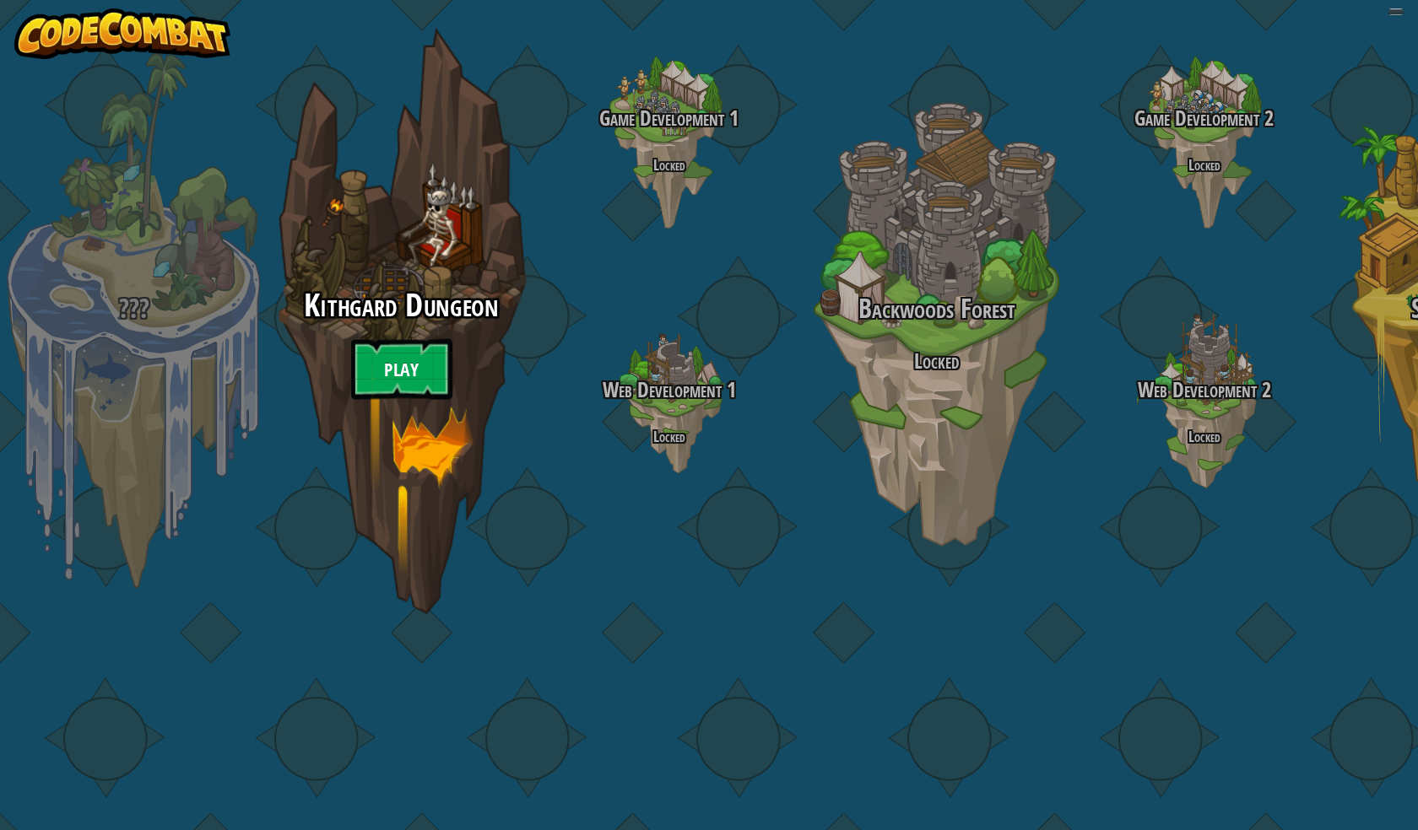
click at [365, 400] on link "Play" at bounding box center [401, 369] width 101 height 61
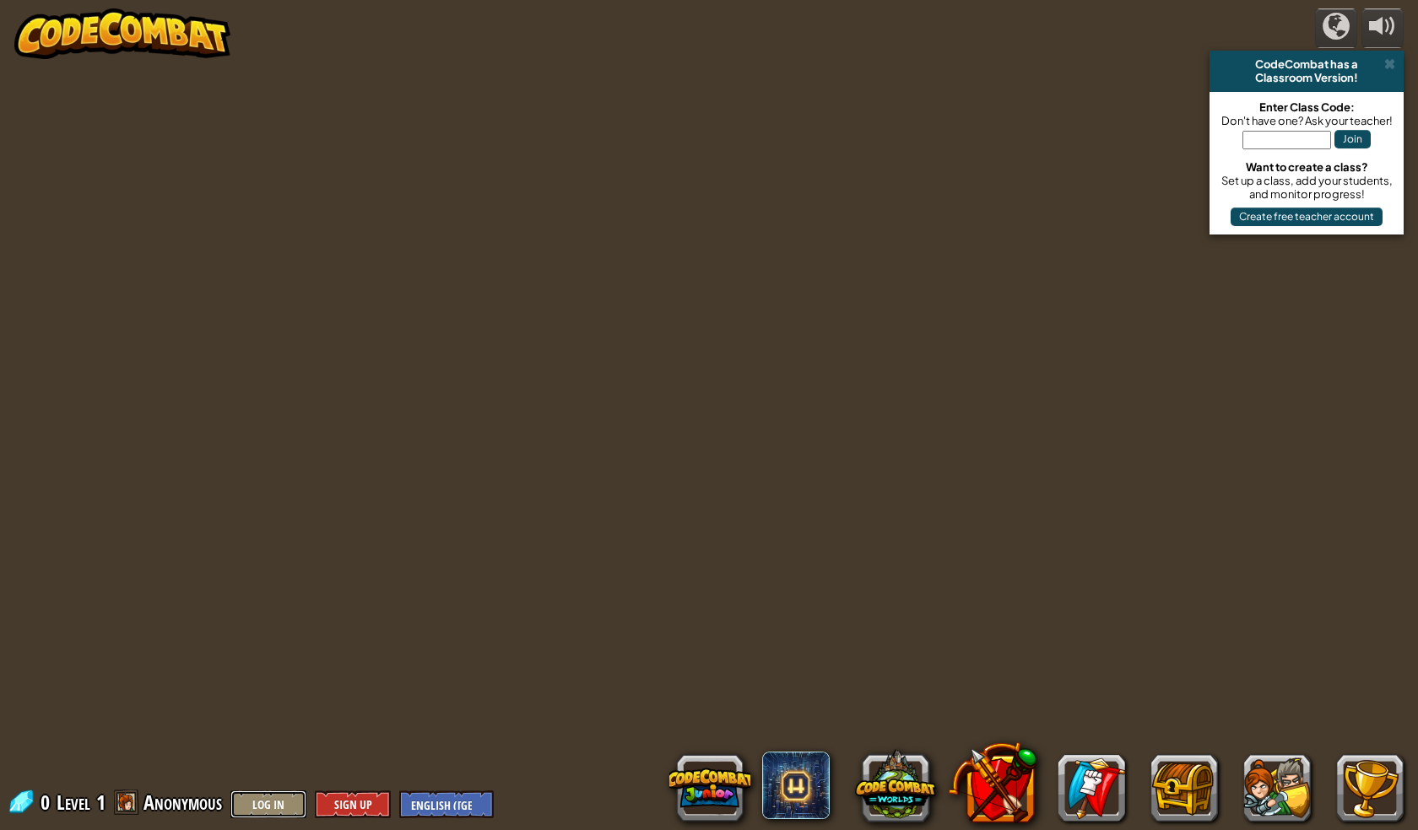
click at [257, 808] on button "Log In" at bounding box center [268, 805] width 76 height 28
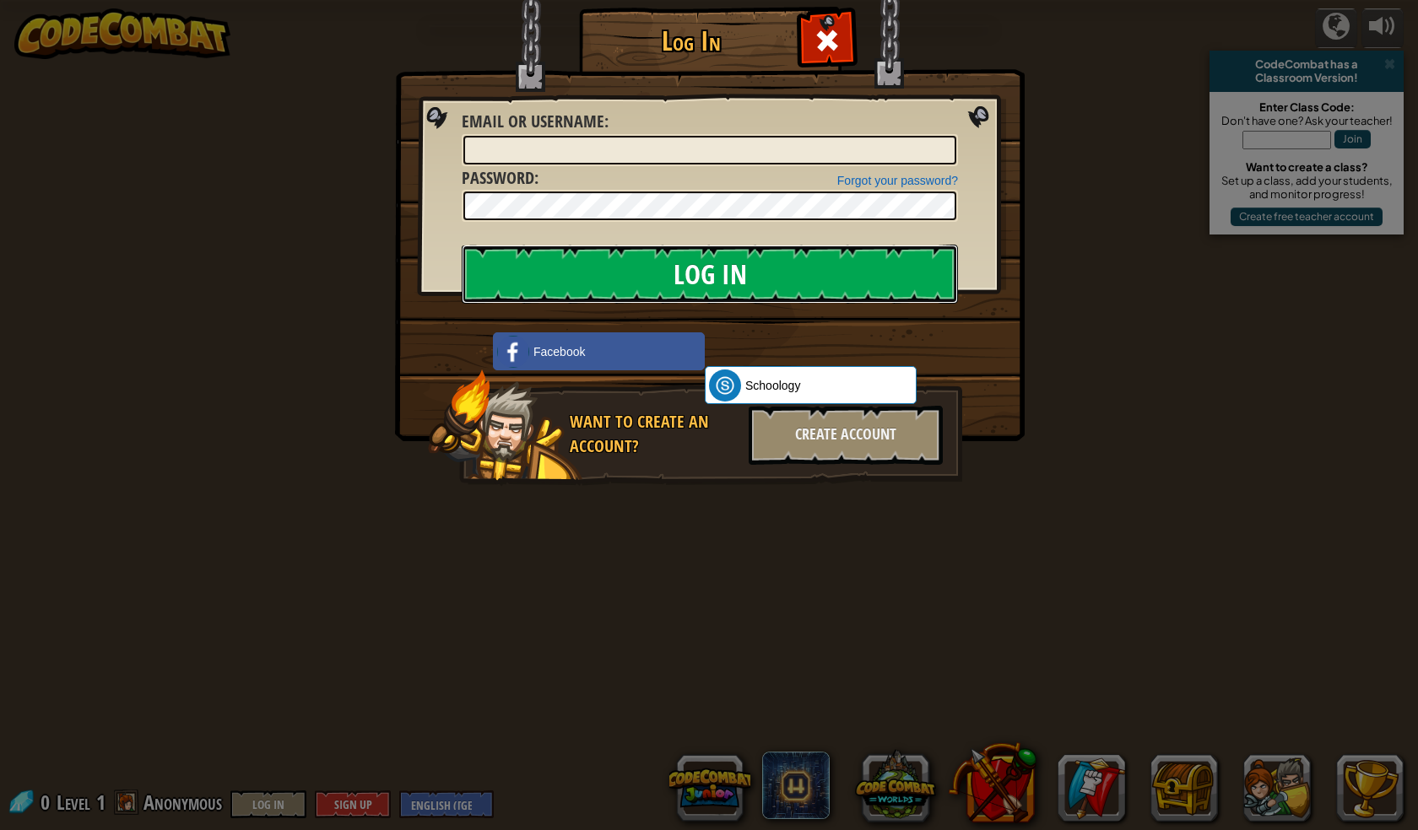
click at [542, 269] on input "Log In" at bounding box center [710, 274] width 496 height 59
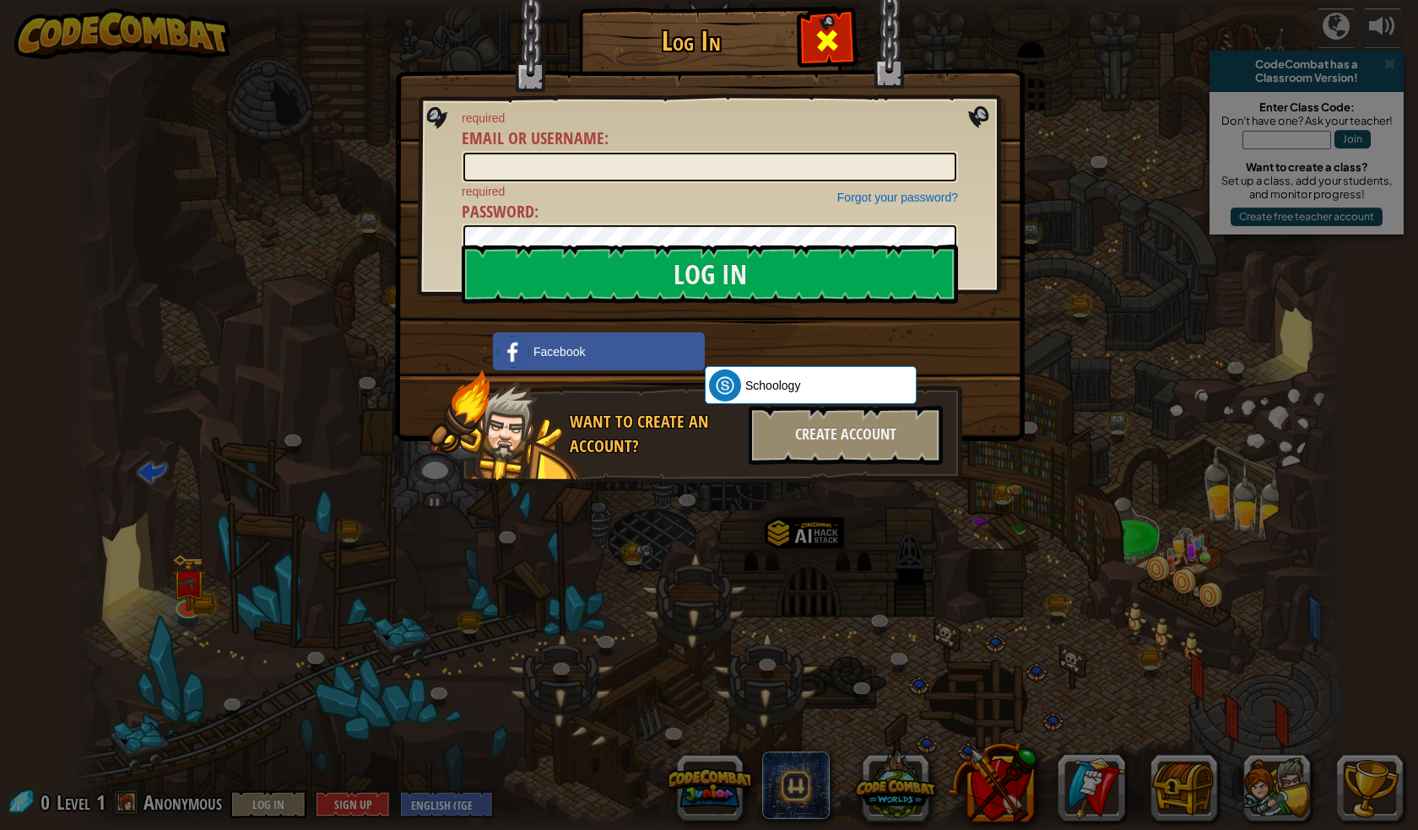
click at [805, 24] on div at bounding box center [826, 38] width 53 height 53
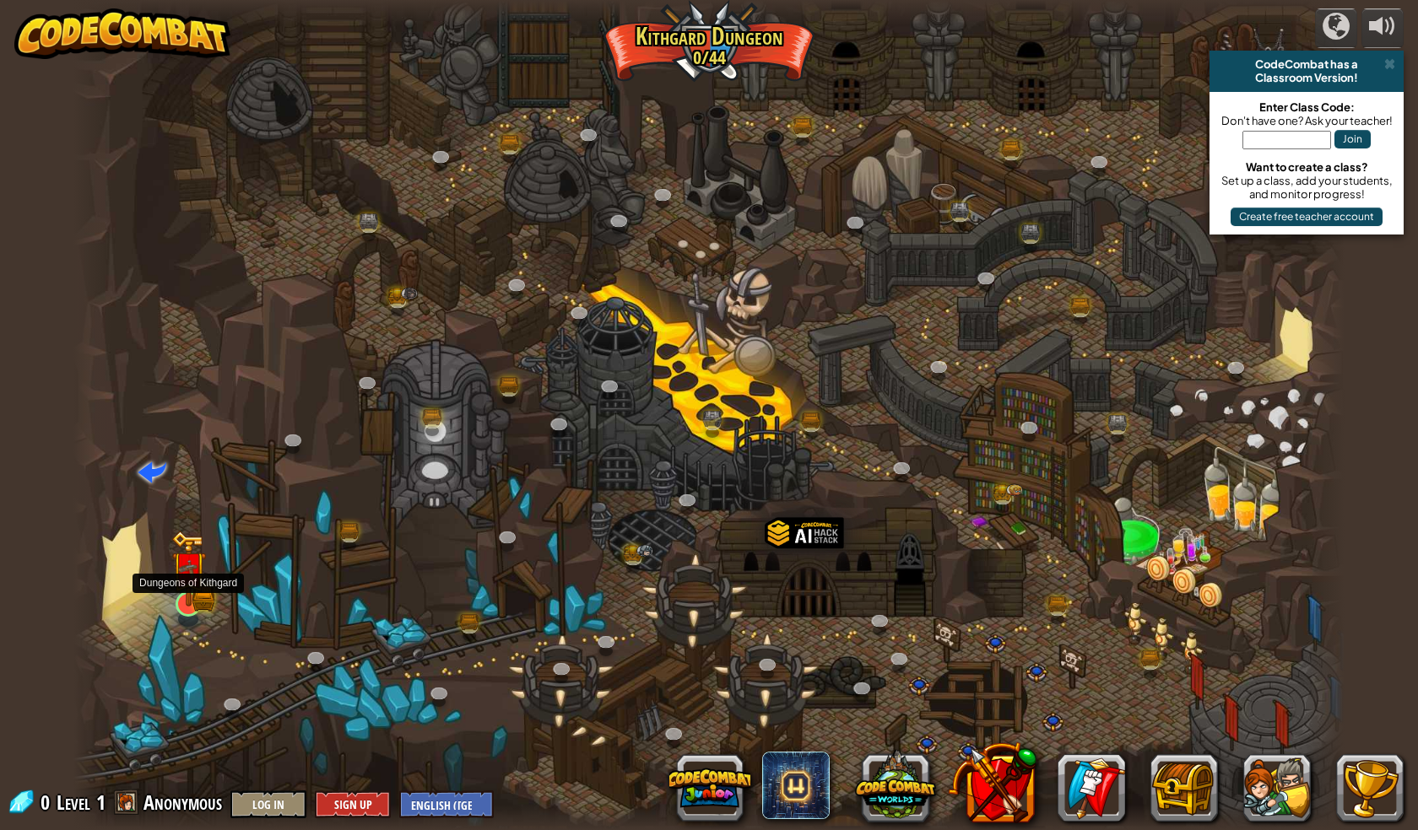
click at [177, 592] on img at bounding box center [188, 569] width 35 height 76
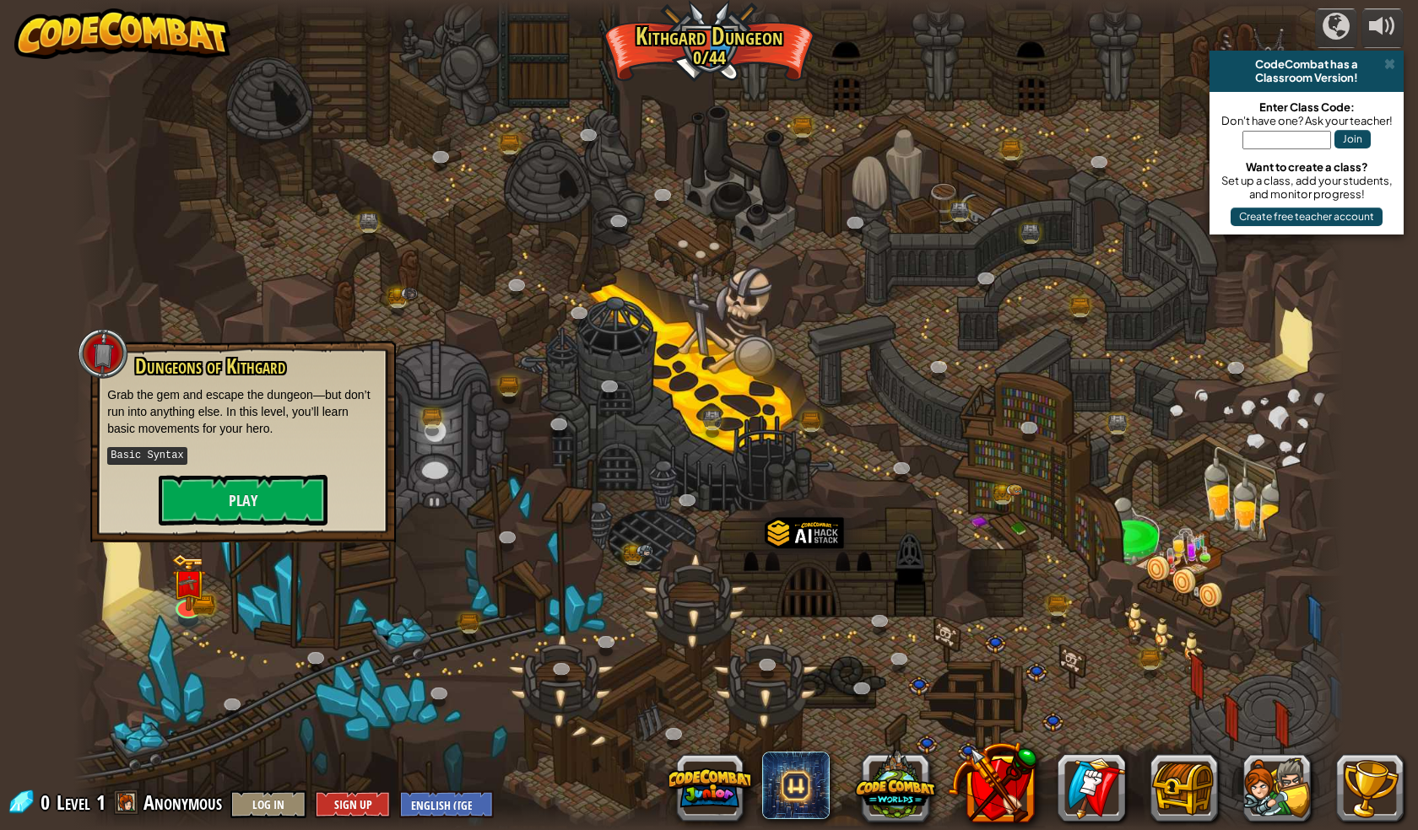
click at [230, 531] on div "Dungeons of [PERSON_NAME] Grab the gem and escape the dungeon—but don’t run int…" at bounding box center [242, 442] width 305 height 202
click at [277, 493] on button "Play" at bounding box center [243, 500] width 169 height 51
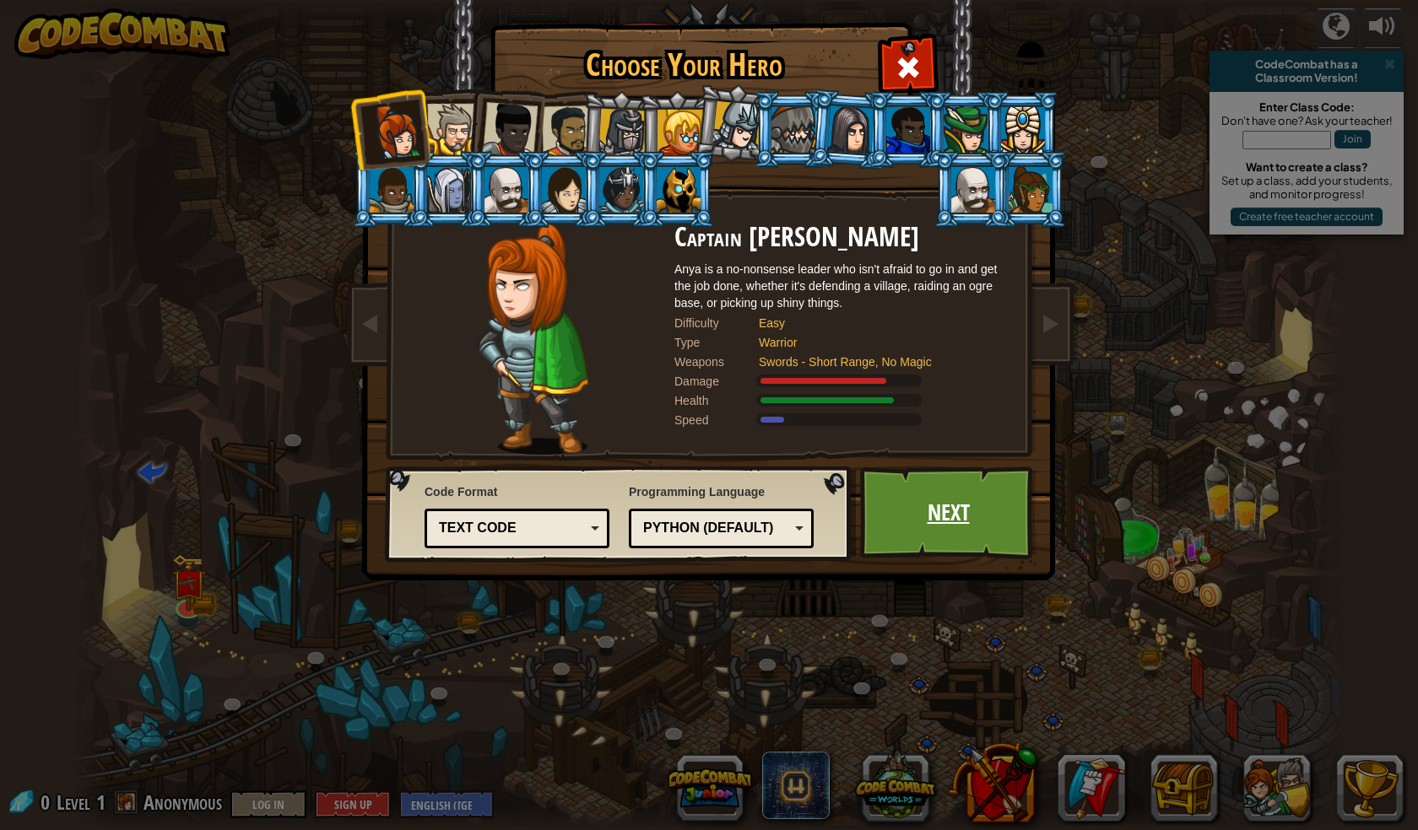
click at [947, 543] on link "Next" at bounding box center [948, 513] width 176 height 93
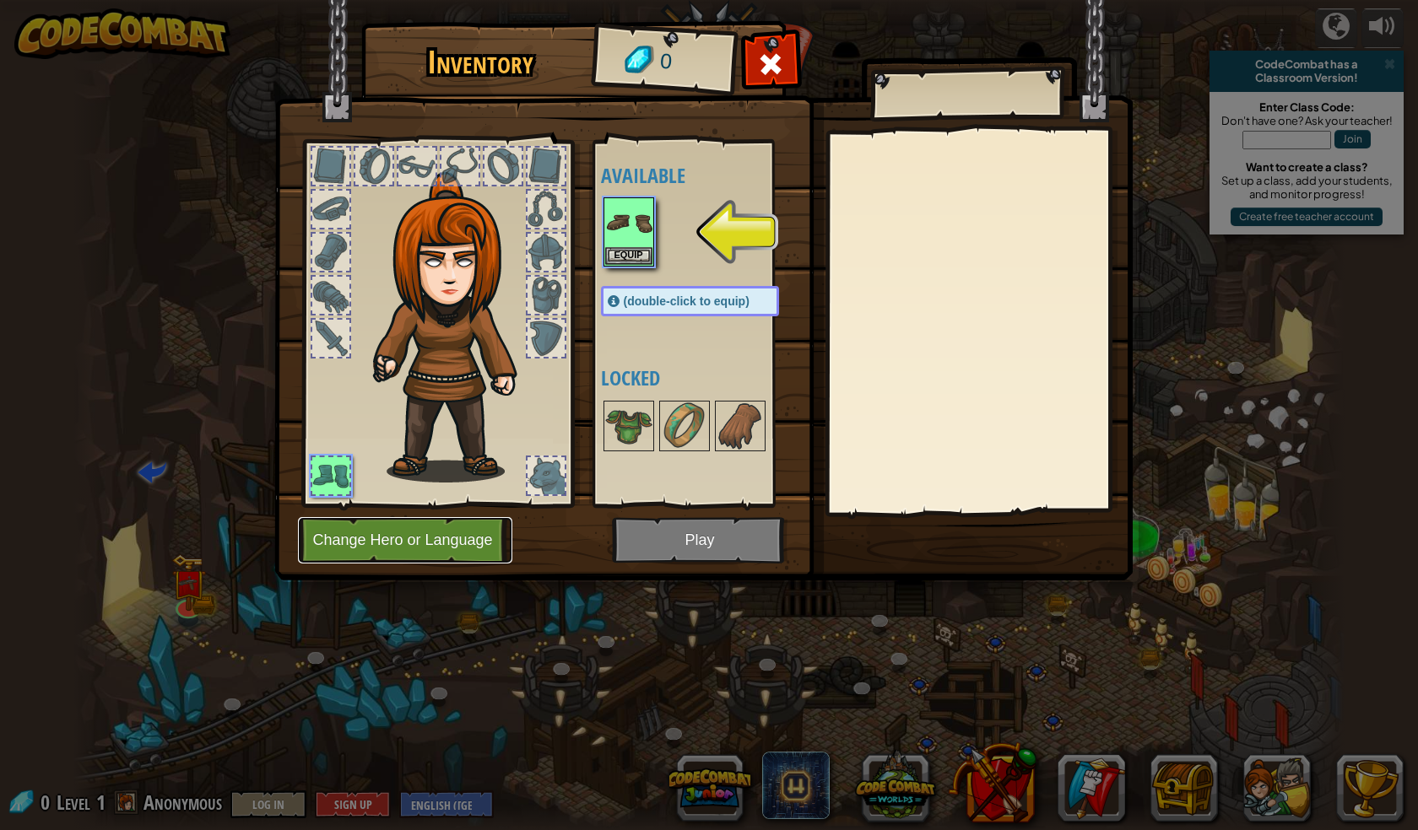
click at [440, 549] on button "Change Hero or Language" at bounding box center [405, 540] width 214 height 46
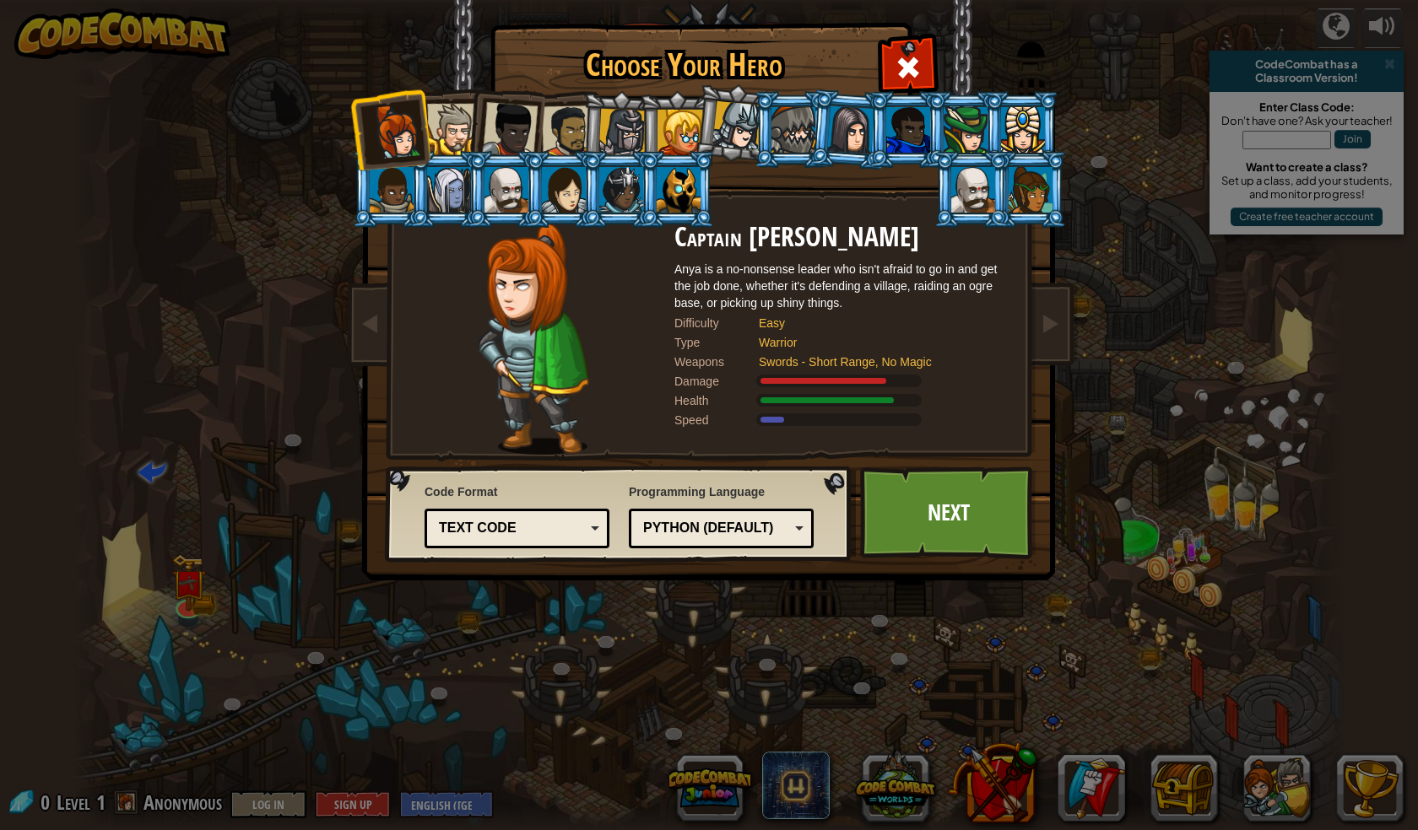
click at [457, 116] on div at bounding box center [452, 129] width 51 height 51
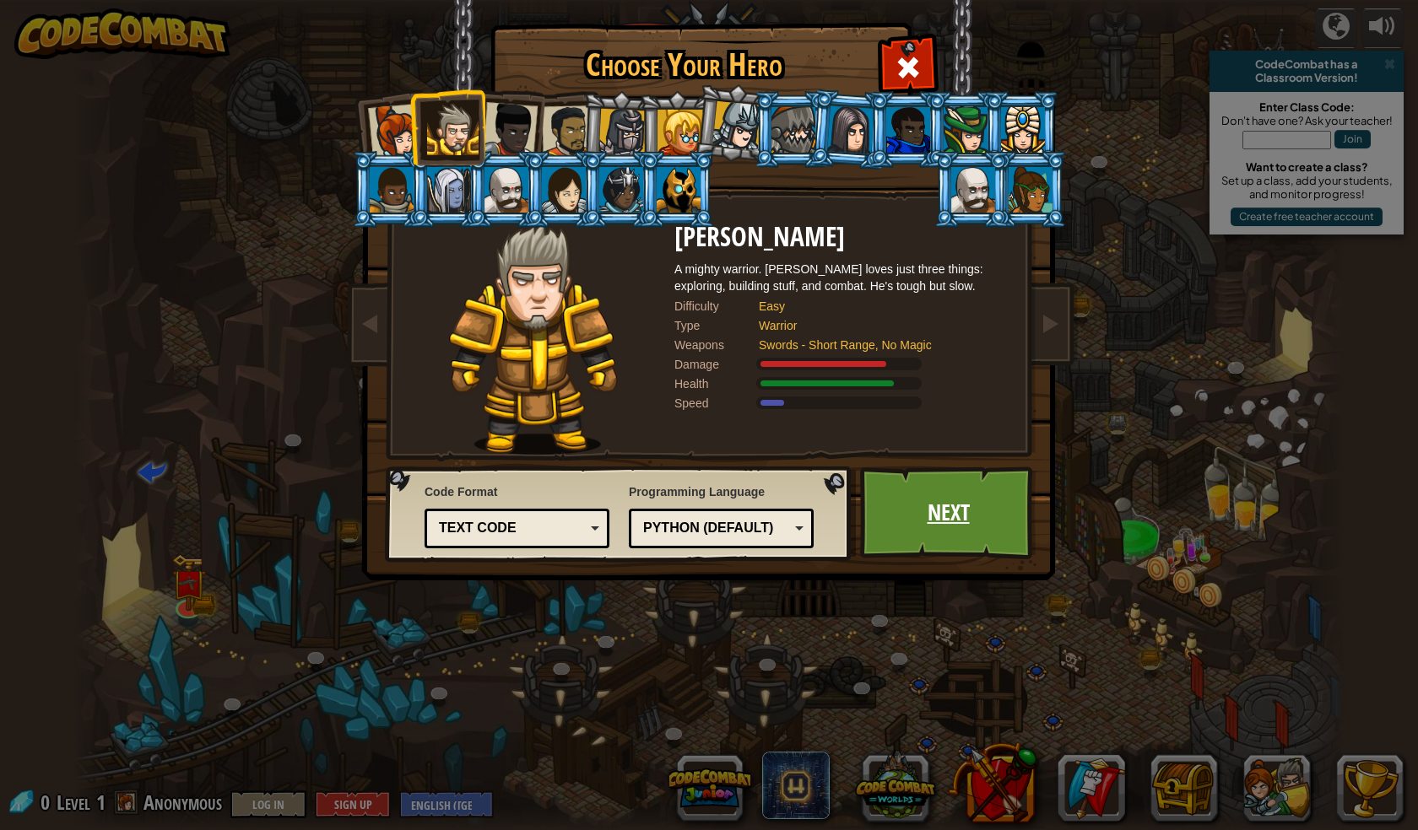
click at [906, 494] on link "Next" at bounding box center [948, 513] width 176 height 93
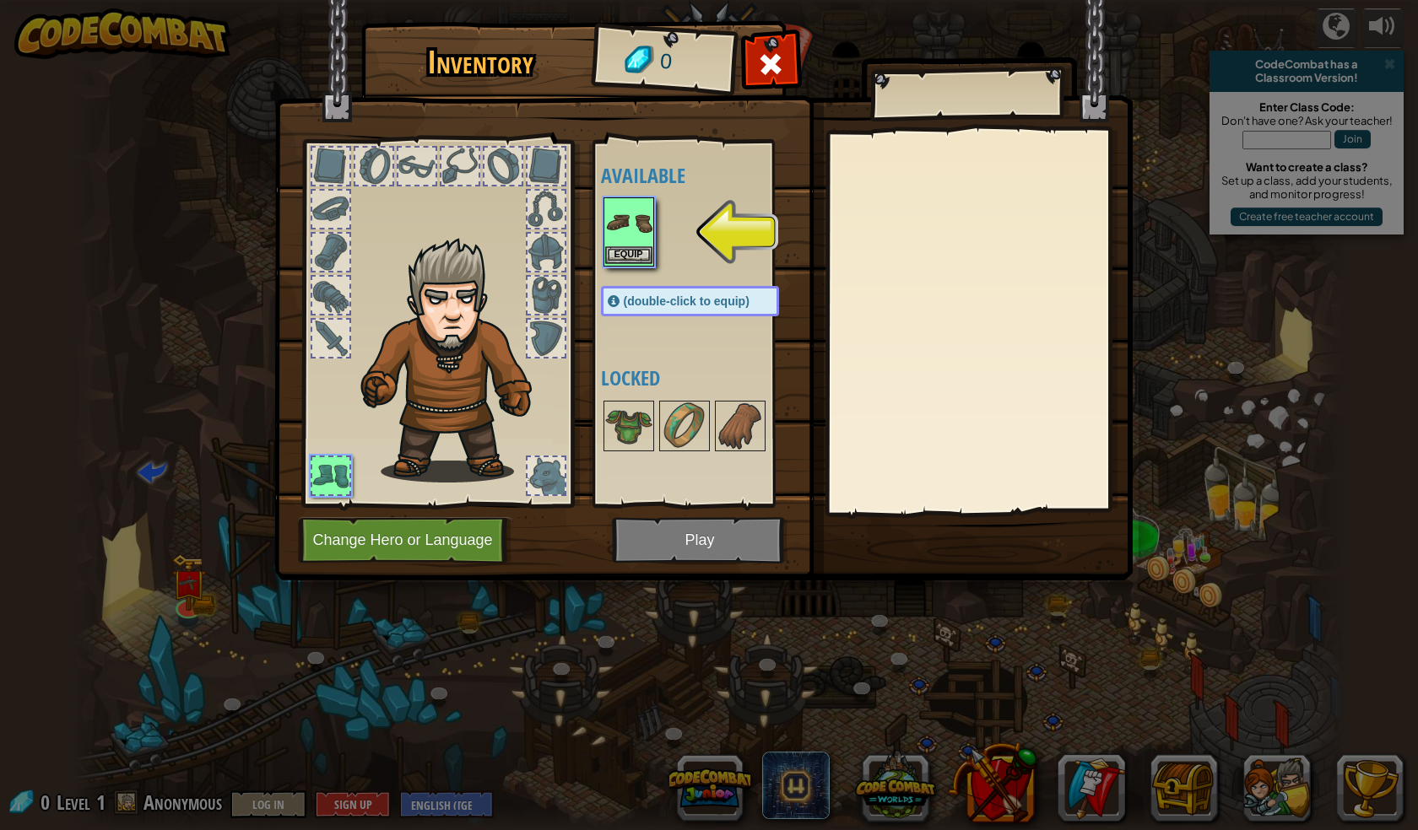
click at [630, 217] on img at bounding box center [628, 222] width 47 height 47
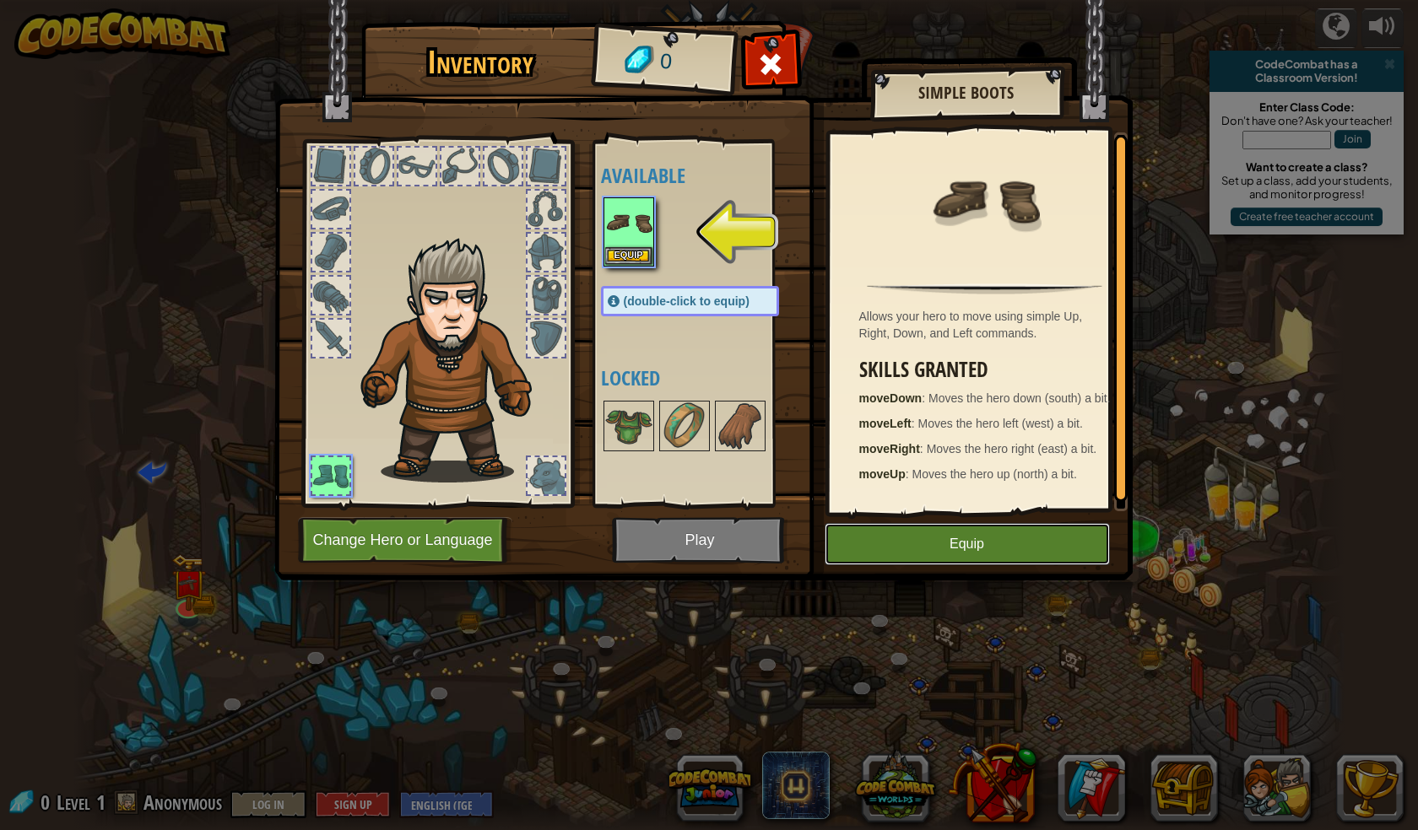
click at [969, 536] on button "Equip" at bounding box center [966, 544] width 285 height 42
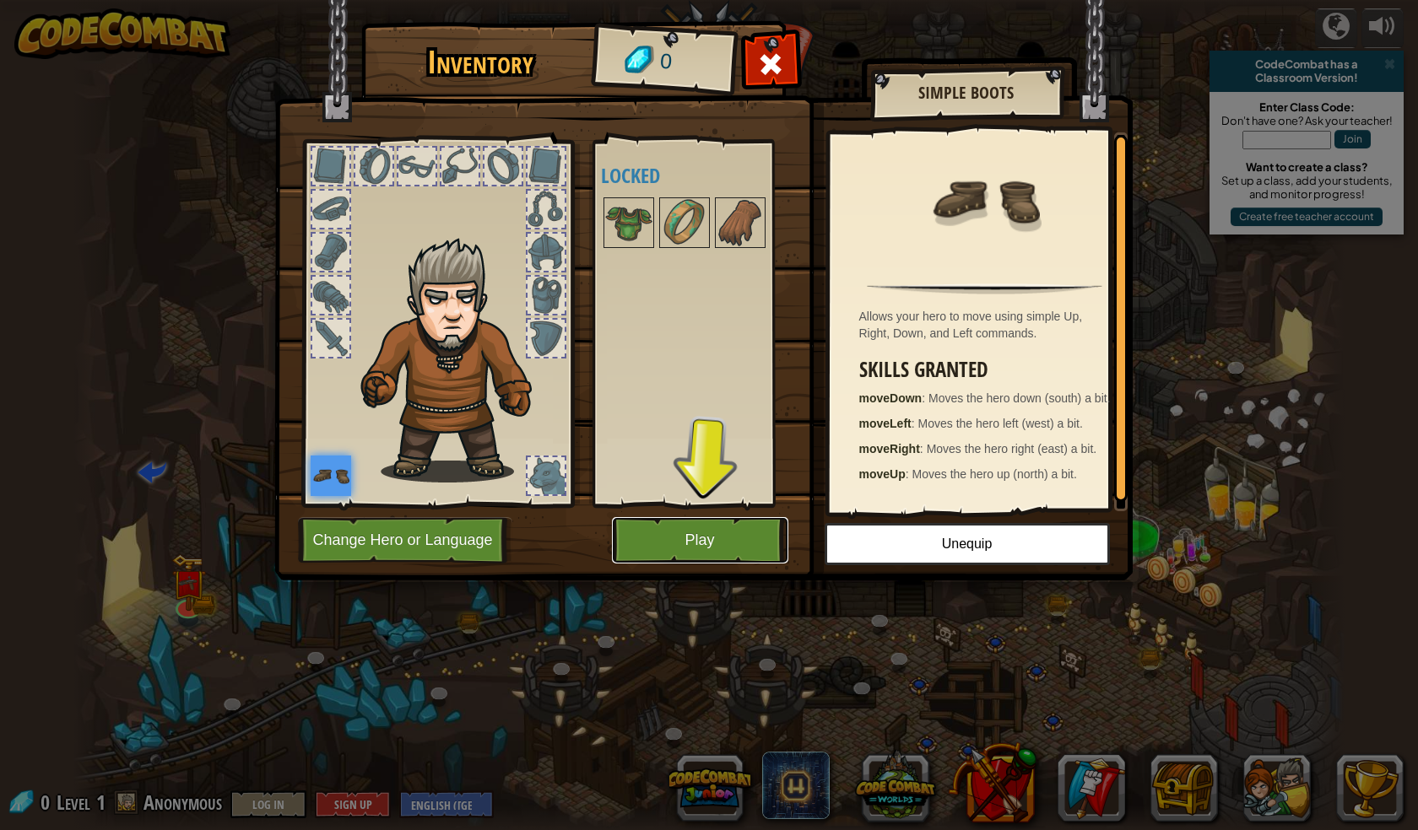
click at [731, 538] on button "Play" at bounding box center [700, 540] width 176 height 46
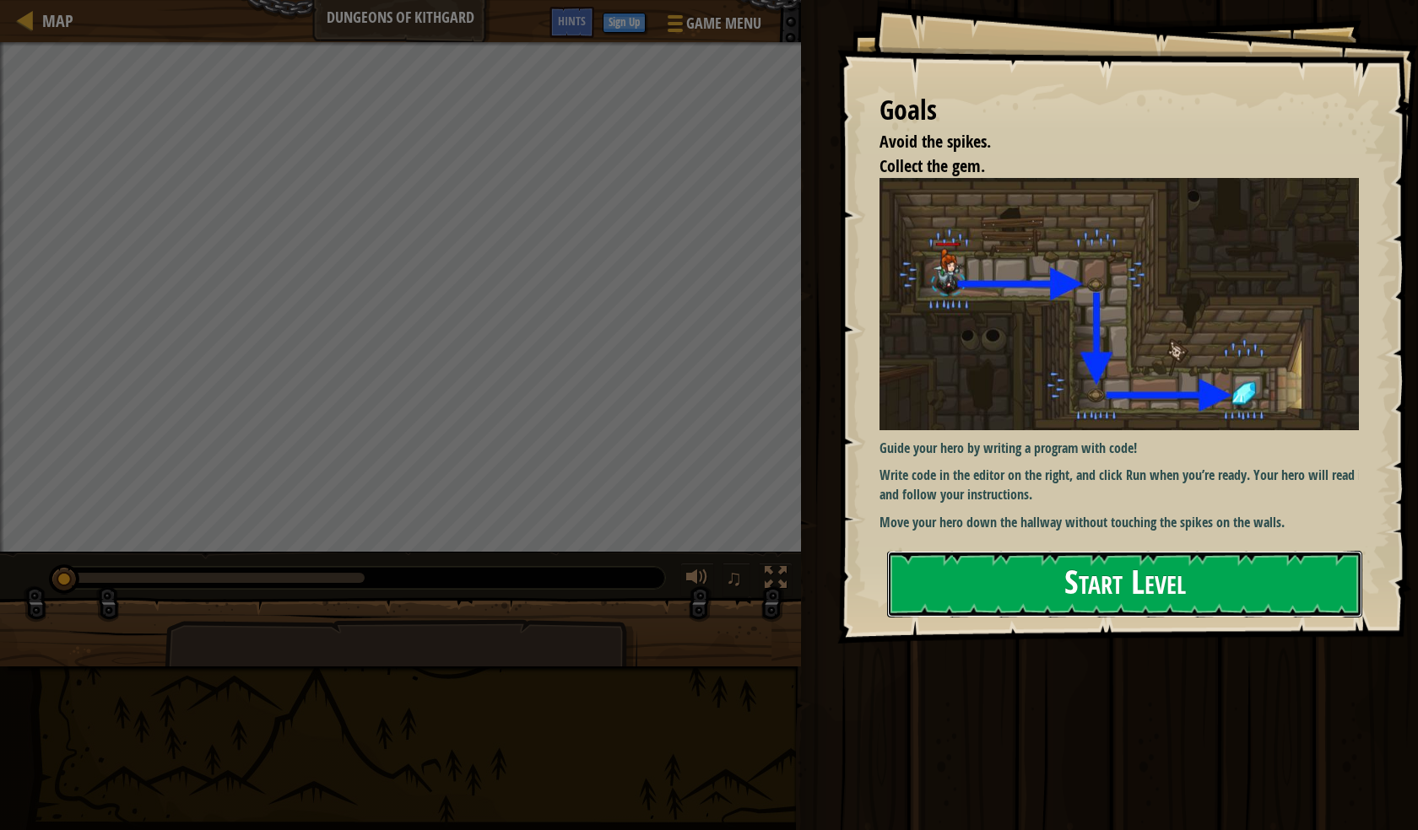
click at [970, 591] on button "Start Level" at bounding box center [1124, 584] width 475 height 67
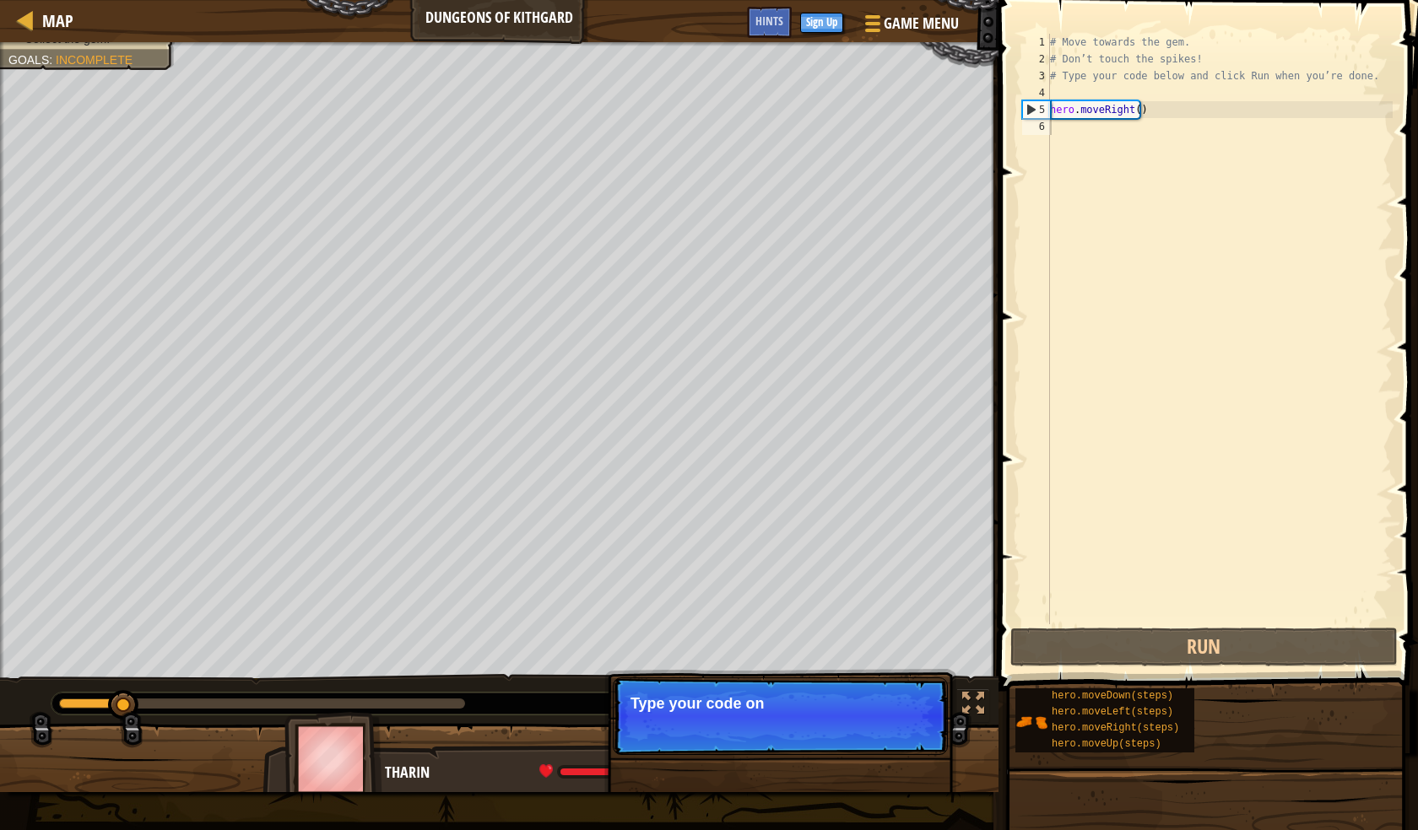
click at [1121, 688] on div "hero.moveDown(steps) hero.moveLeft(steps) hero.moveRight(steps) hero.moveUp(ste…" at bounding box center [1210, 721] width 392 height 66
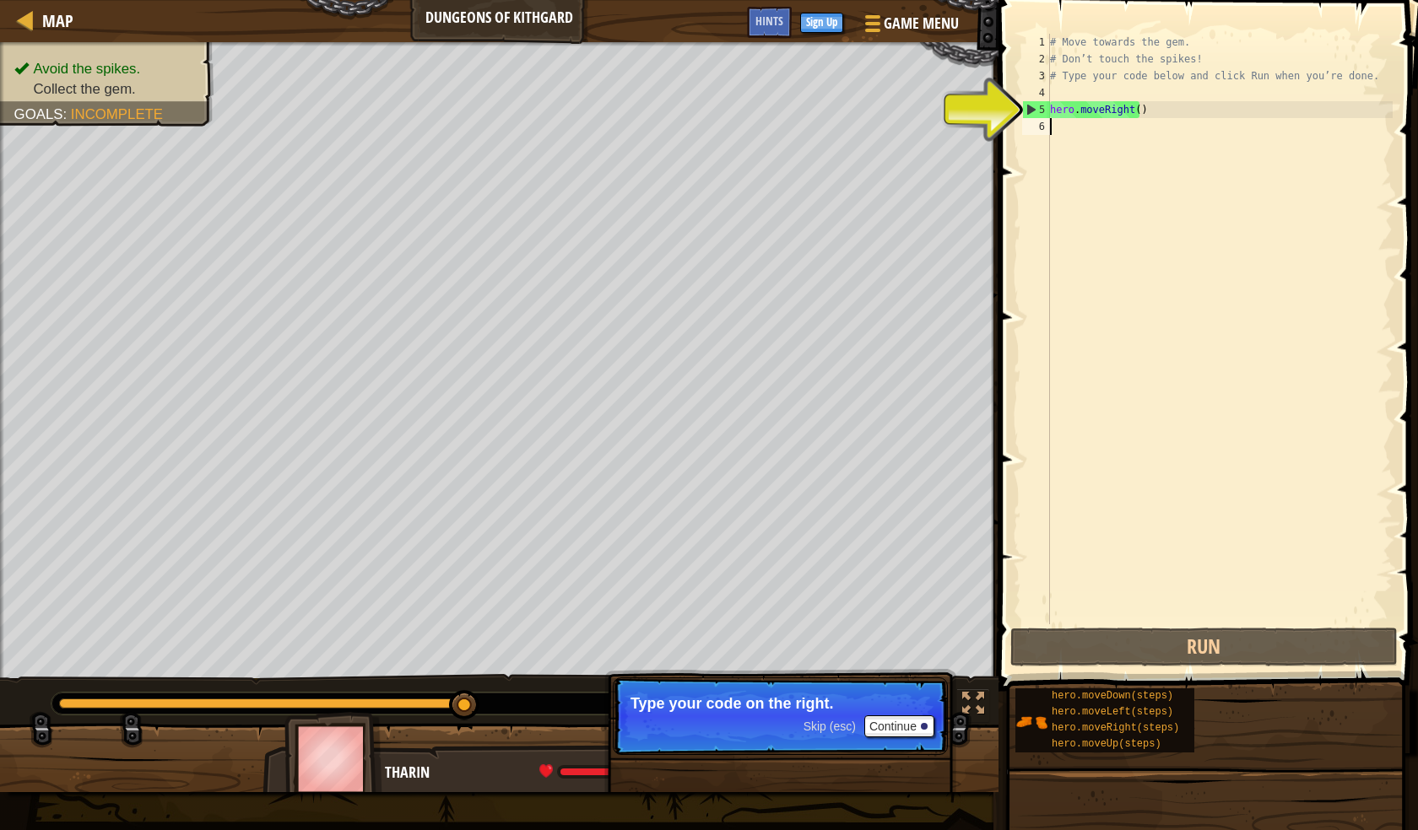
click at [1127, 114] on div "# Move towards the gem. # Don’t touch the spikes! # Type your code below and cl…" at bounding box center [1219, 346] width 346 height 624
click at [1135, 110] on div "# Move towards the gem. # Don’t touch the spikes! # Type your code below and cl…" at bounding box center [1219, 346] width 346 height 624
type textarea "hero.moveRight(1)"
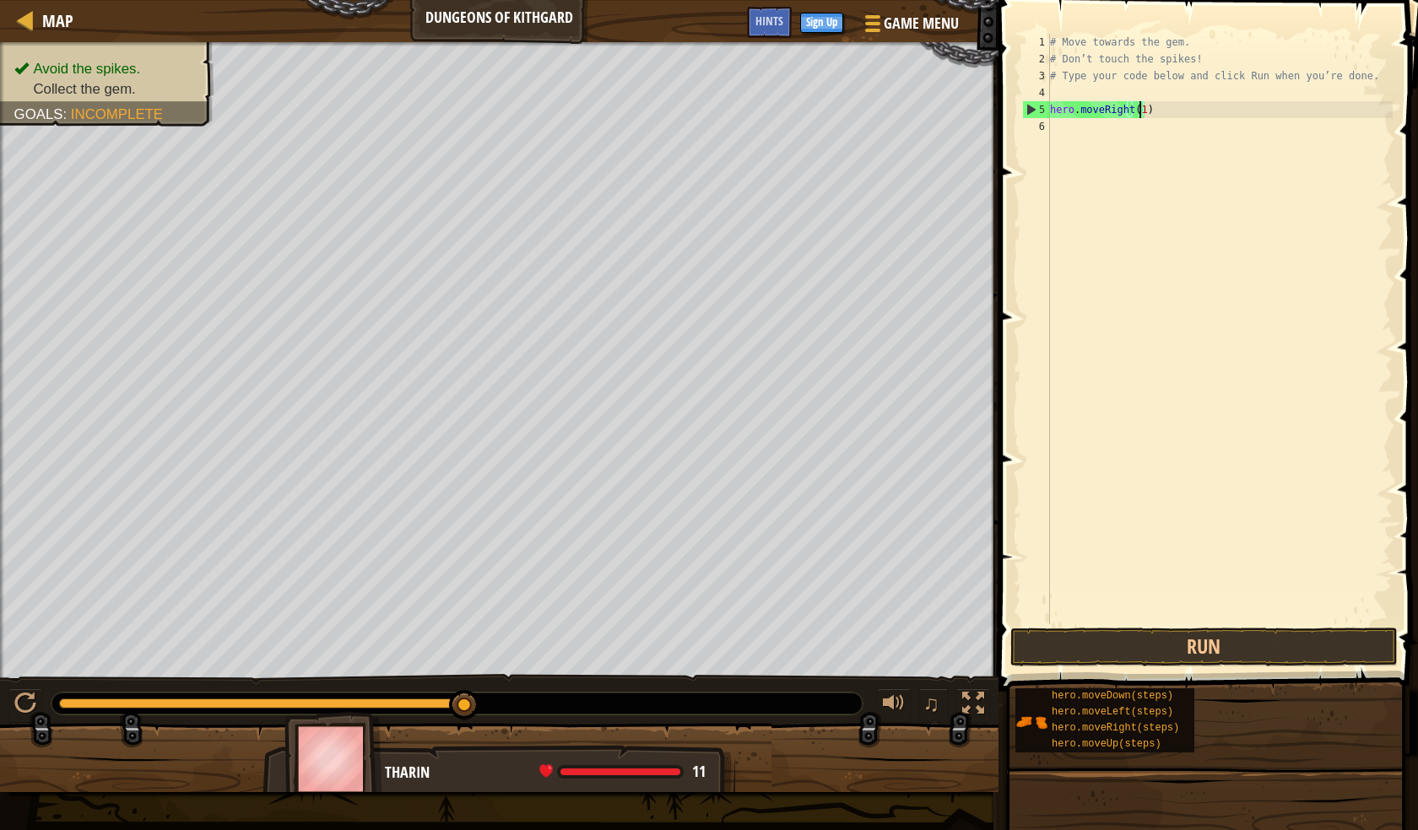
scroll to position [8, 7]
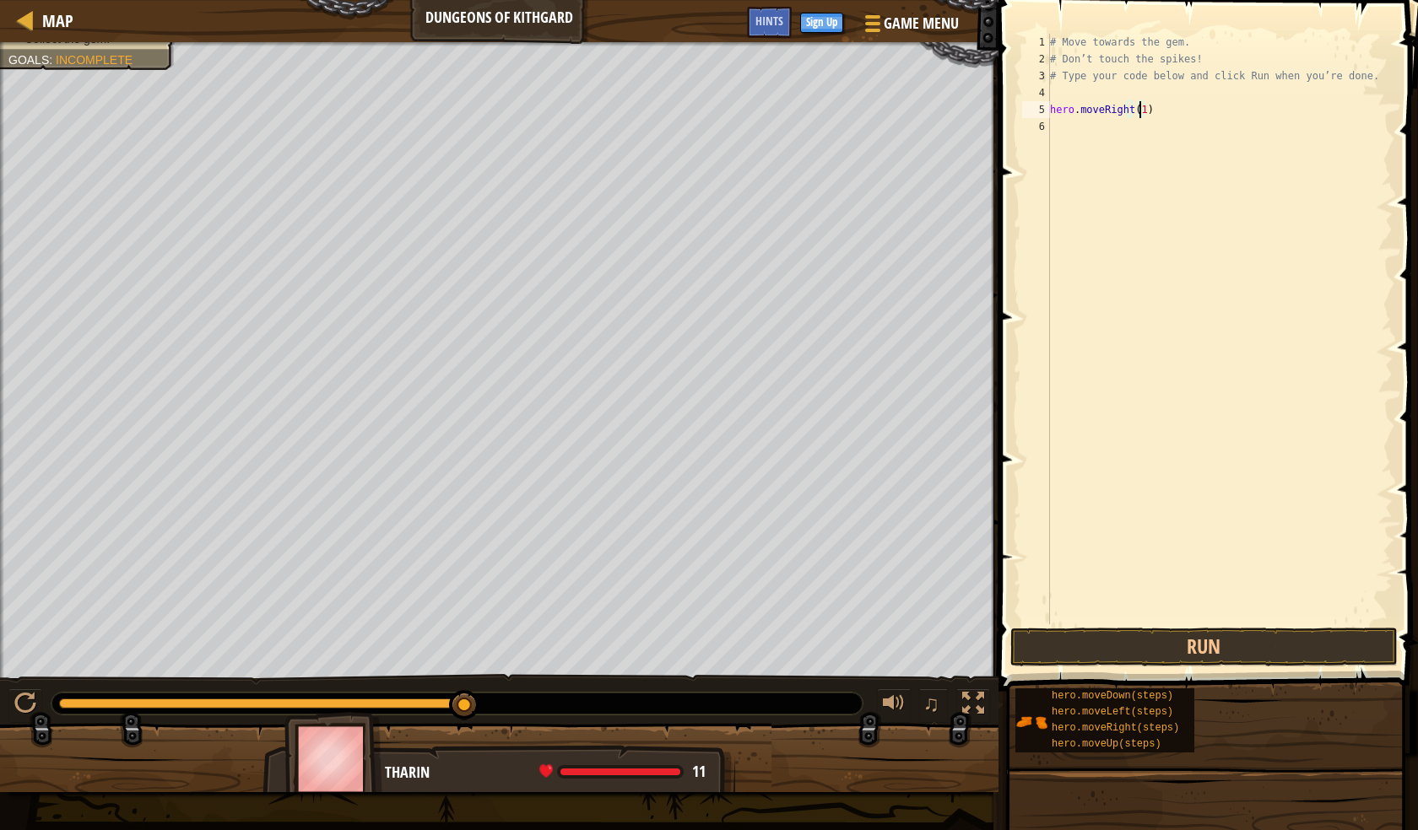
click at [1052, 125] on div "# Move towards the gem. # Don’t touch the spikes! # Type your code below and cl…" at bounding box center [1219, 346] width 346 height 624
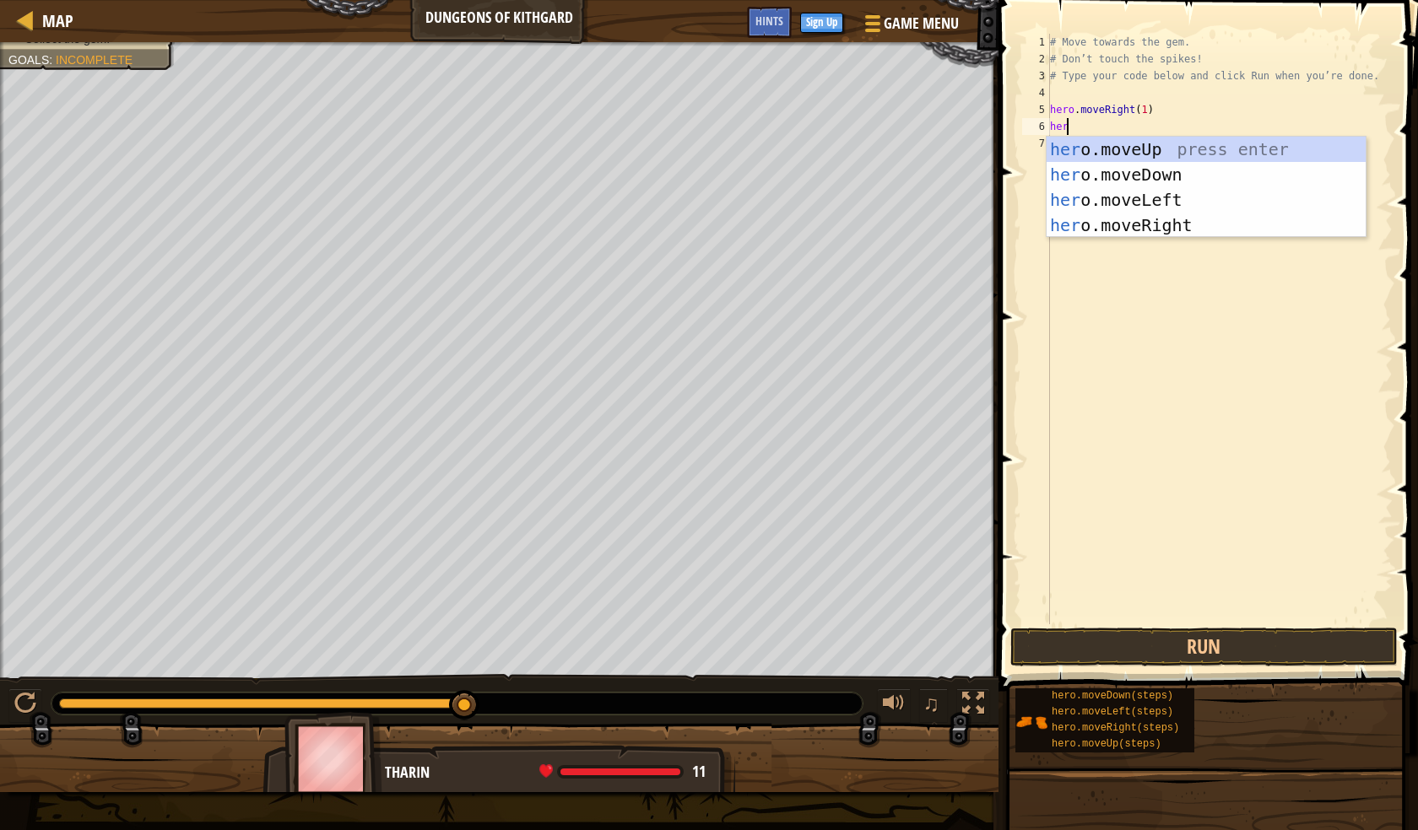
type textarea "hero"
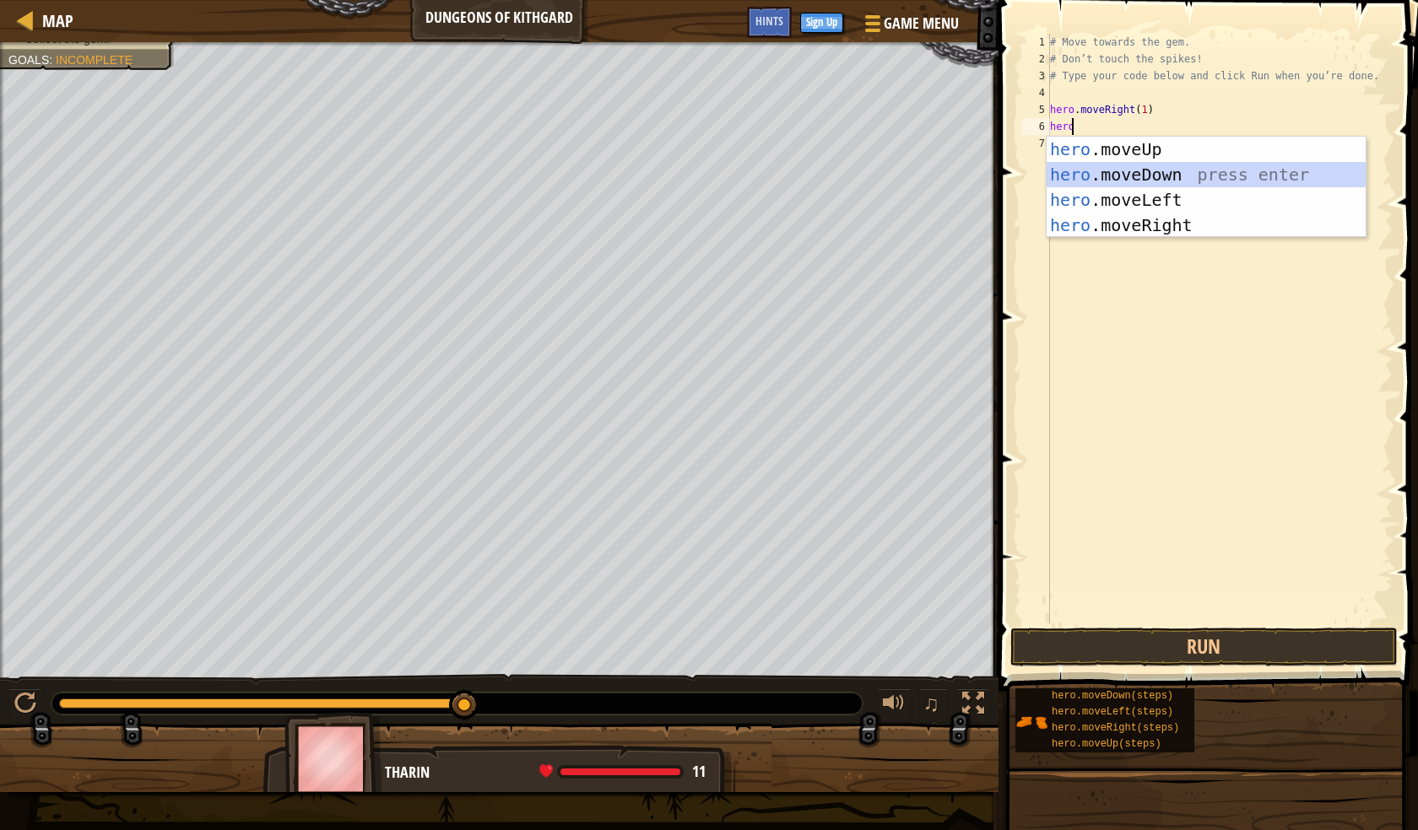
click at [1149, 177] on div "hero .moveUp press enter hero .moveDown press enter hero .moveLeft press enter …" at bounding box center [1205, 213] width 319 height 152
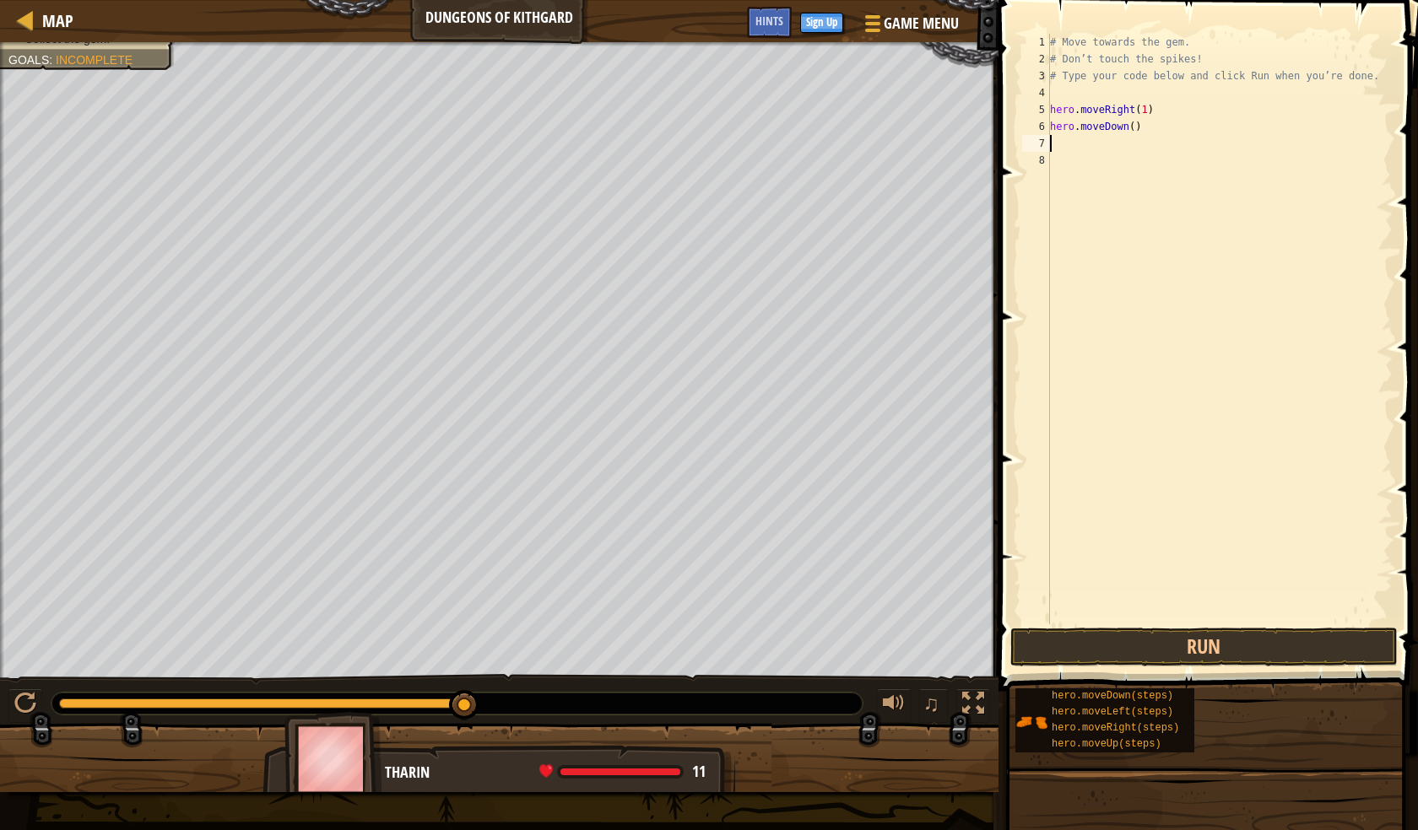
scroll to position [8, 0]
click at [1127, 134] on div "# Move towards the gem. # Don’t touch the spikes! # Type your code below and cl…" at bounding box center [1219, 346] width 346 height 624
type textarea "hero.moveDown(1)"
click at [1052, 145] on div "# Move towards the gem. # Don’t touch the spikes! # Type your code below and cl…" at bounding box center [1219, 346] width 346 height 624
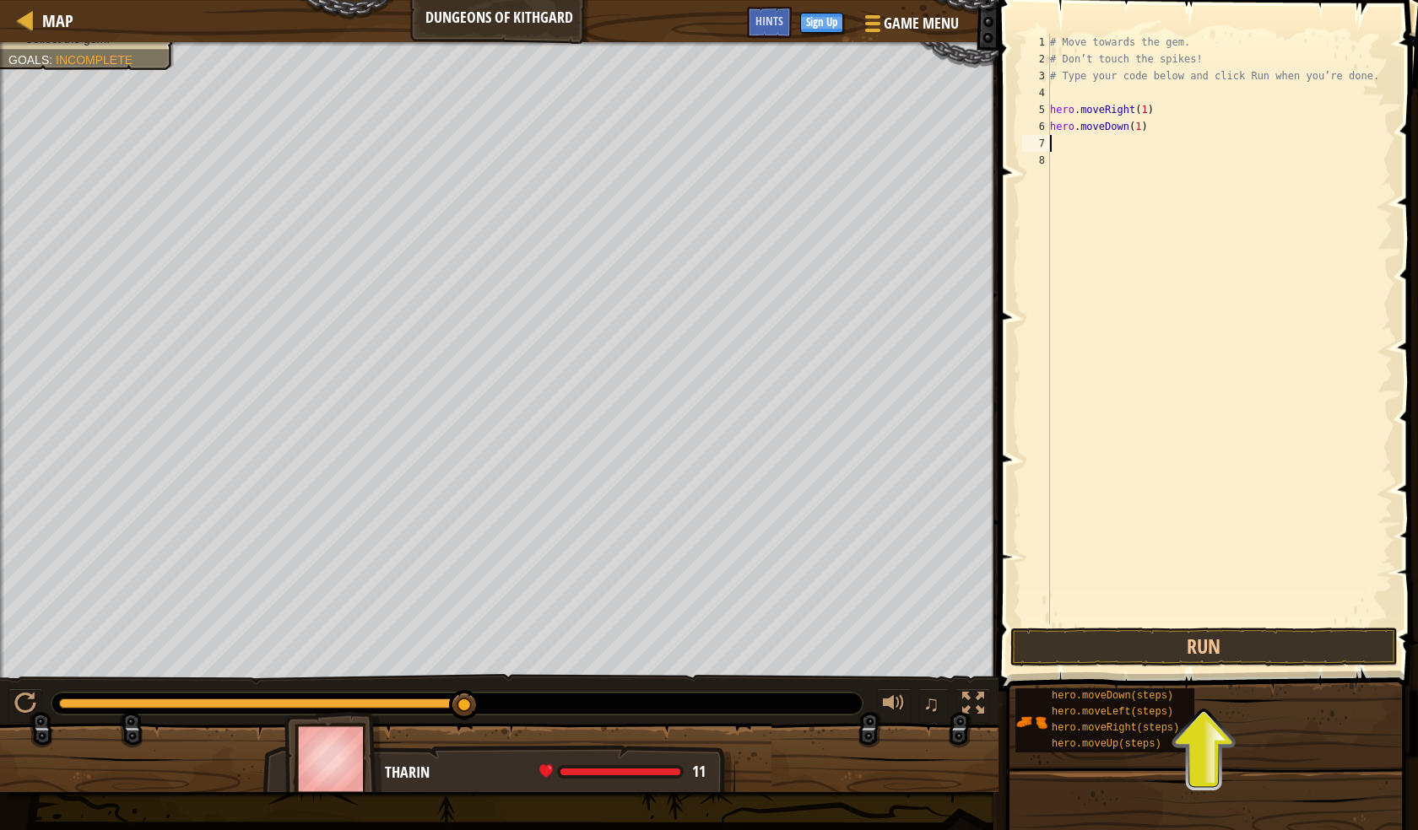
scroll to position [8, 0]
type textarea "h"
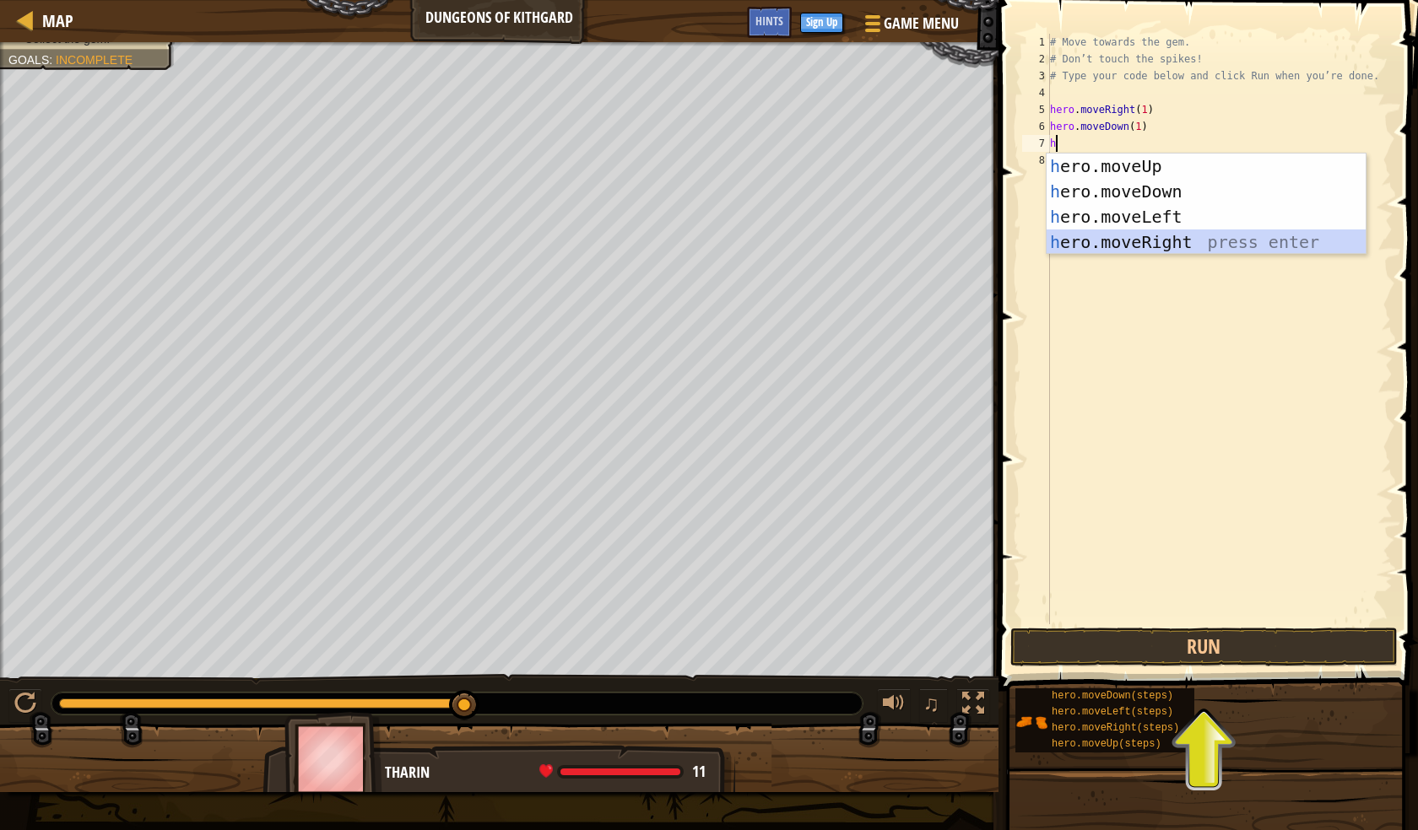
click at [1134, 240] on div "h ero.moveUp press enter h ero.moveDown press enter h ero.moveLeft press enter …" at bounding box center [1205, 230] width 319 height 152
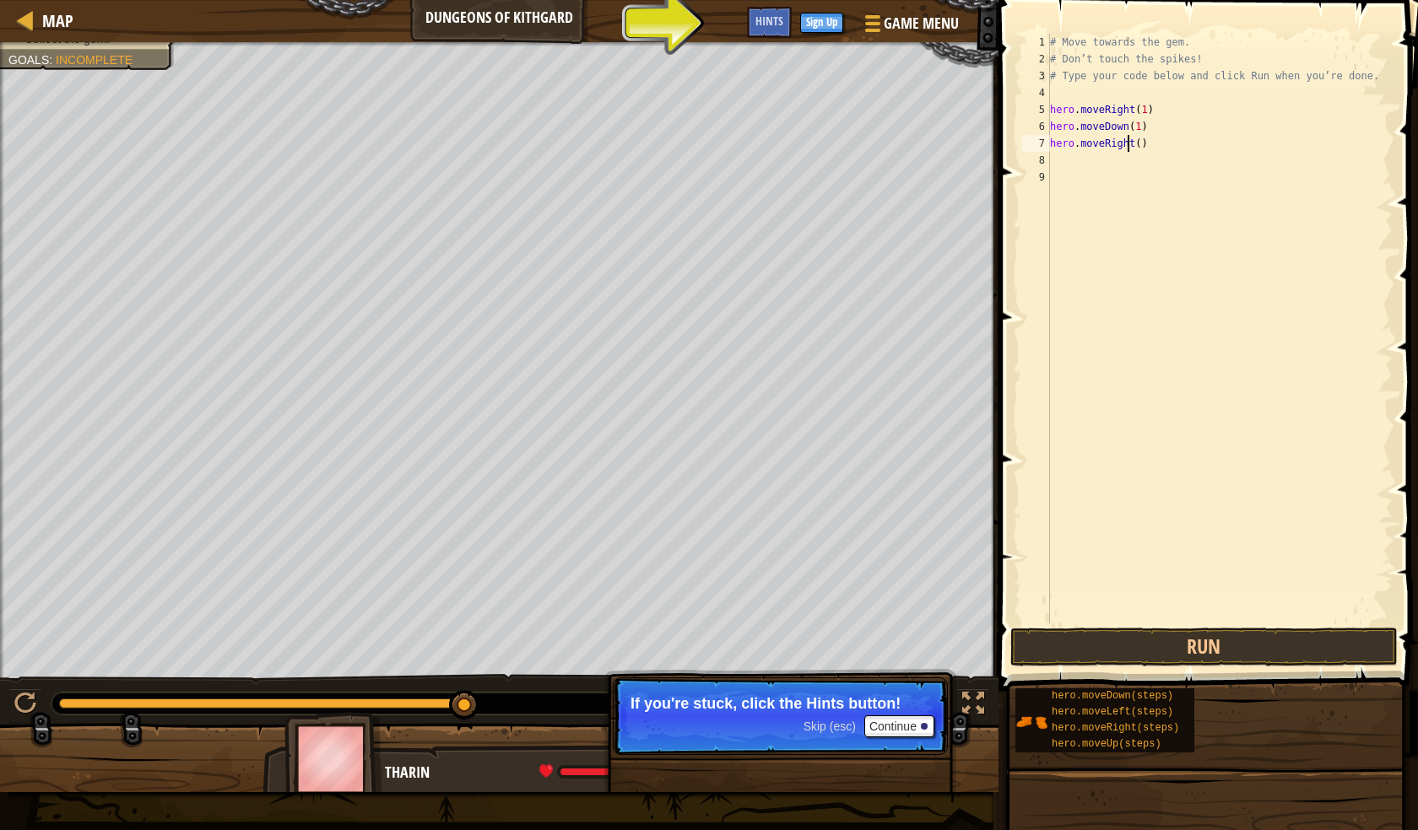
click at [1130, 145] on div "# Move towards the gem. # Don’t touch the spikes! # Type your code below and cl…" at bounding box center [1219, 346] width 346 height 624
click at [1130, 147] on div "# Move towards the gem. # Don’t touch the spikes! # Type your code below and cl…" at bounding box center [1219, 346] width 346 height 624
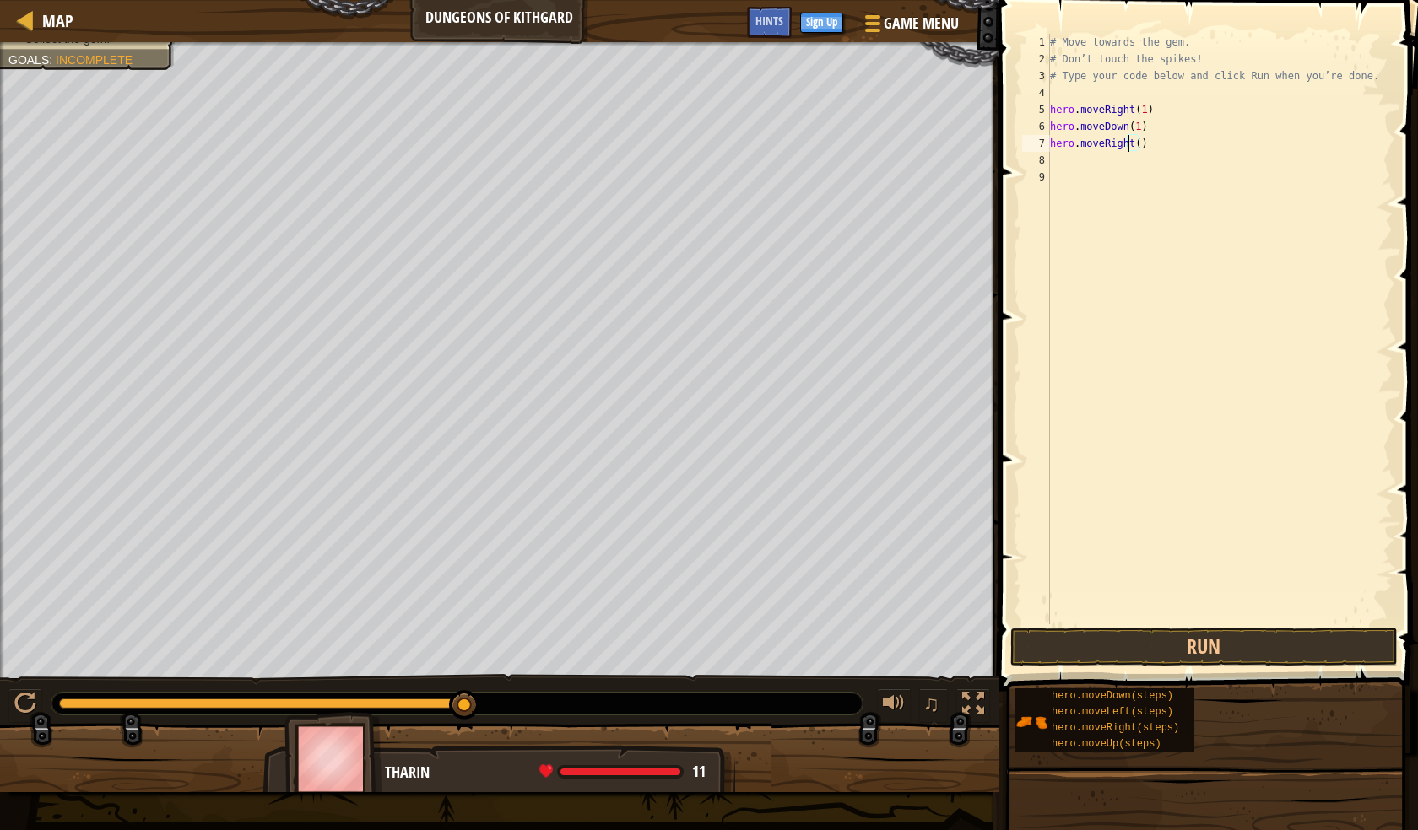
click at [1132, 147] on div "# Move towards the gem. # Don’t touch the spikes! # Type your code below and cl…" at bounding box center [1219, 346] width 346 height 624
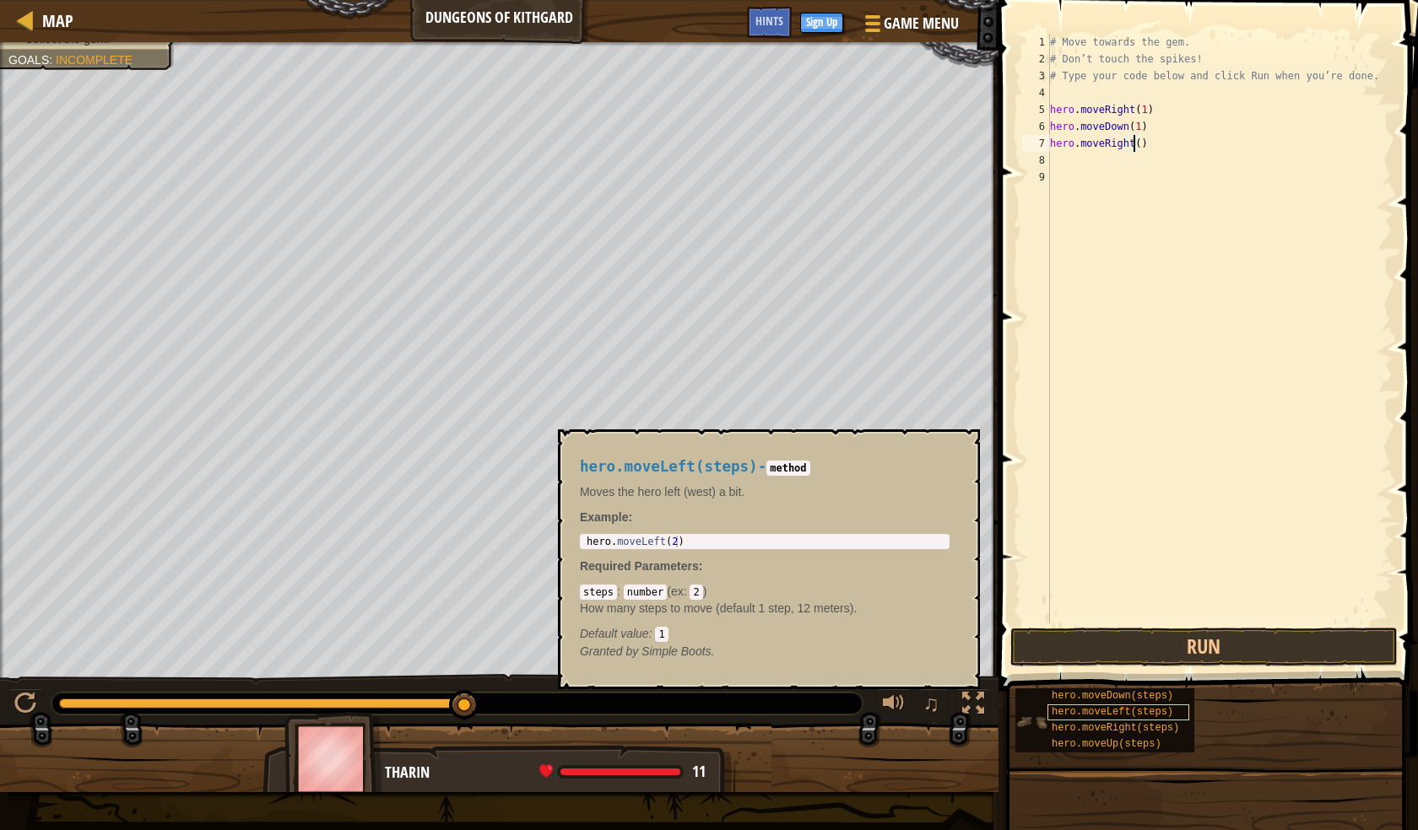
scroll to position [8, 7]
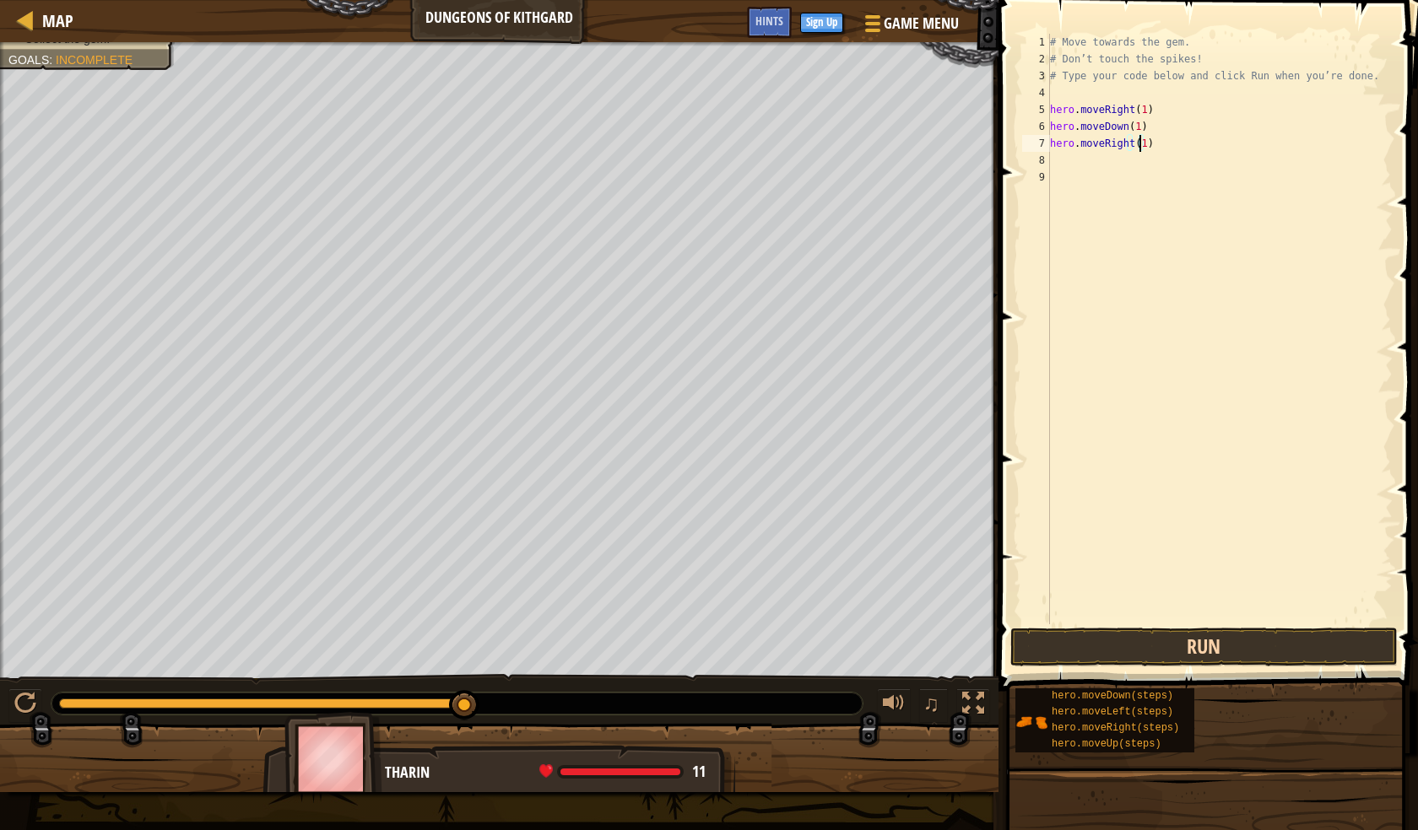
type textarea "hero.moveRight(1)"
click at [1228, 640] on button "Run" at bounding box center [1203, 647] width 387 height 39
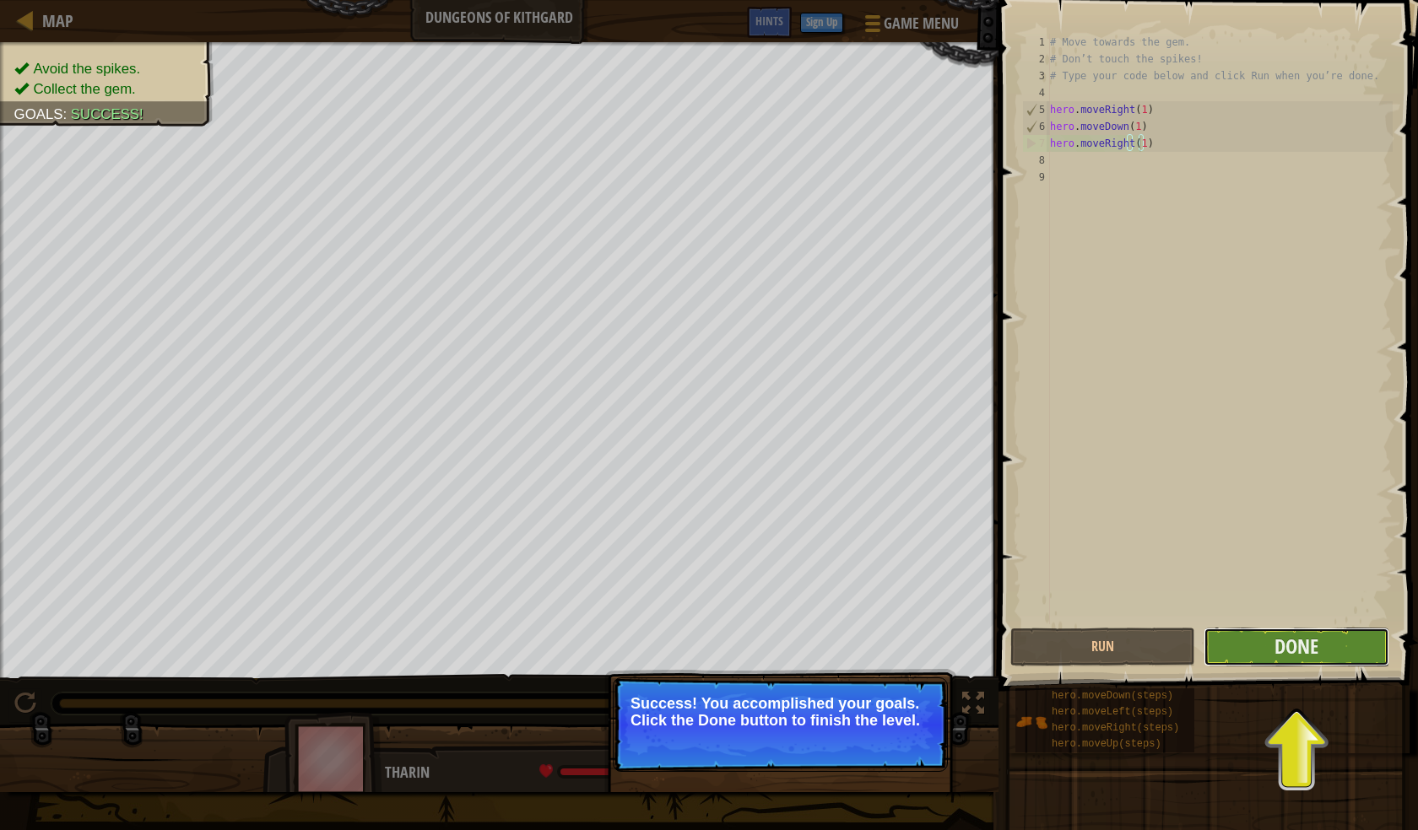
click at [1324, 646] on button "Done" at bounding box center [1295, 647] width 185 height 39
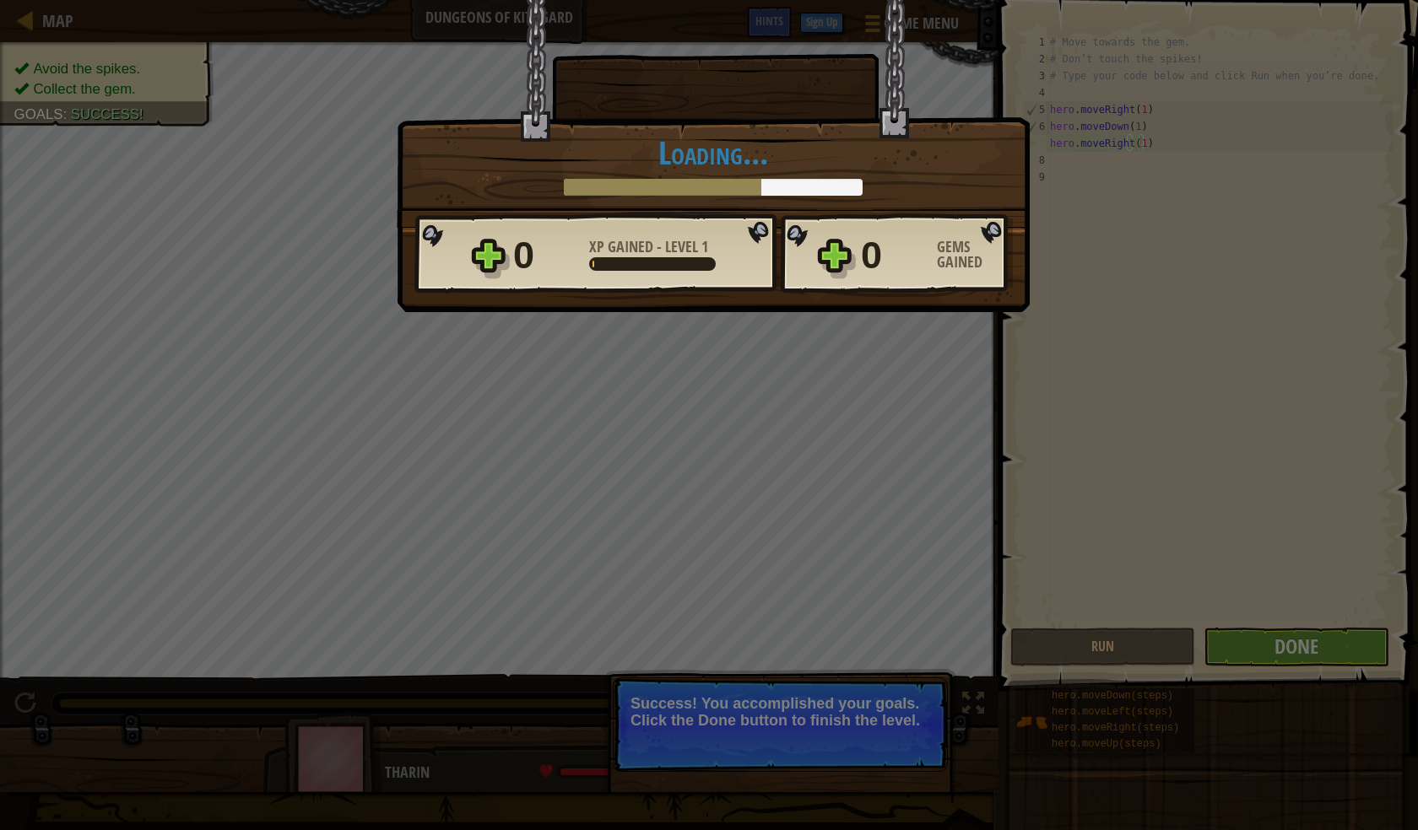
click at [997, 127] on div "× Well done, hero. You’re building the strength to escape [PERSON_NAME]. How fu…" at bounding box center [713, 113] width 633 height 229
click at [693, 277] on div "0 XP Gained - Level 1" at bounding box center [639, 256] width 253 height 54
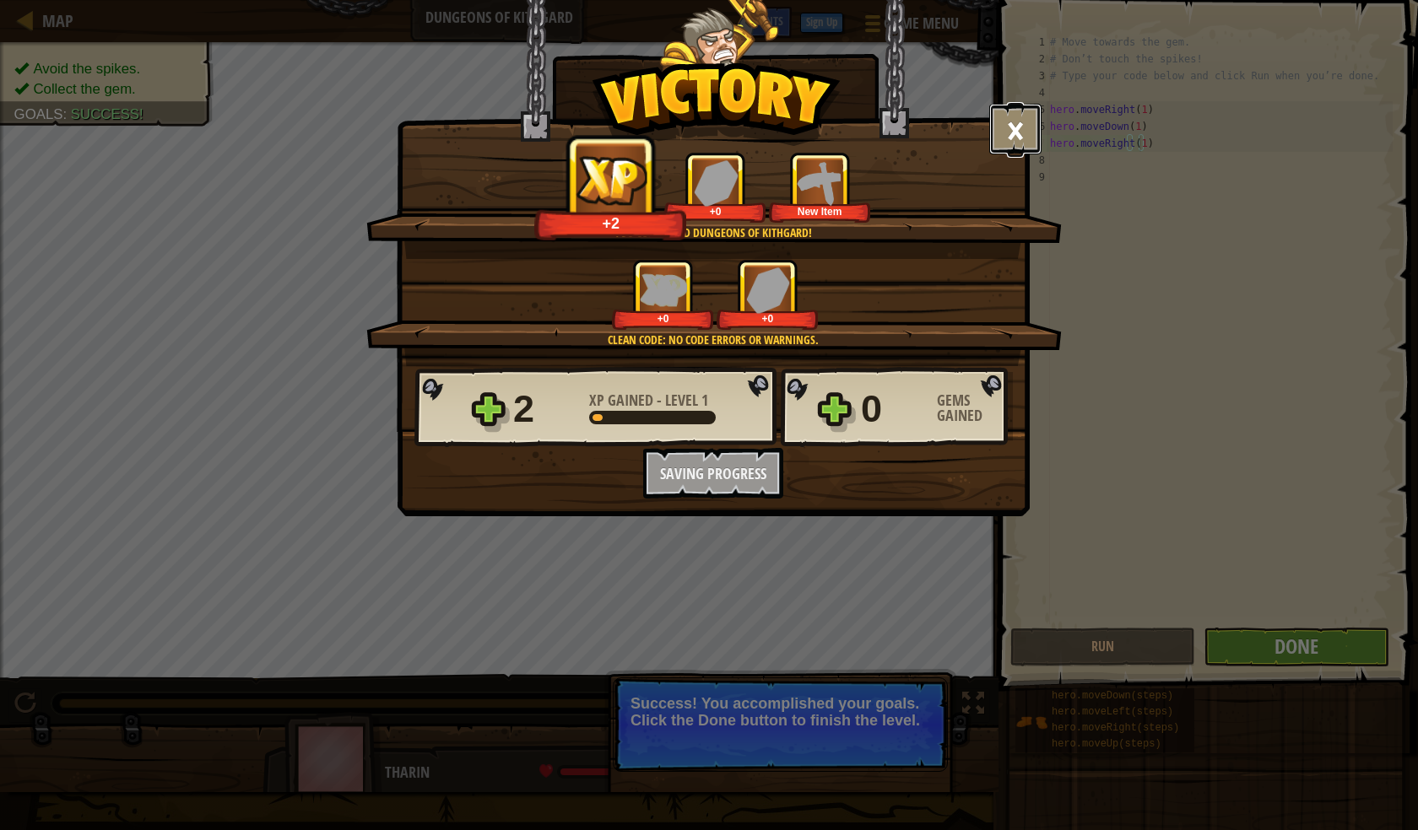
click at [1013, 120] on button "×" at bounding box center [1015, 129] width 52 height 51
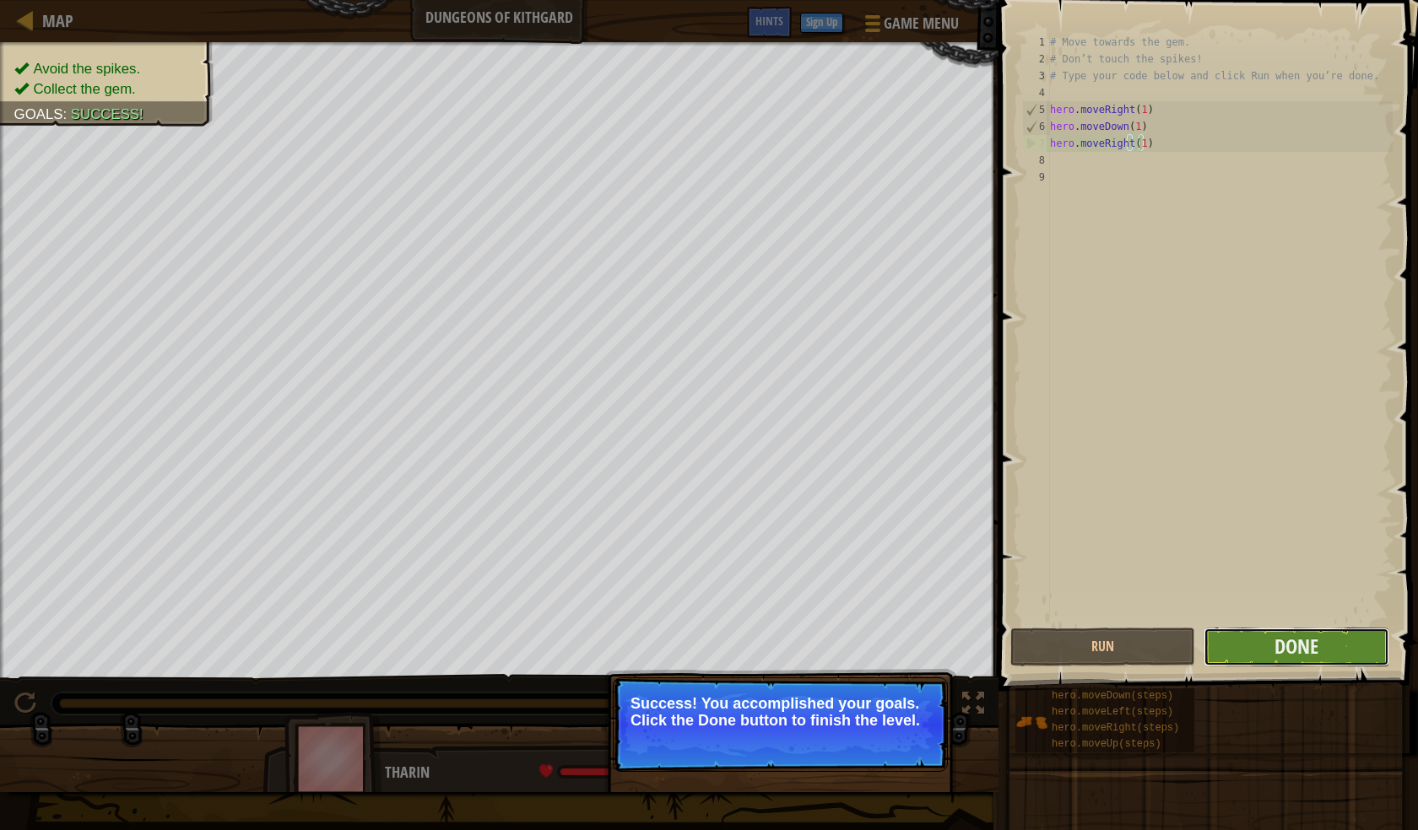
click at [1327, 636] on button "Done" at bounding box center [1295, 647] width 185 height 39
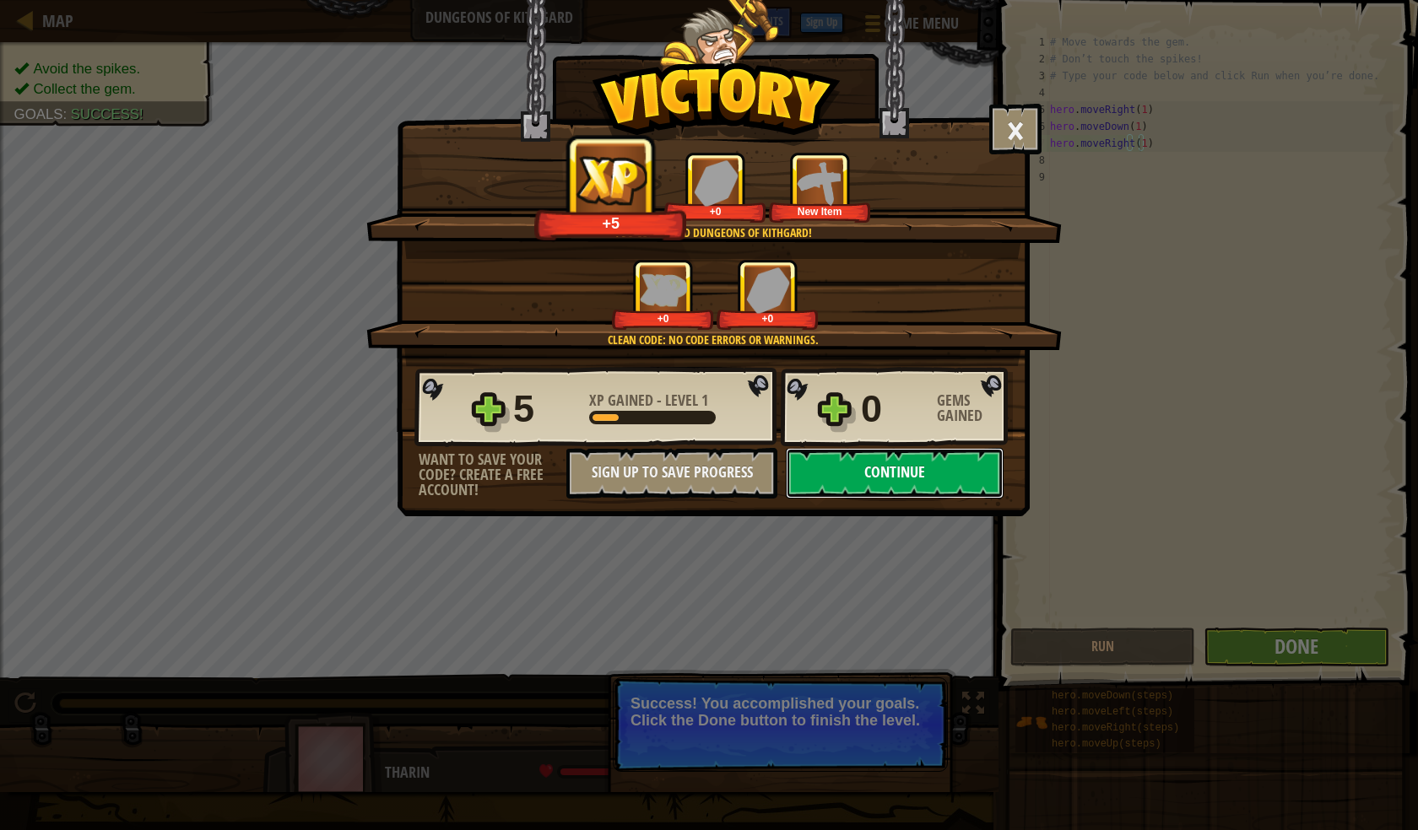
click at [877, 457] on button "Continue" at bounding box center [895, 473] width 218 height 51
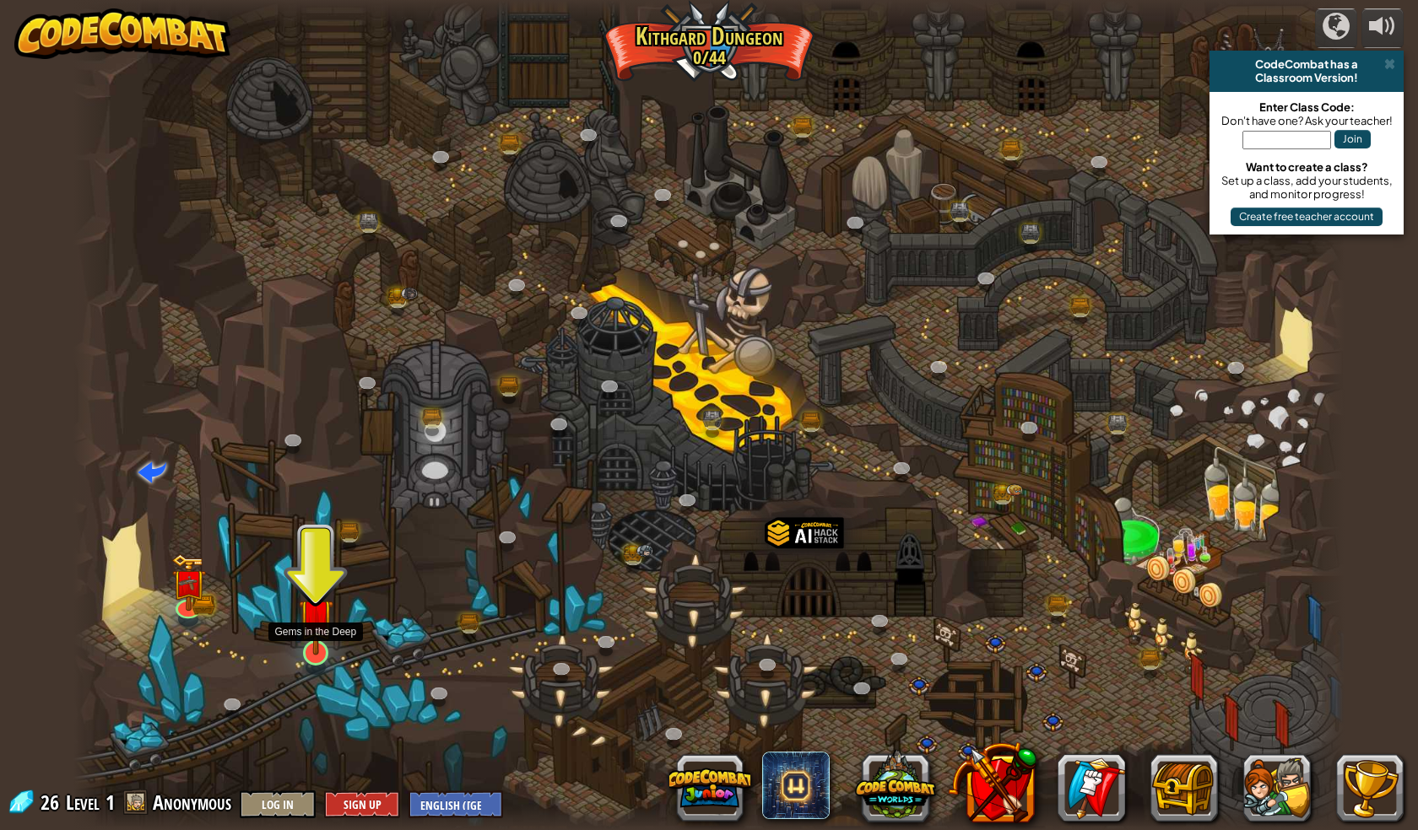
click at [301, 618] on img at bounding box center [316, 615] width 35 height 79
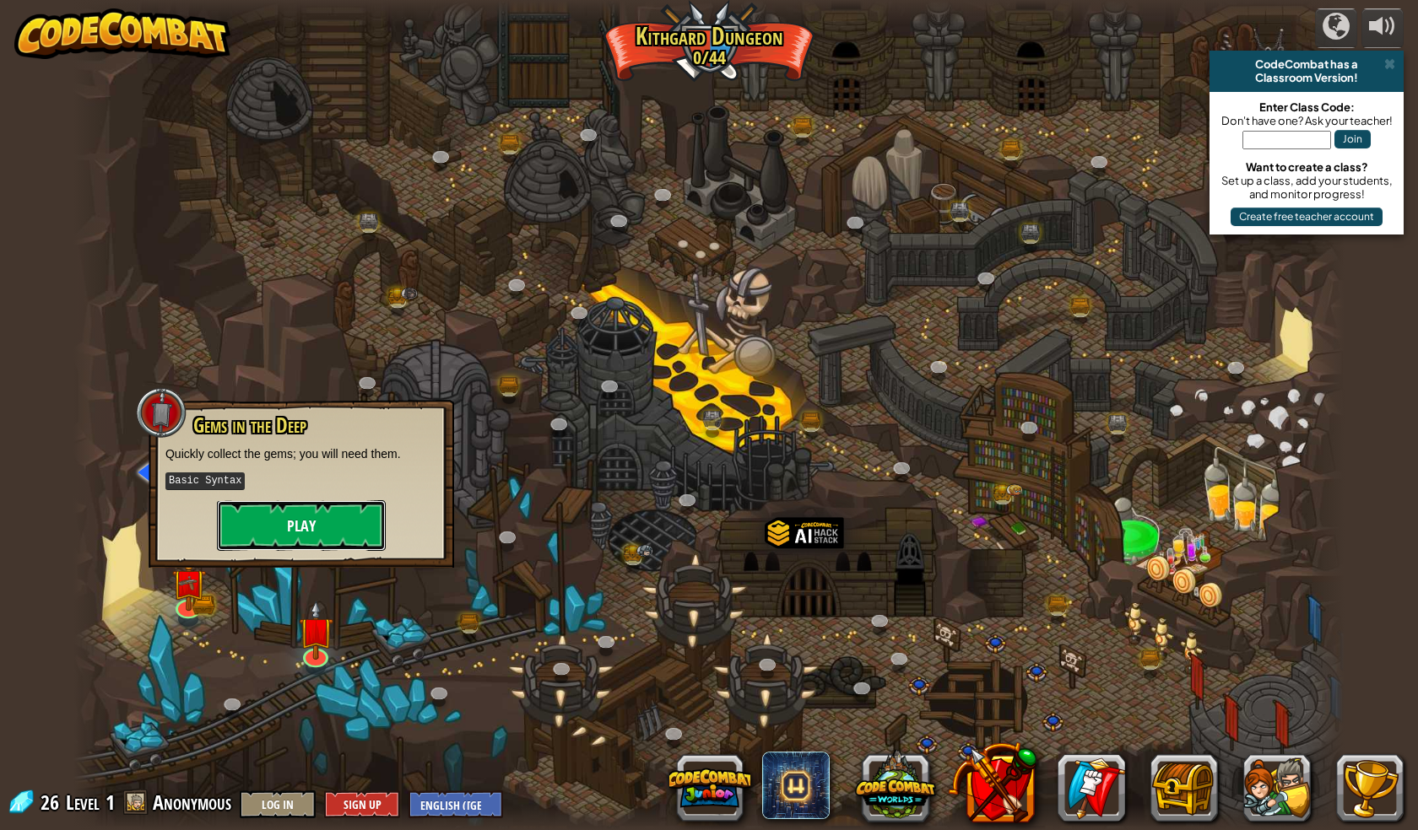
click at [296, 517] on button "Play" at bounding box center [301, 525] width 169 height 51
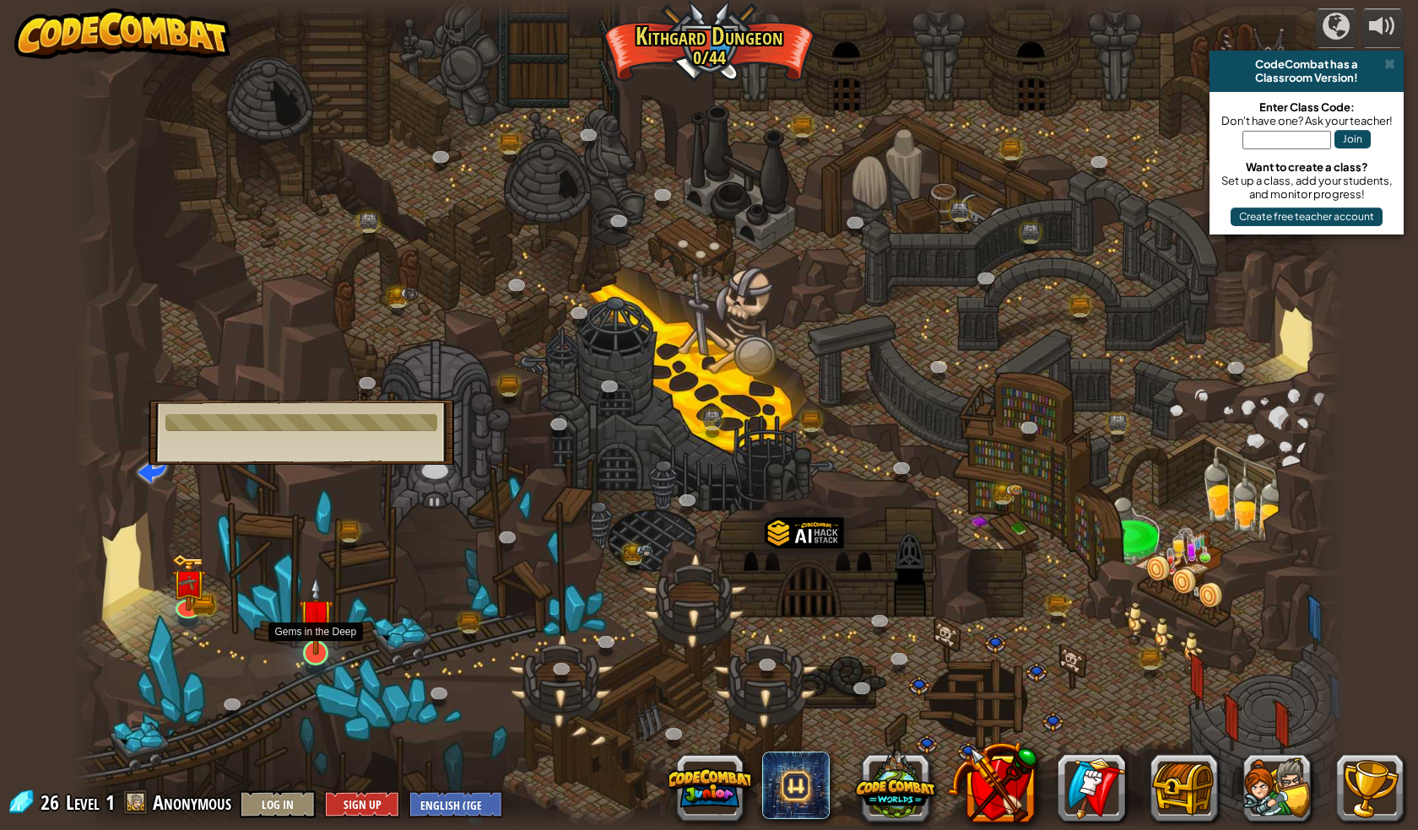
click at [318, 635] on img at bounding box center [316, 615] width 35 height 79
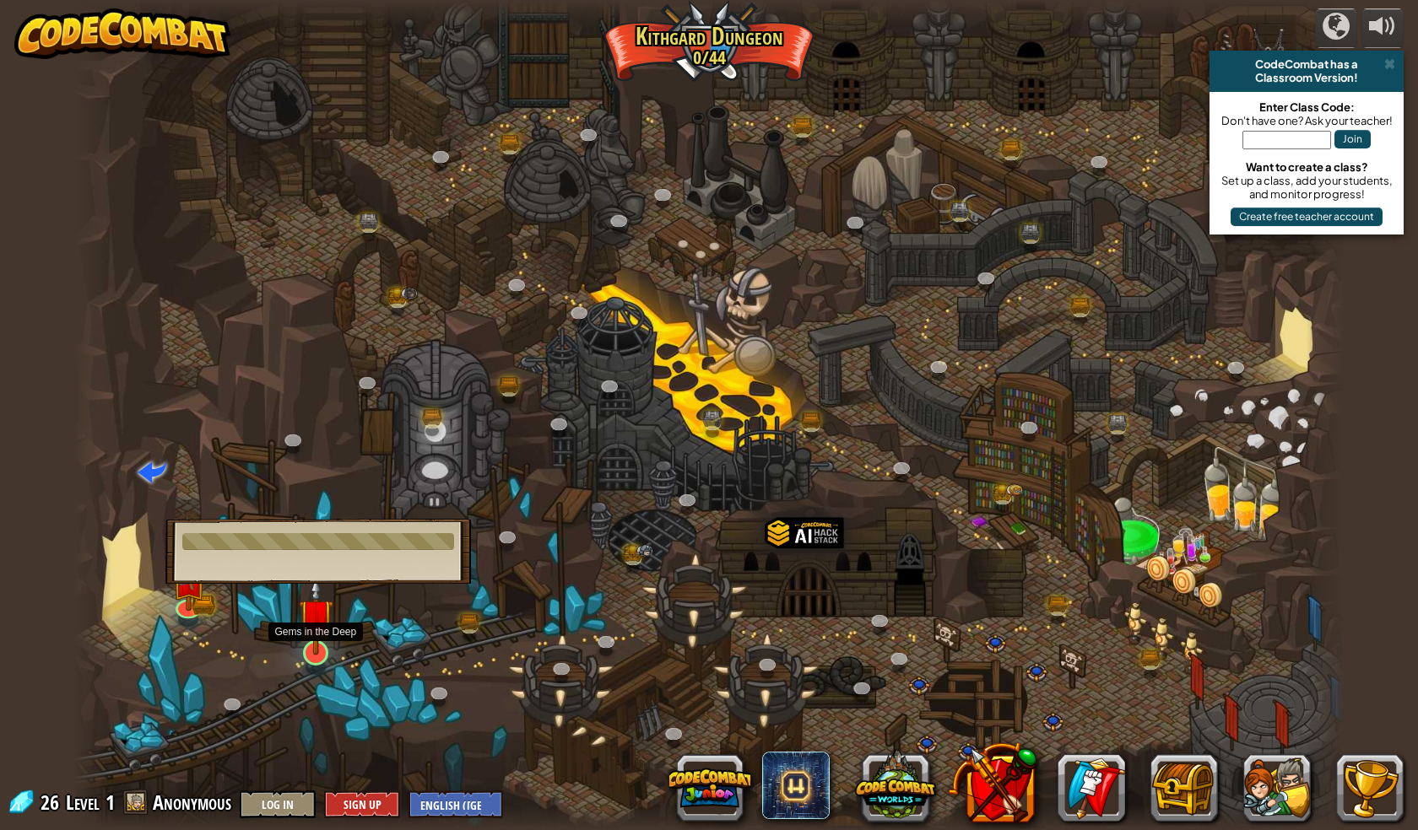
click at [318, 635] on img at bounding box center [316, 615] width 35 height 79
click at [313, 619] on img at bounding box center [316, 615] width 35 height 79
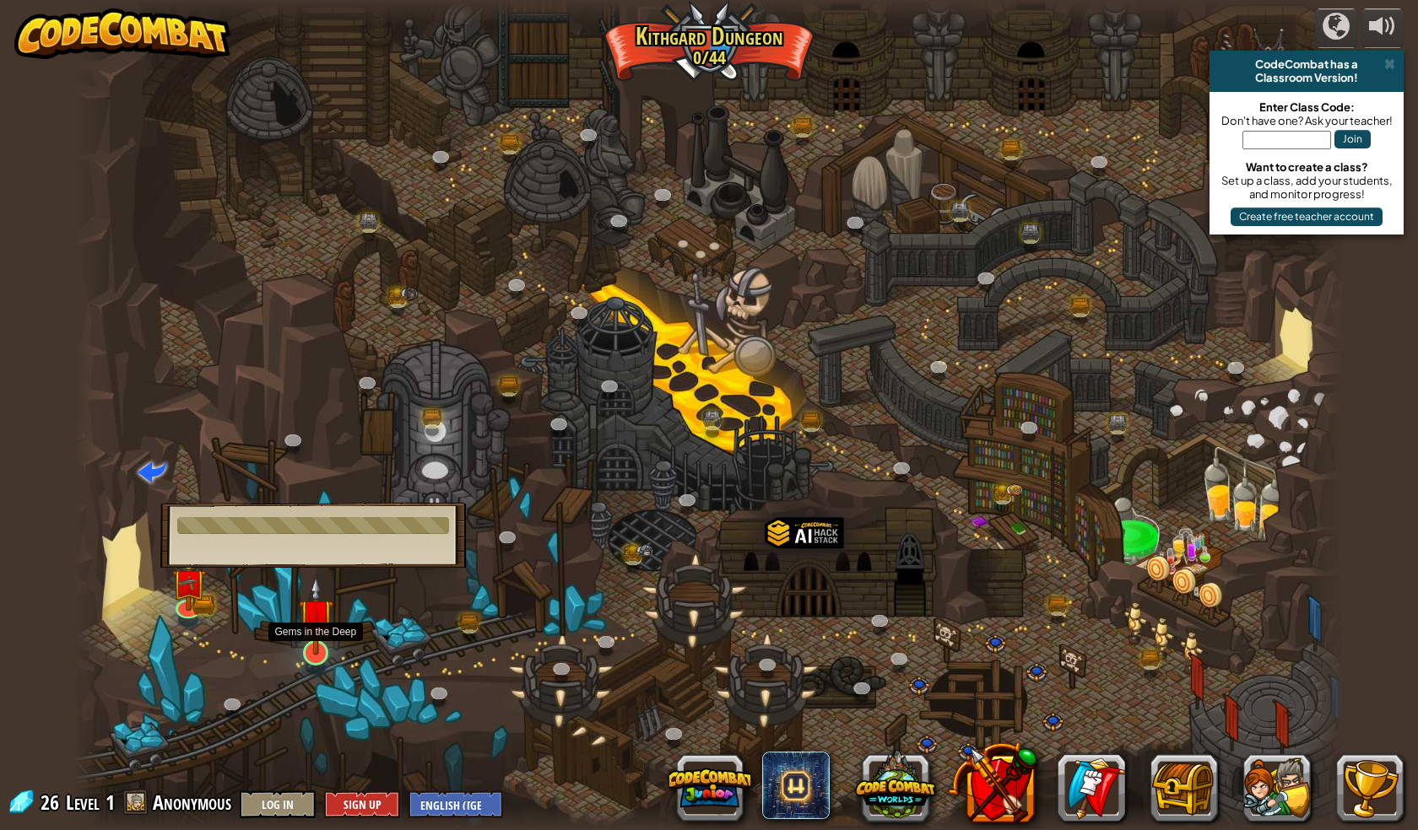
click at [313, 619] on img at bounding box center [316, 615] width 35 height 79
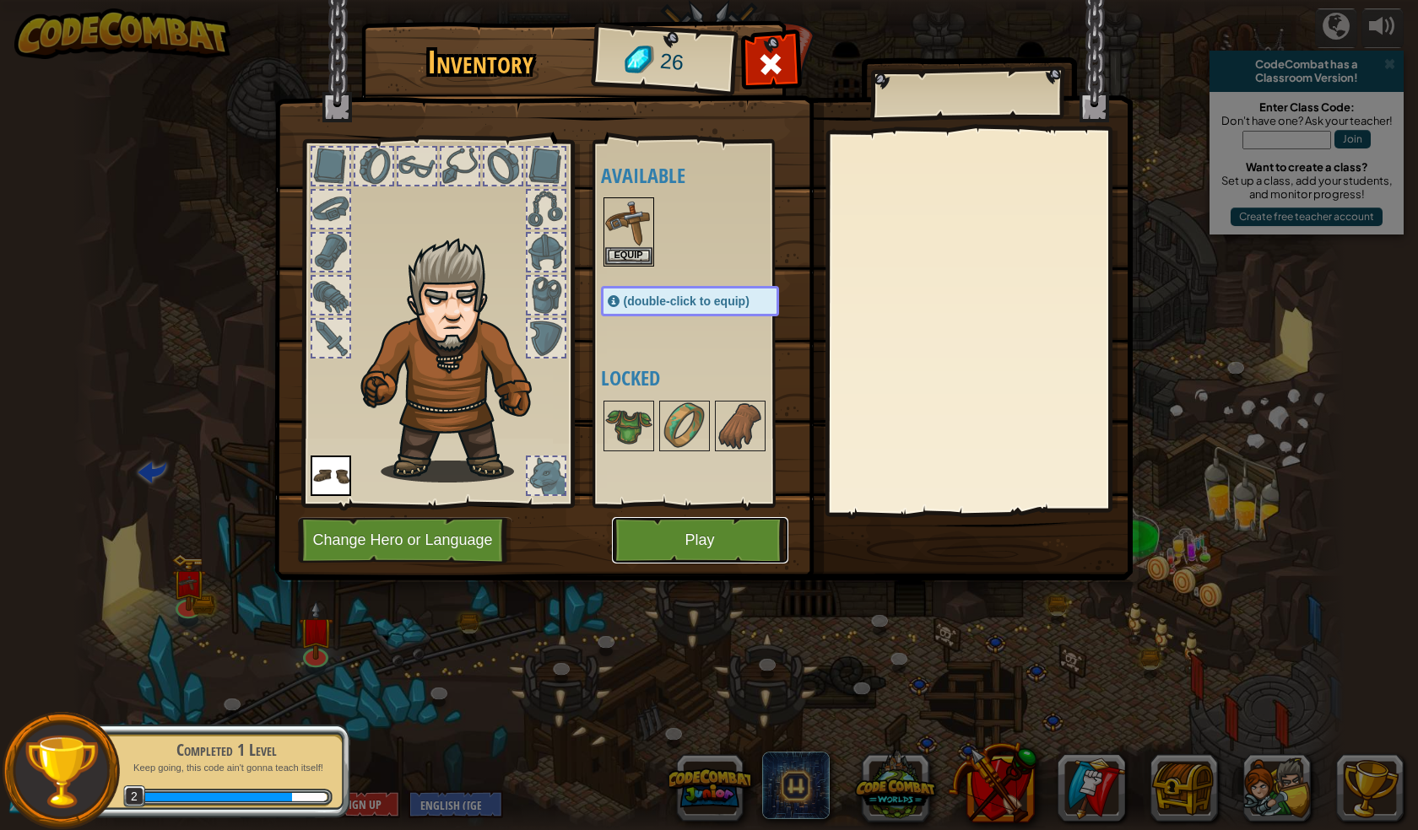
click at [672, 534] on button "Play" at bounding box center [700, 540] width 176 height 46
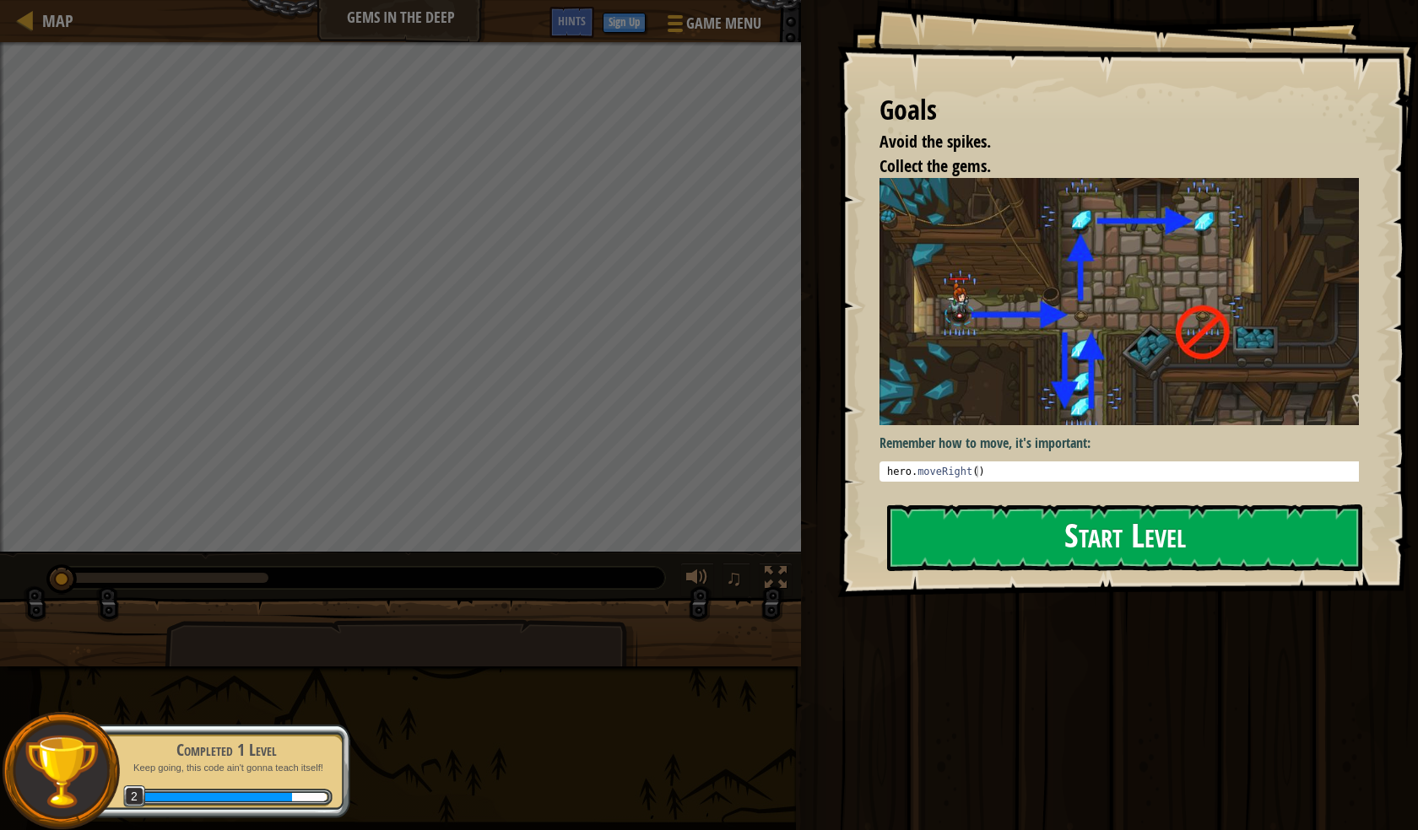
click at [1277, 532] on button "Start Level" at bounding box center [1124, 538] width 475 height 67
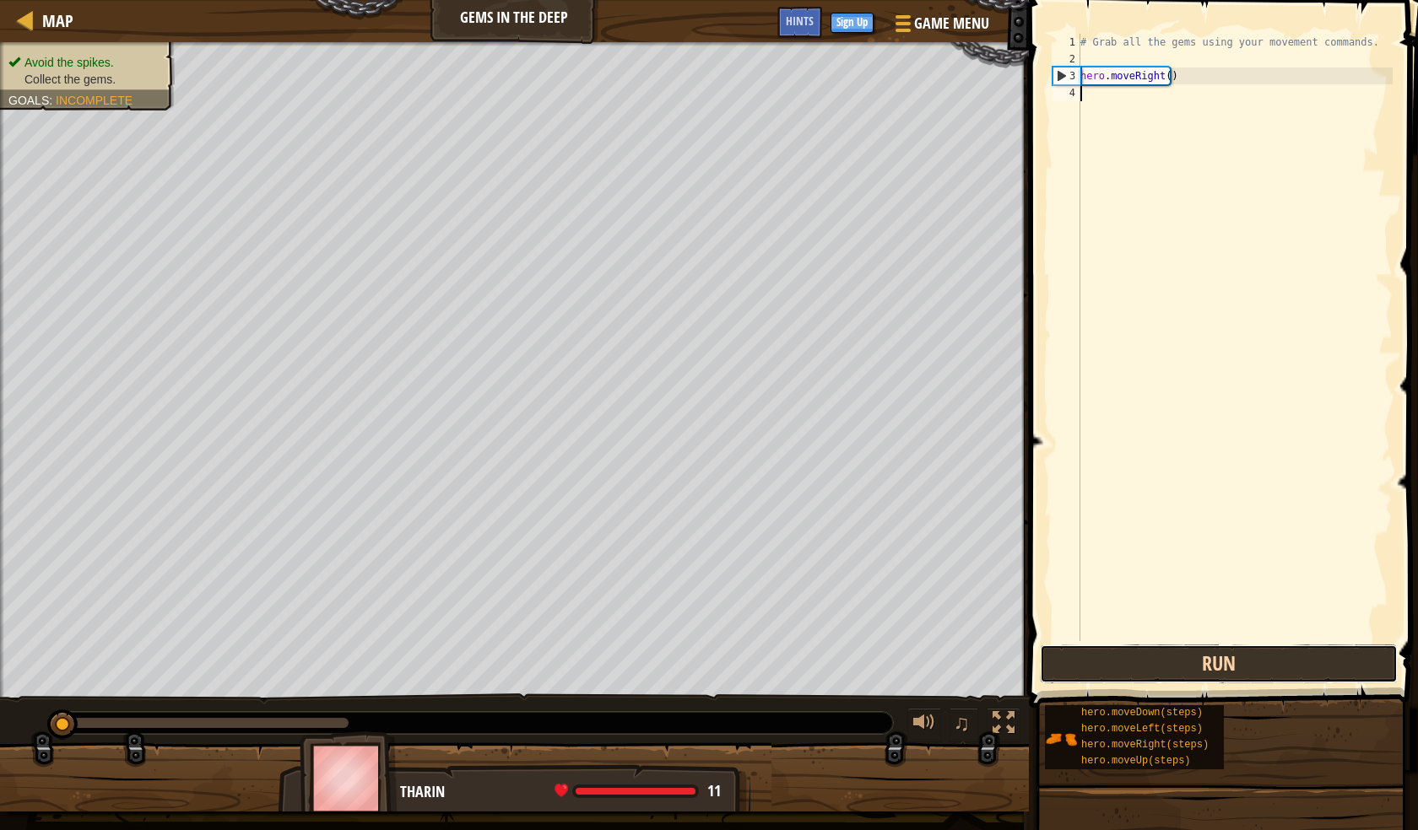
click at [1108, 657] on button "Run" at bounding box center [1219, 664] width 358 height 39
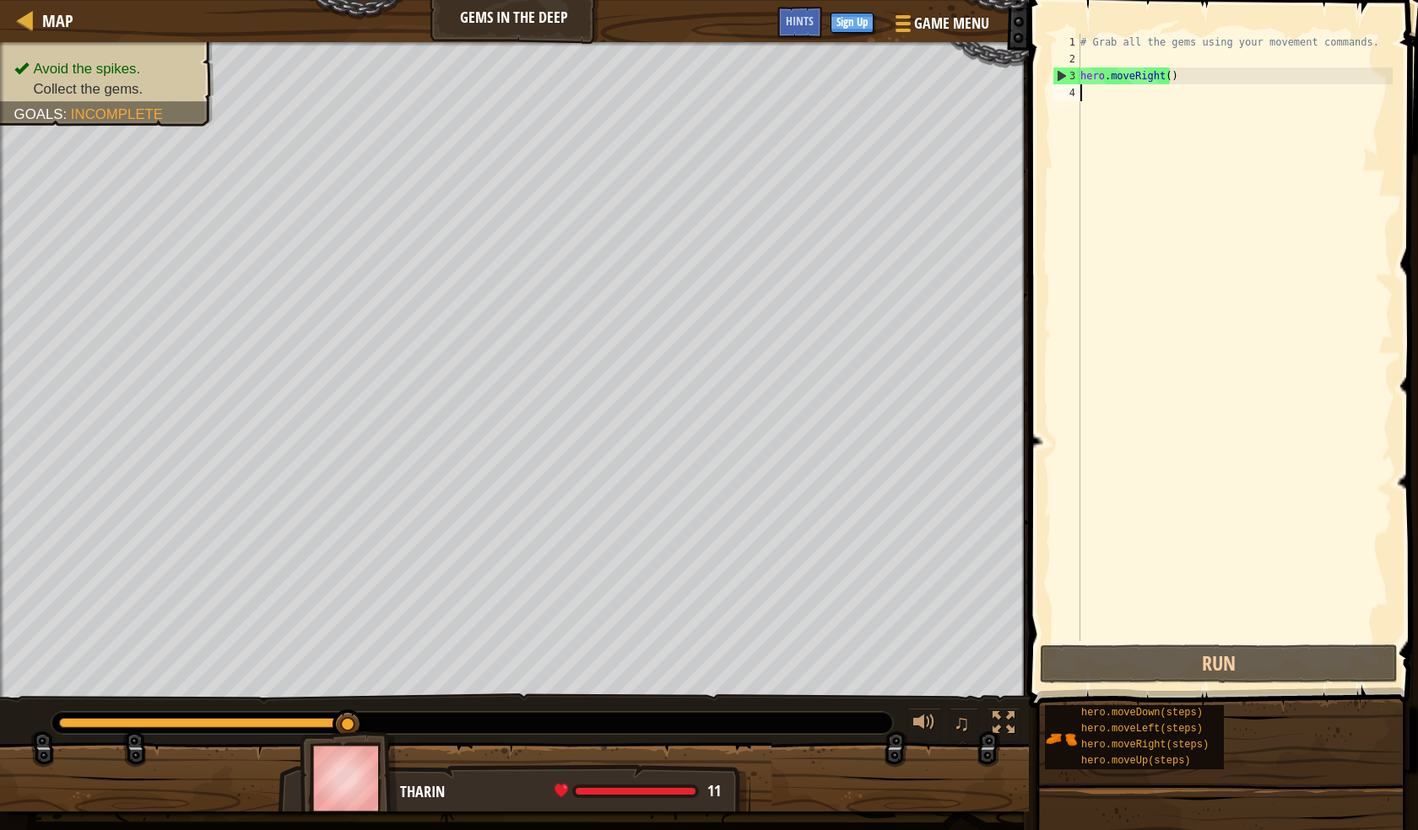
type textarea "h"
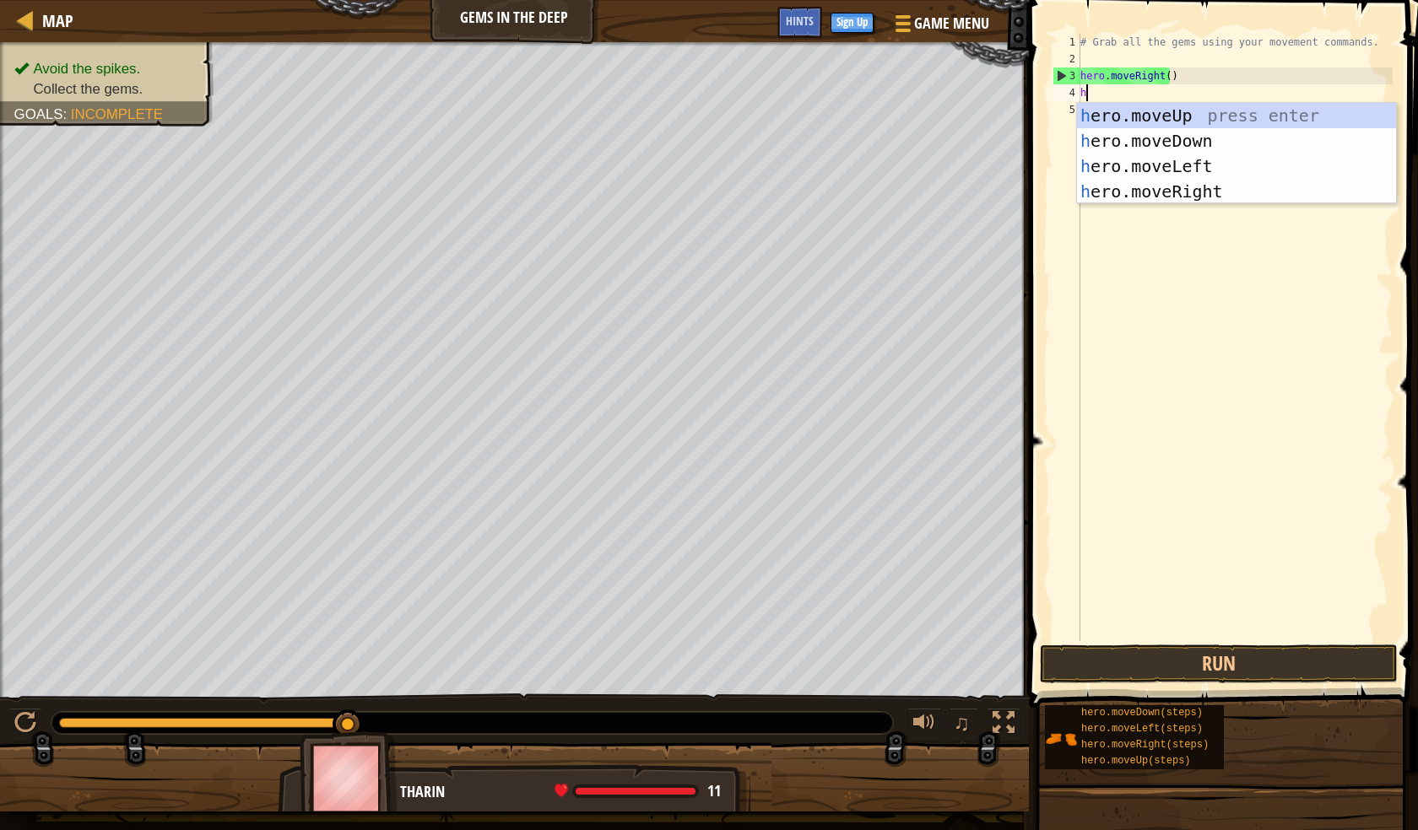
scroll to position [8, 0]
click at [1187, 148] on div "h ero.moveUp press enter h ero.moveDown press enter h ero.moveLeft press enter …" at bounding box center [1236, 179] width 319 height 152
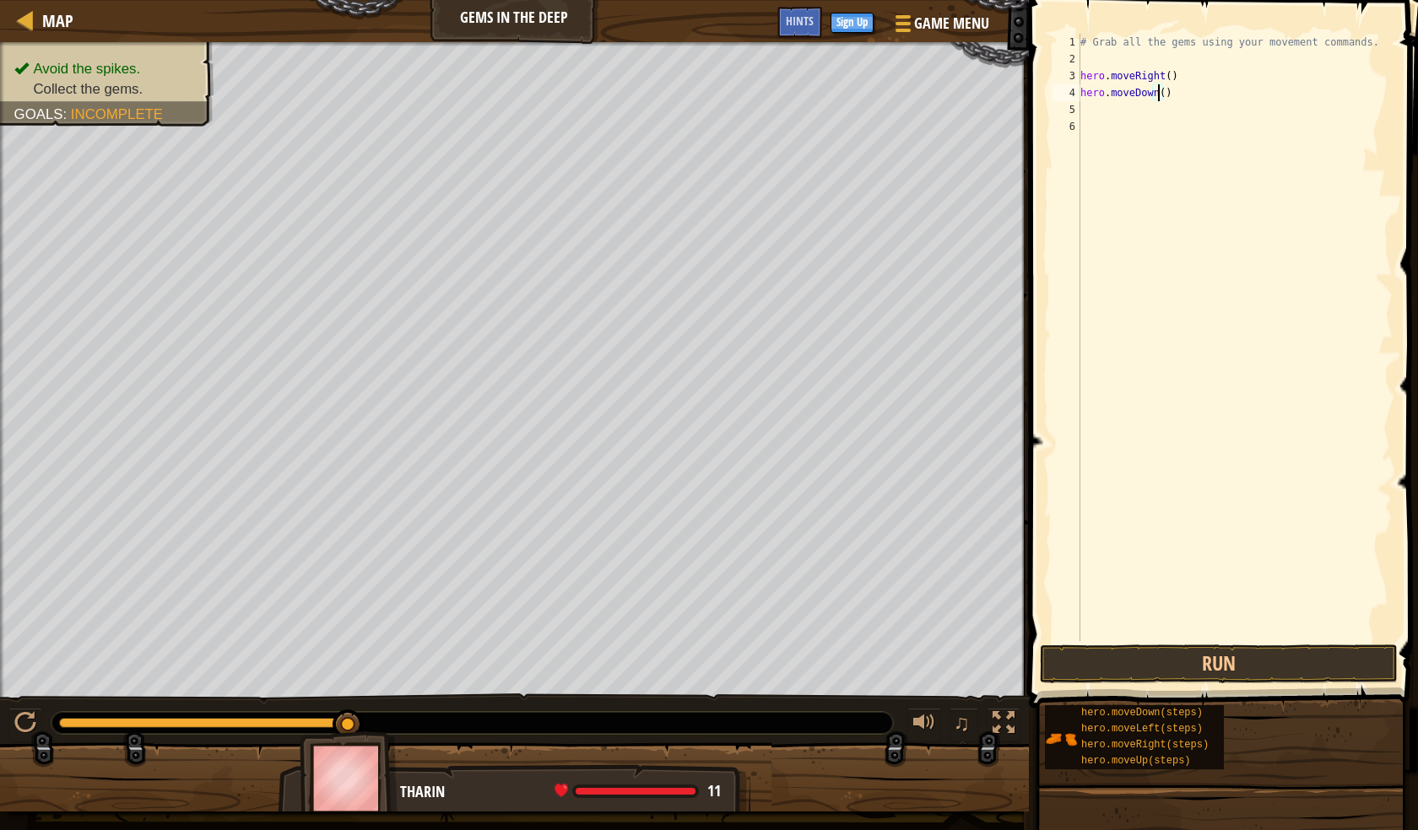
click at [1156, 97] on div "# Grab all the gems using your movement commands. hero . moveRight ( ) hero . m…" at bounding box center [1235, 354] width 316 height 641
type textarea "hero.moveDown(1)"
click at [1085, 113] on div "# Grab all the gems using your movement commands. hero . moveRight ( ) hero . m…" at bounding box center [1235, 354] width 316 height 641
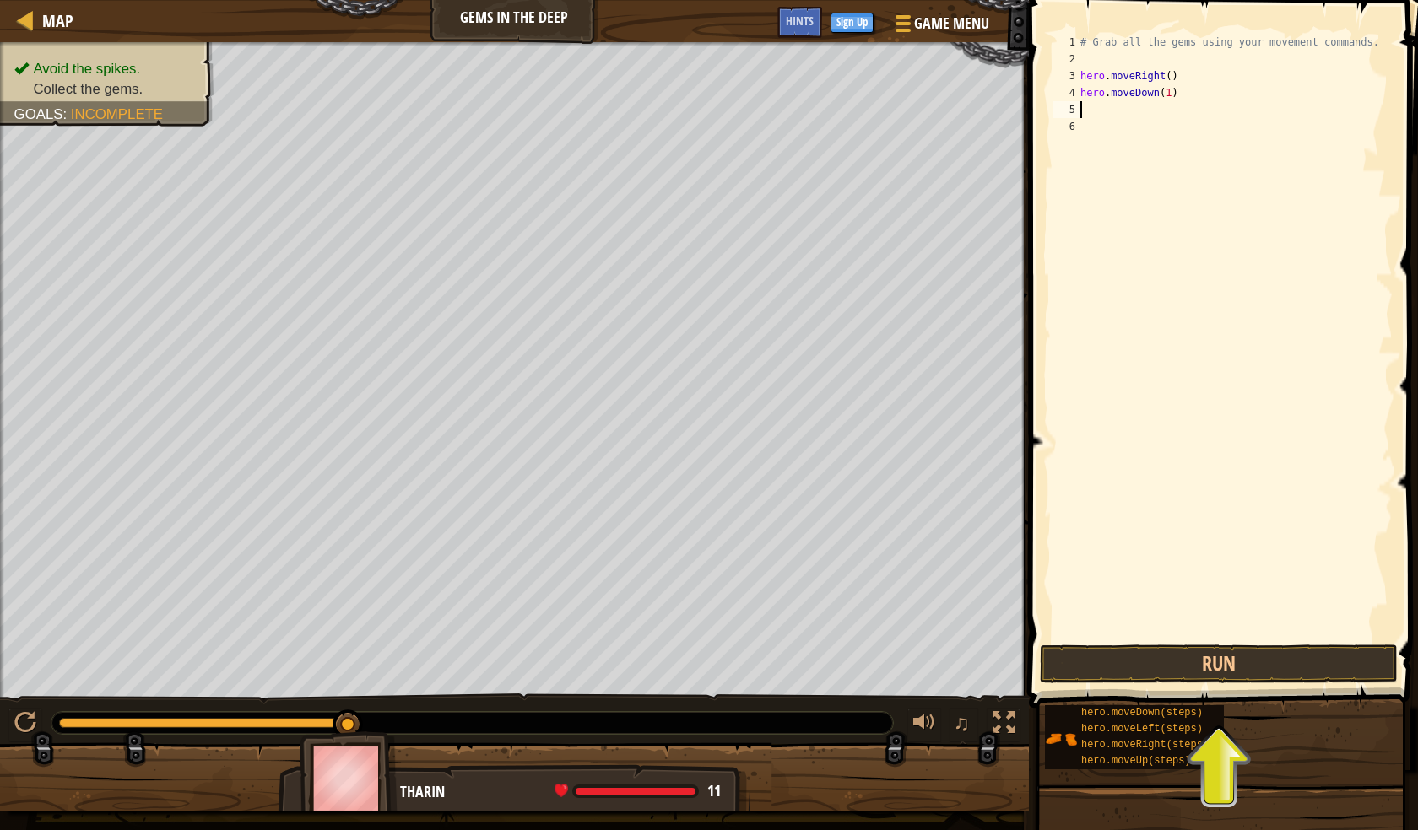
type textarea "h"
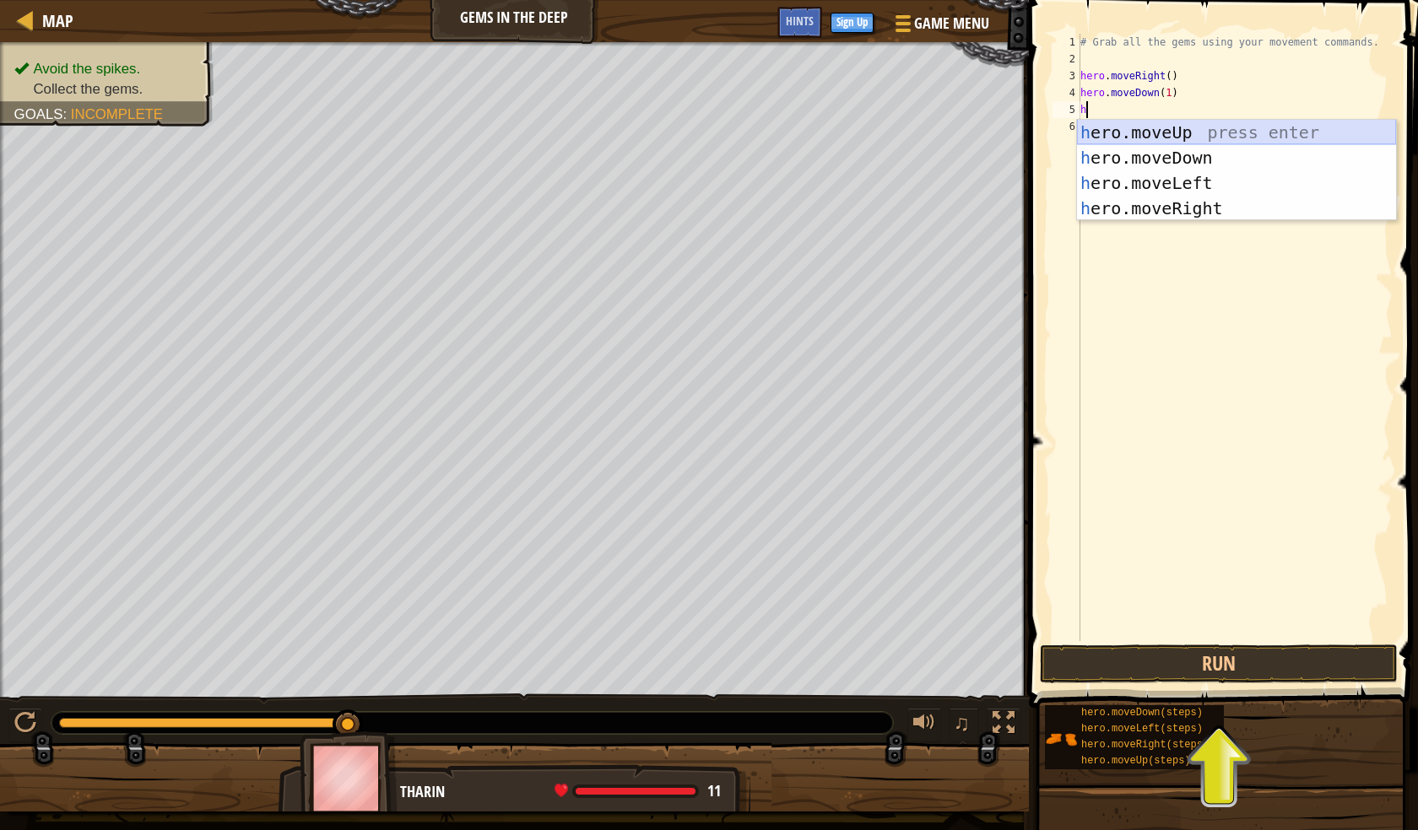
click at [1147, 126] on div "h ero.moveUp press enter h ero.moveDown press enter h ero.moveLeft press enter …" at bounding box center [1236, 196] width 319 height 152
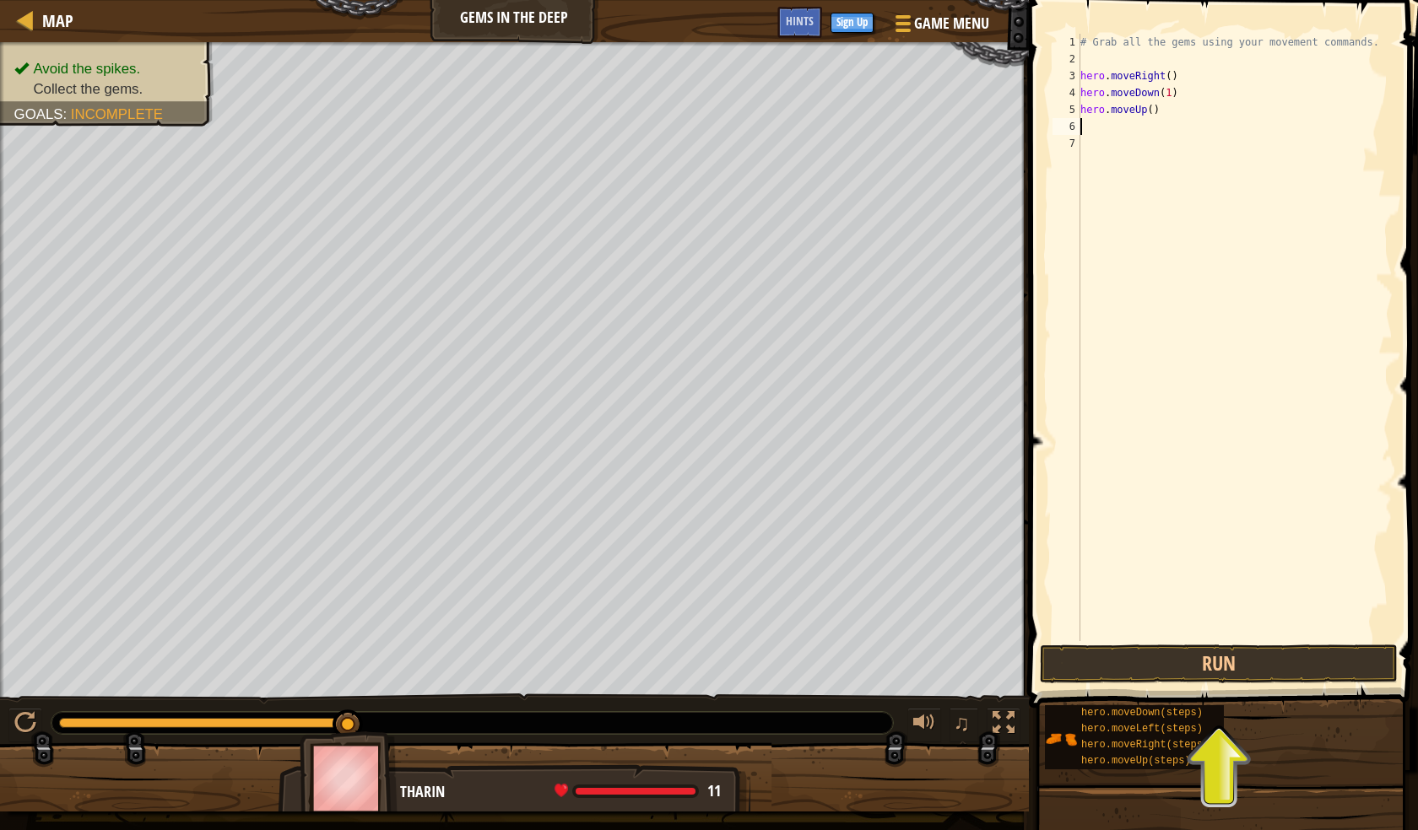
click at [1146, 111] on div "# Grab all the gems using your movement commands. hero . moveRight ( ) hero . m…" at bounding box center [1235, 354] width 316 height 641
type textarea "hero.moveUp(2)"
click at [1089, 127] on div "# Grab all the gems using your movement commands. hero . moveRight ( ) hero . m…" at bounding box center [1235, 354] width 316 height 641
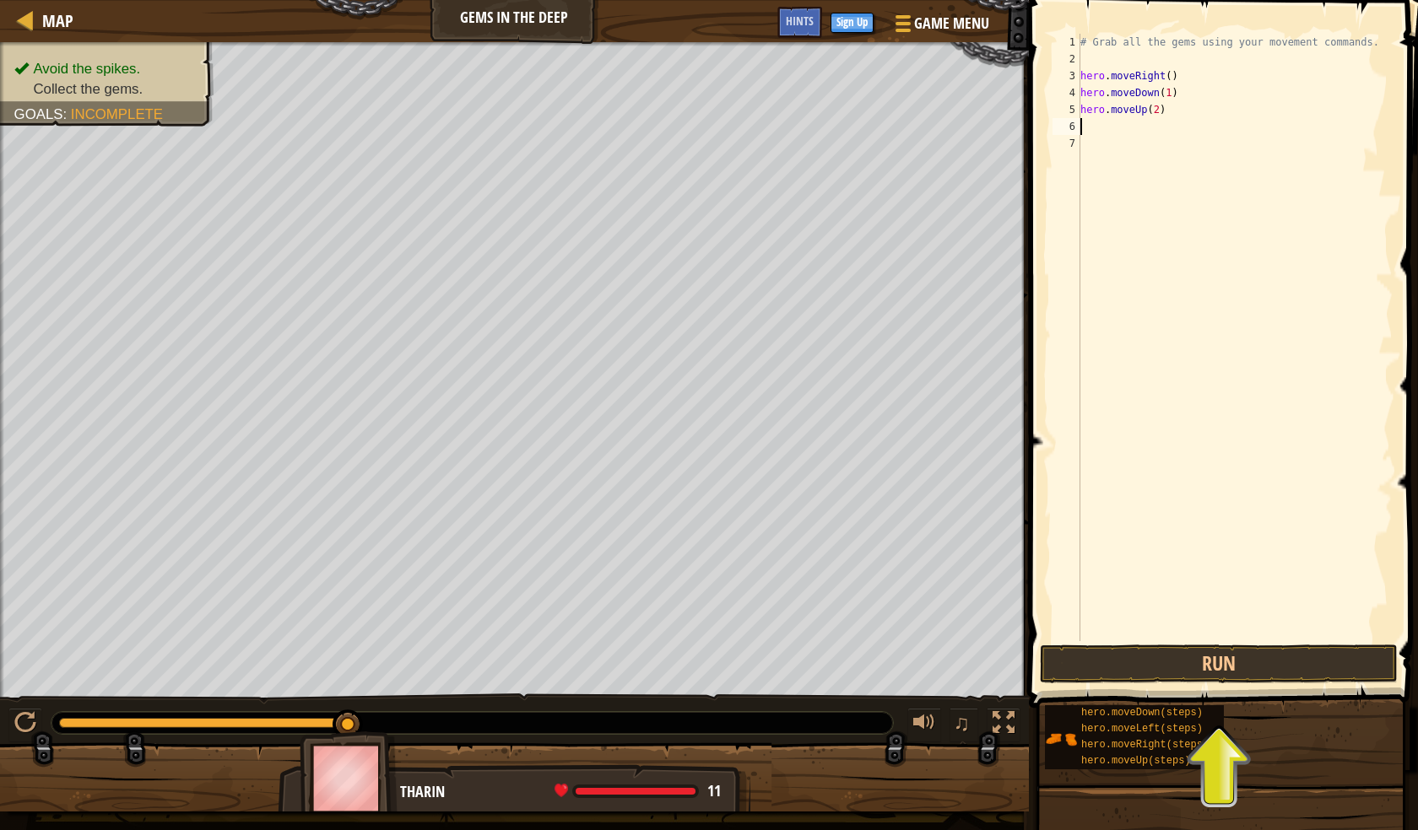
type textarea "h"
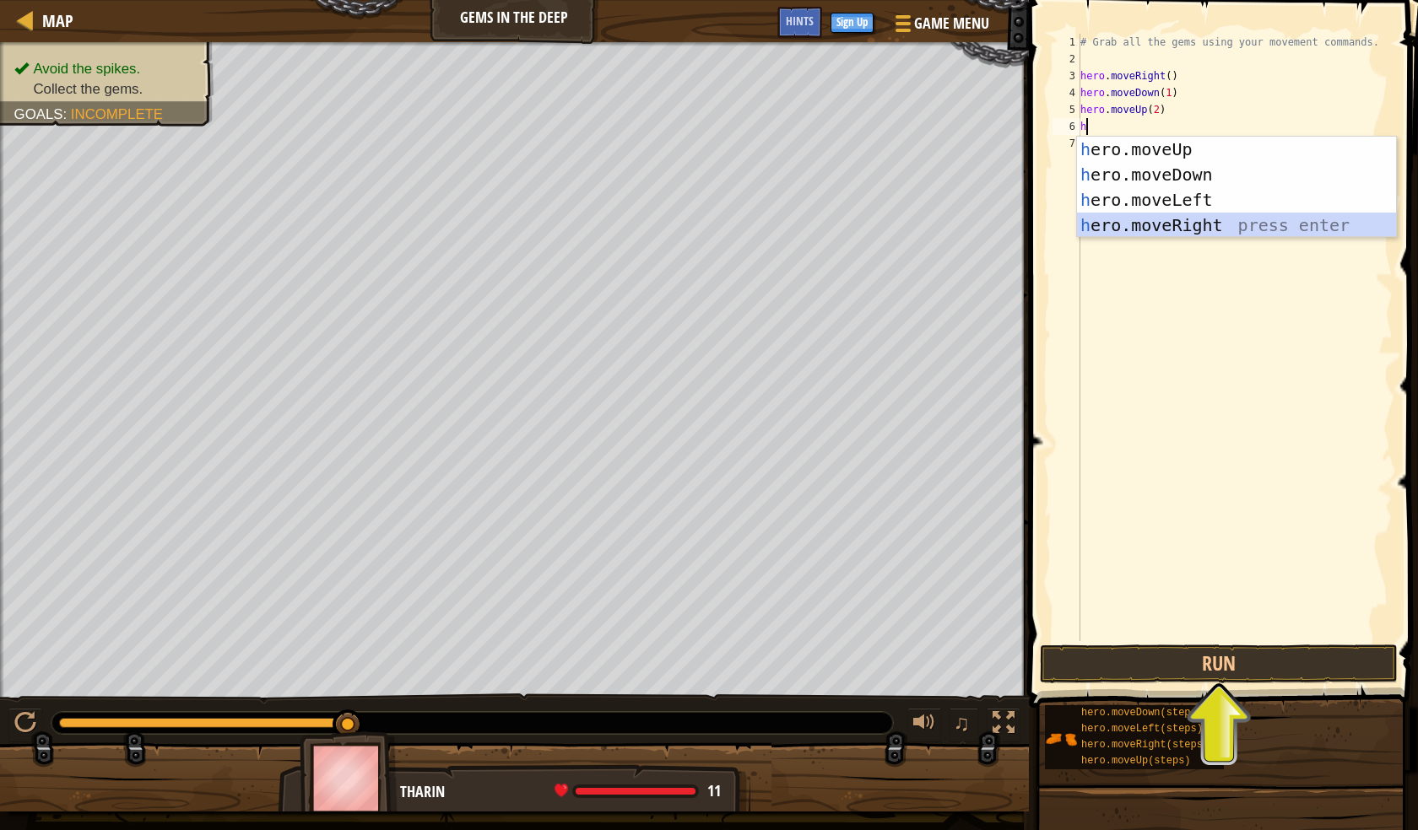
click at [1168, 231] on div "h ero.moveUp press enter h ero.moveDown press enter h ero.moveLeft press enter …" at bounding box center [1236, 213] width 319 height 152
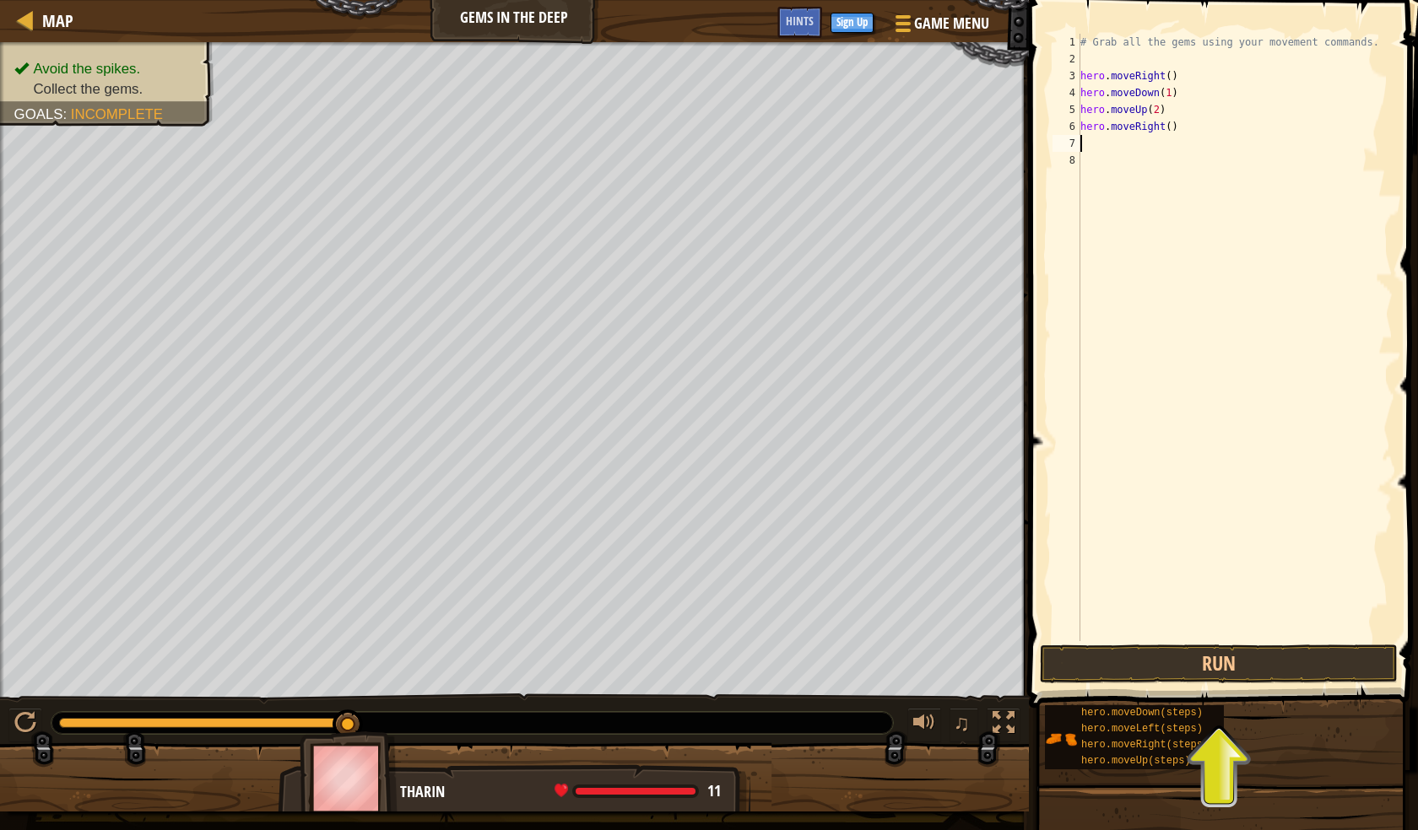
click at [1164, 128] on div "# Grab all the gems using your movement commands. hero . moveRight ( ) hero . m…" at bounding box center [1235, 354] width 316 height 641
type textarea "hero.moveRight(1)"
click at [1085, 142] on div "# Grab all the gems using your movement commands. hero . moveRight ( ) hero . m…" at bounding box center [1235, 354] width 316 height 641
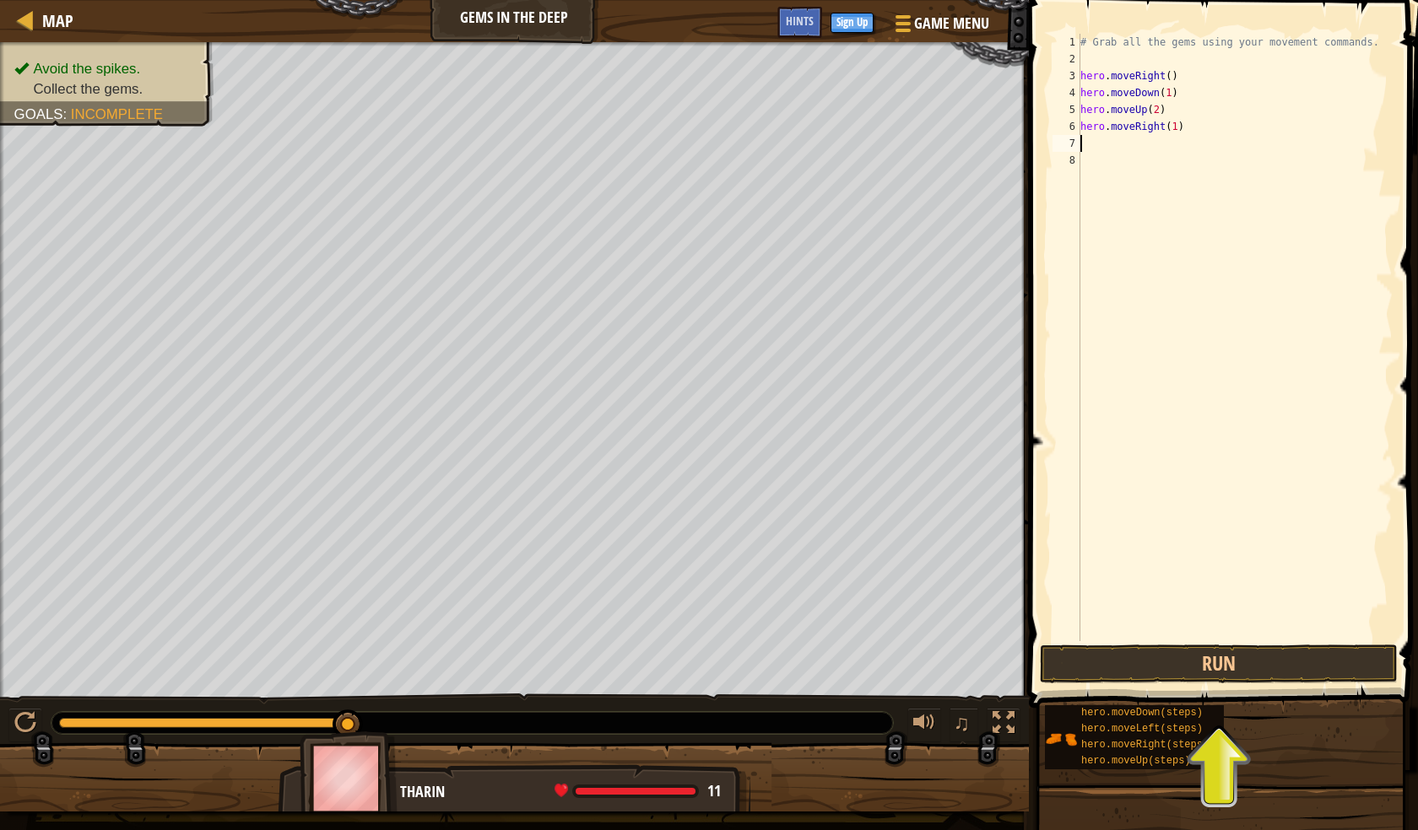
type textarea "h"
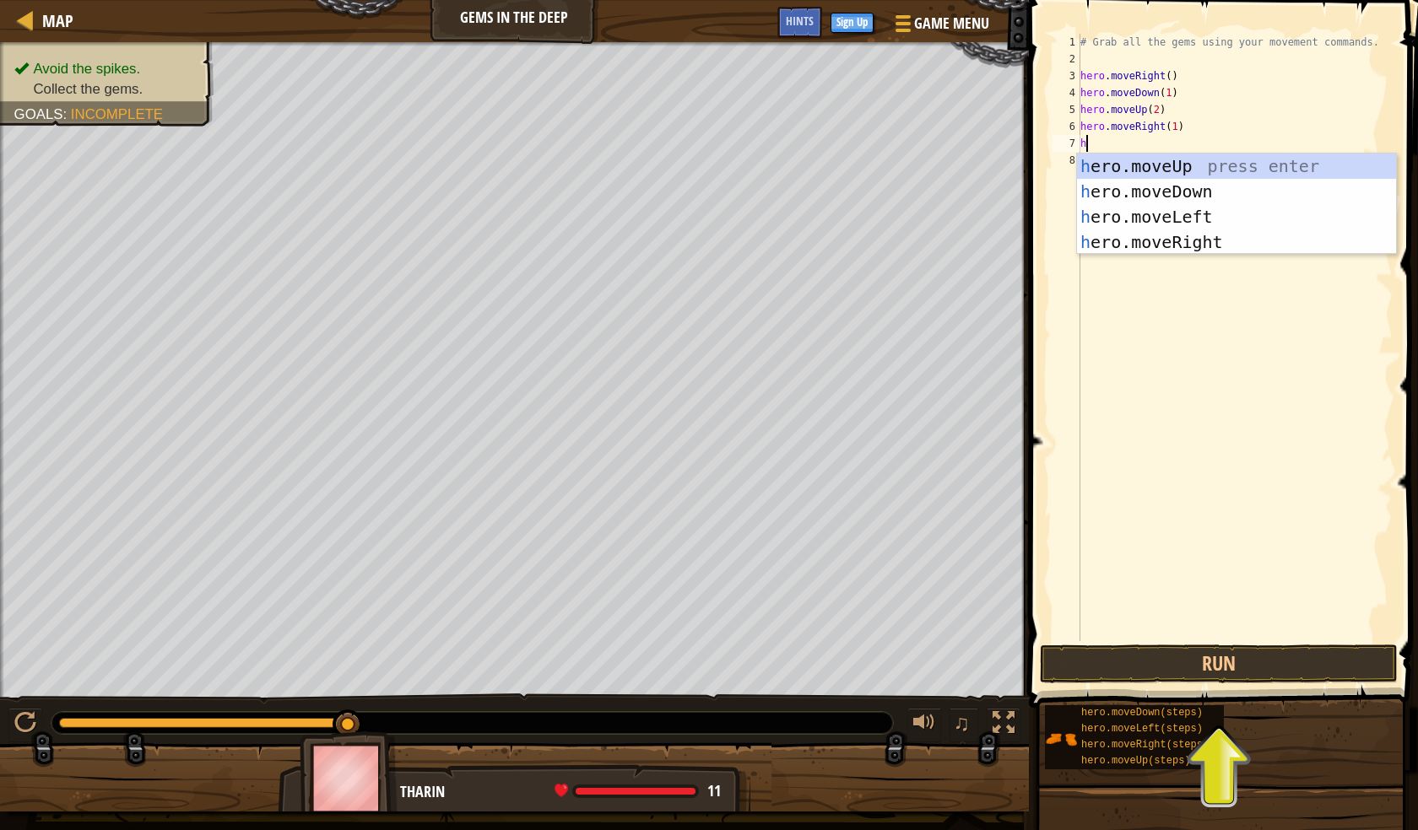
click at [1192, 136] on div "# Grab all the gems using your movement commands. hero . moveRight ( ) hero . m…" at bounding box center [1235, 354] width 316 height 641
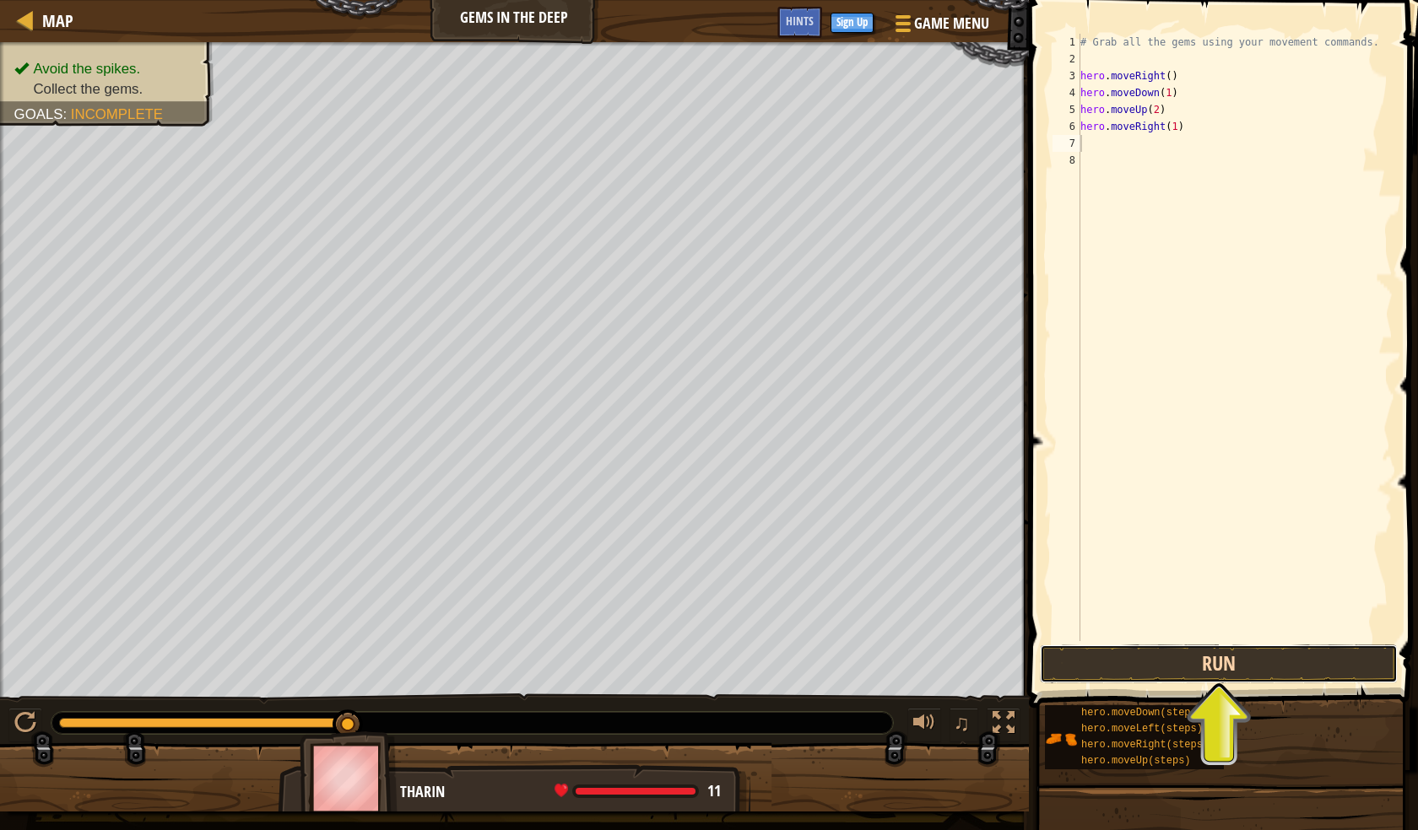
click at [1243, 678] on button "Run" at bounding box center [1219, 664] width 358 height 39
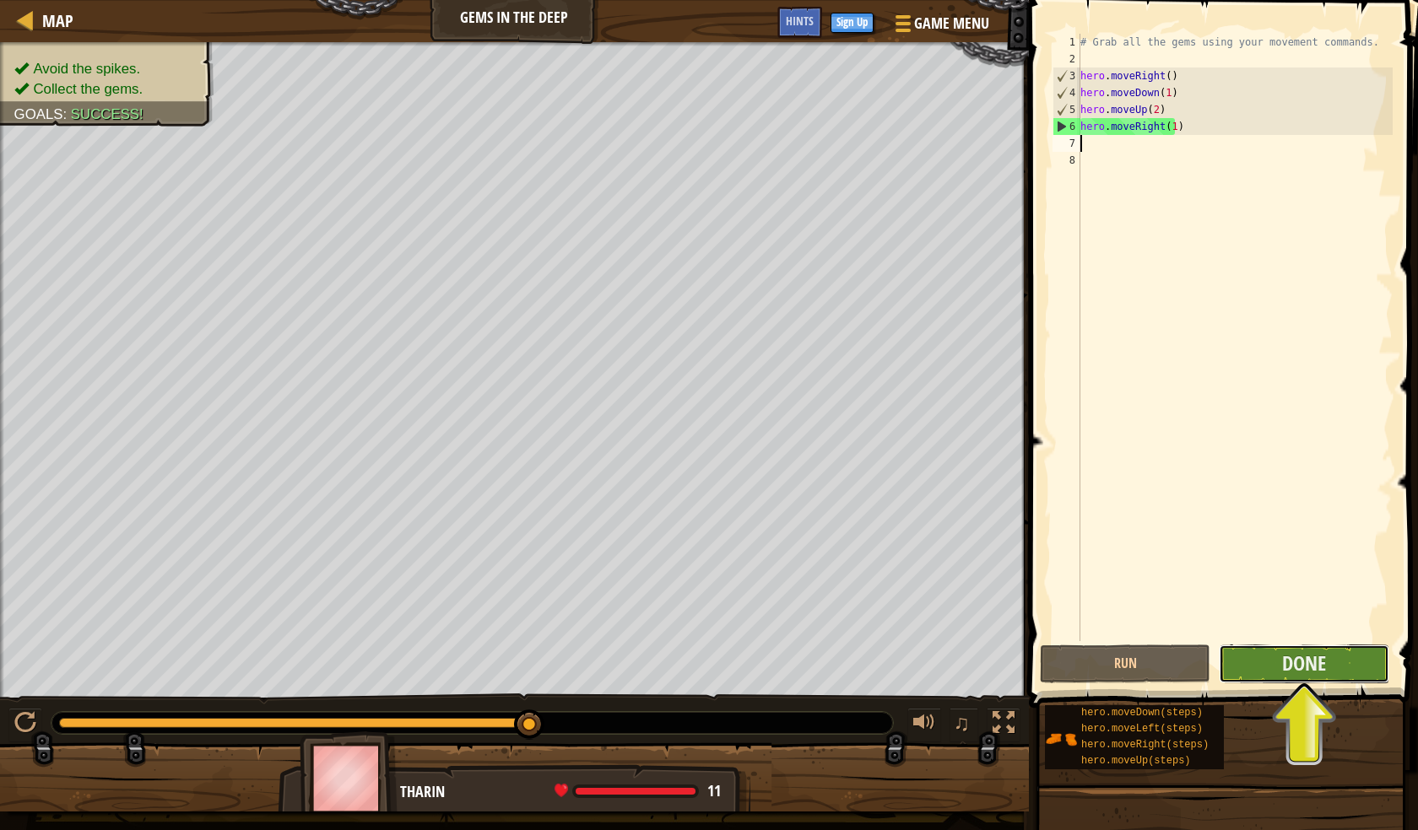
click at [1266, 659] on button "Done" at bounding box center [1304, 664] width 170 height 39
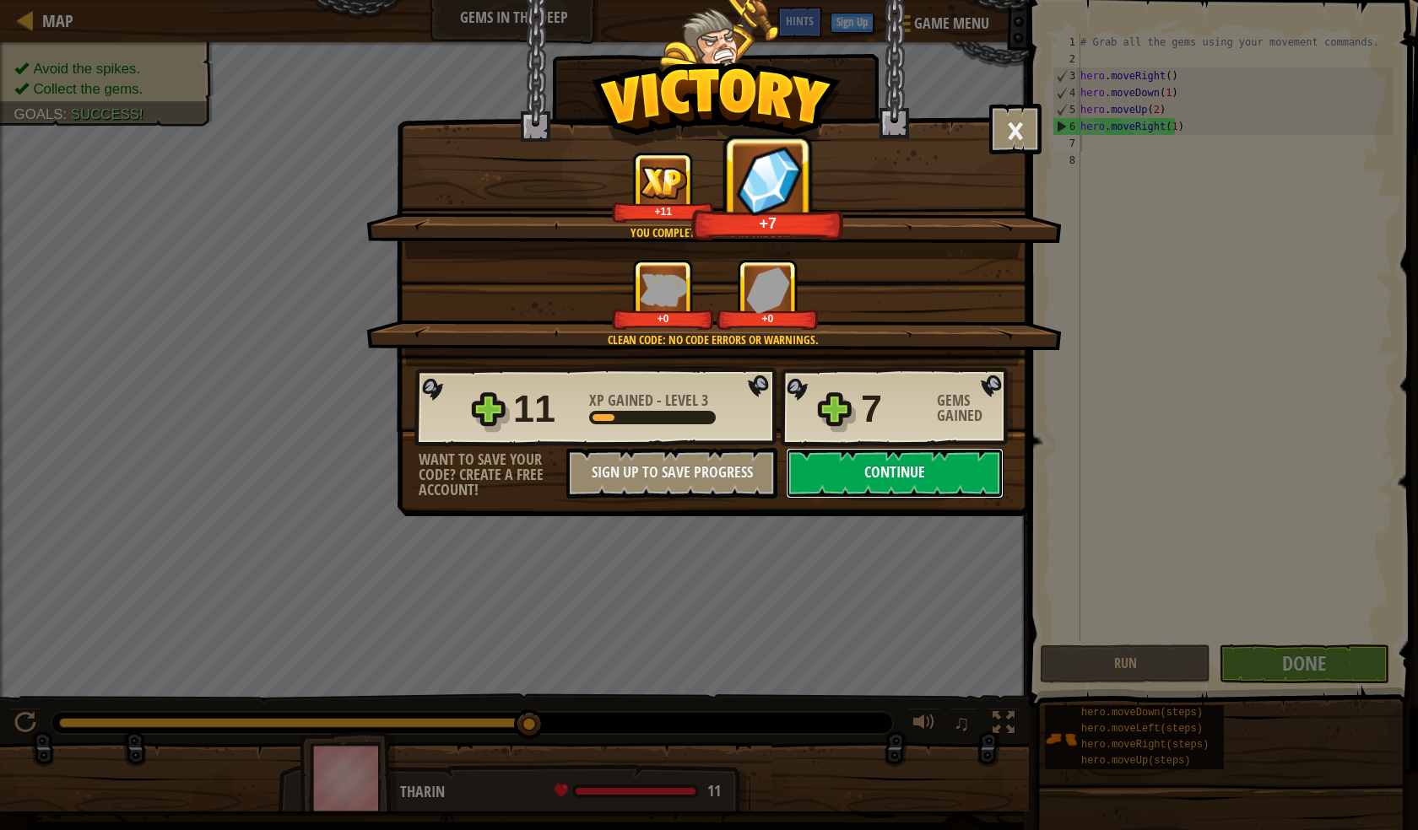
click at [917, 459] on button "Continue" at bounding box center [895, 473] width 218 height 51
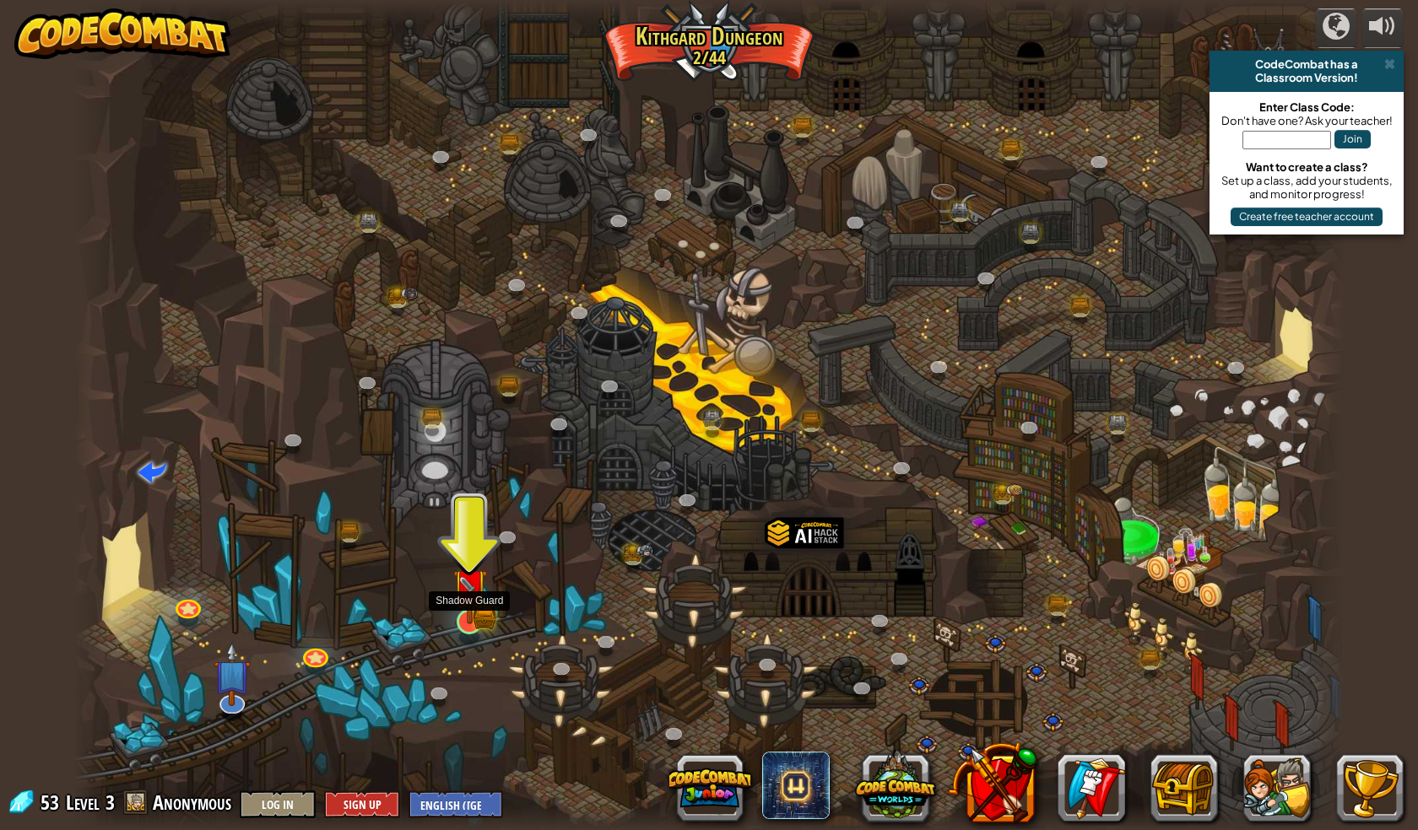
click at [462, 597] on img at bounding box center [469, 587] width 20 height 20
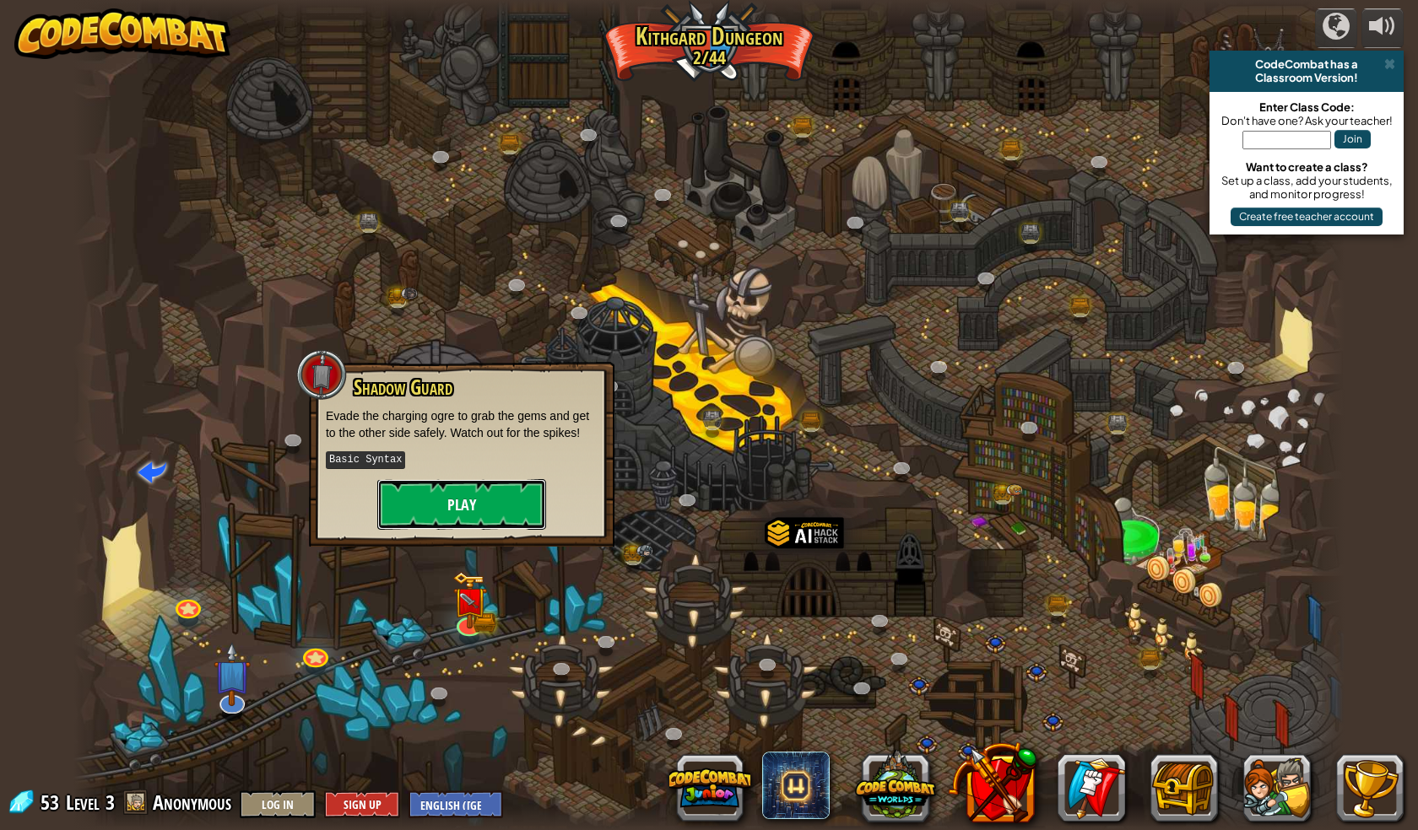
click at [453, 489] on button "Play" at bounding box center [461, 504] width 169 height 51
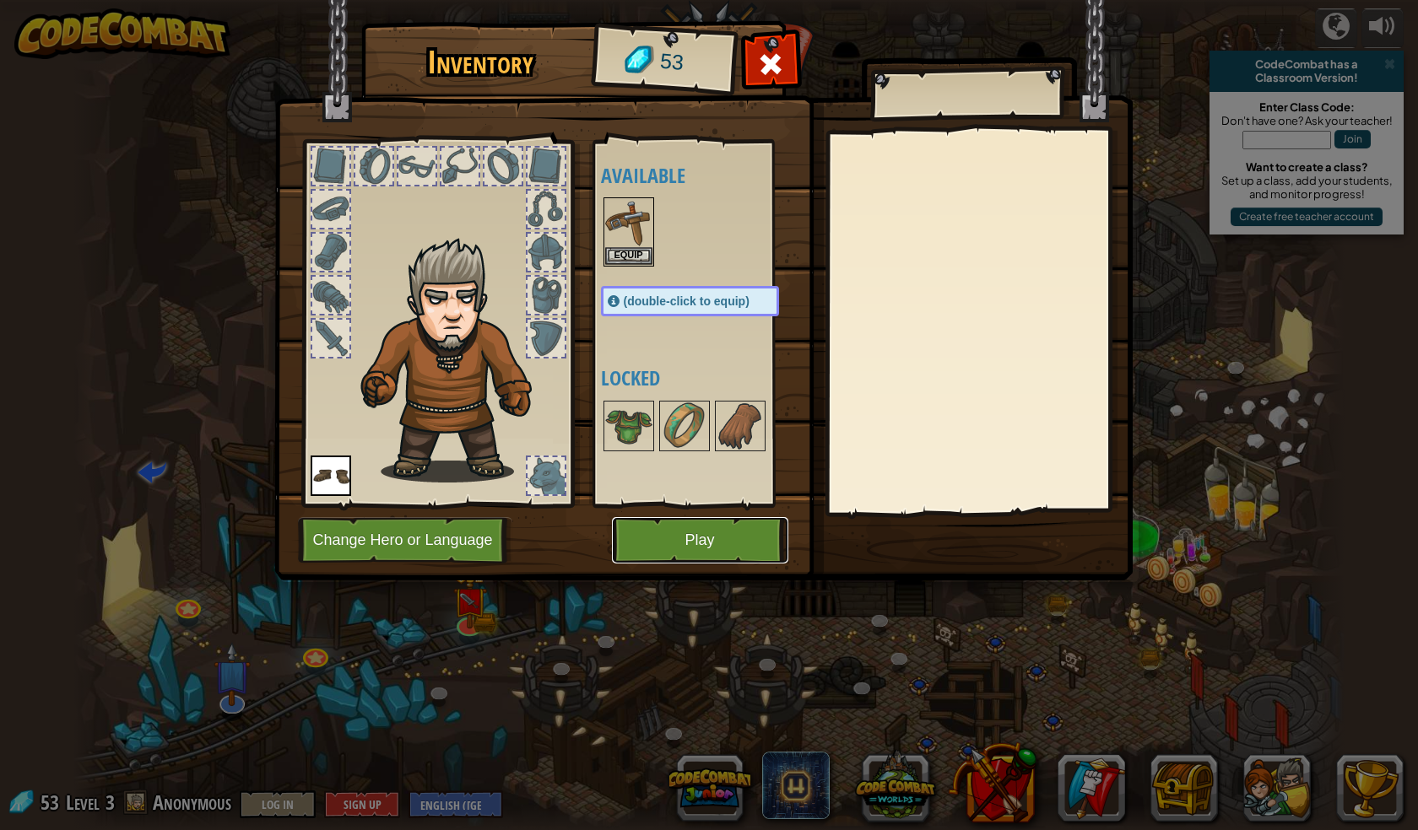
click at [678, 532] on button "Play" at bounding box center [700, 540] width 176 height 46
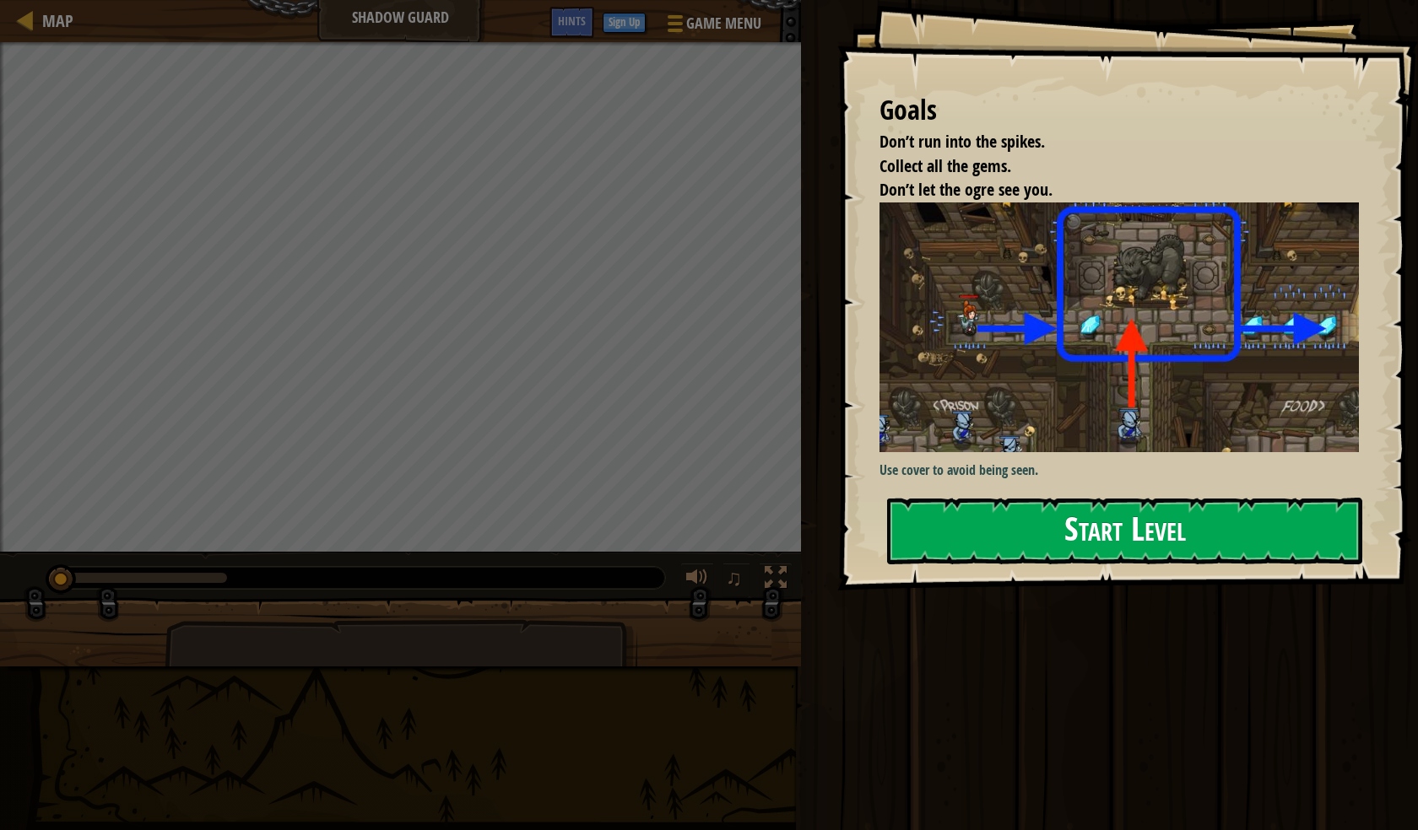
click at [1114, 528] on button "Start Level" at bounding box center [1124, 531] width 475 height 67
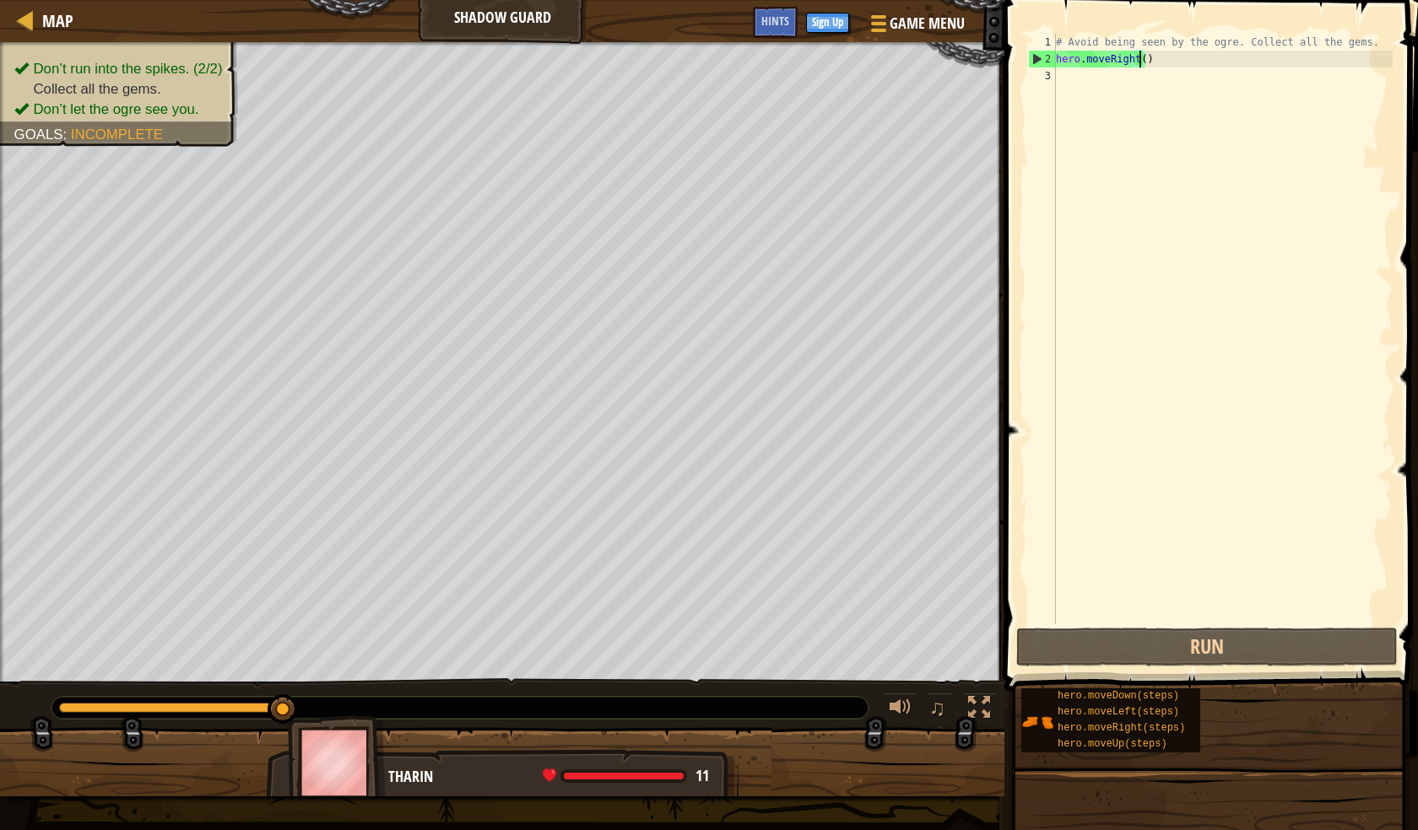
click at [1141, 61] on div "# Avoid being seen by the ogre. Collect all the gems. hero . moveRight ( )" at bounding box center [1222, 346] width 340 height 624
type textarea "hero.moveRight(1)"
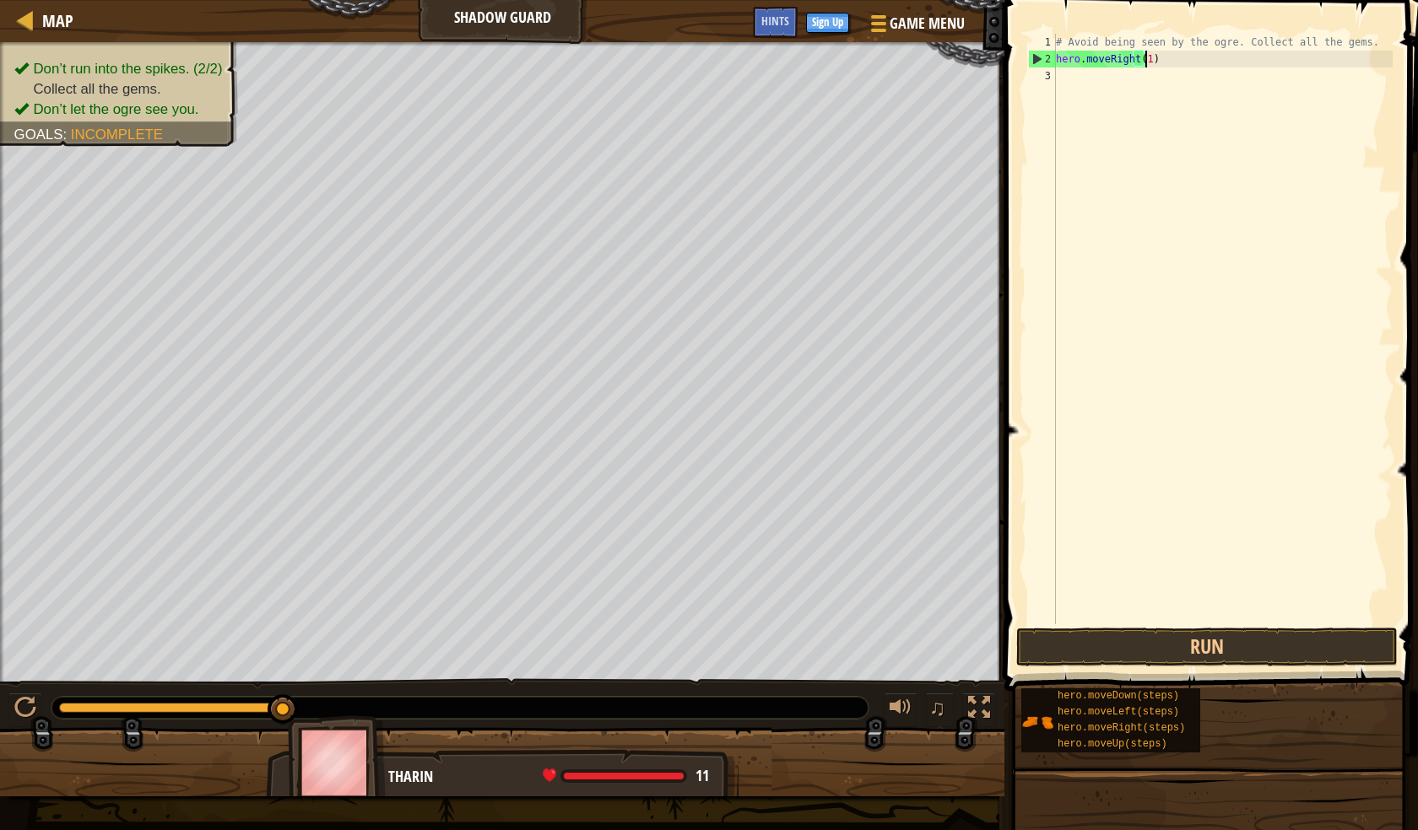
scroll to position [8, 7]
click at [1065, 84] on div "# Avoid being seen by the ogre. Collect all the gems. hero . moveRight ( 1 )" at bounding box center [1222, 346] width 340 height 624
type textarea "h"
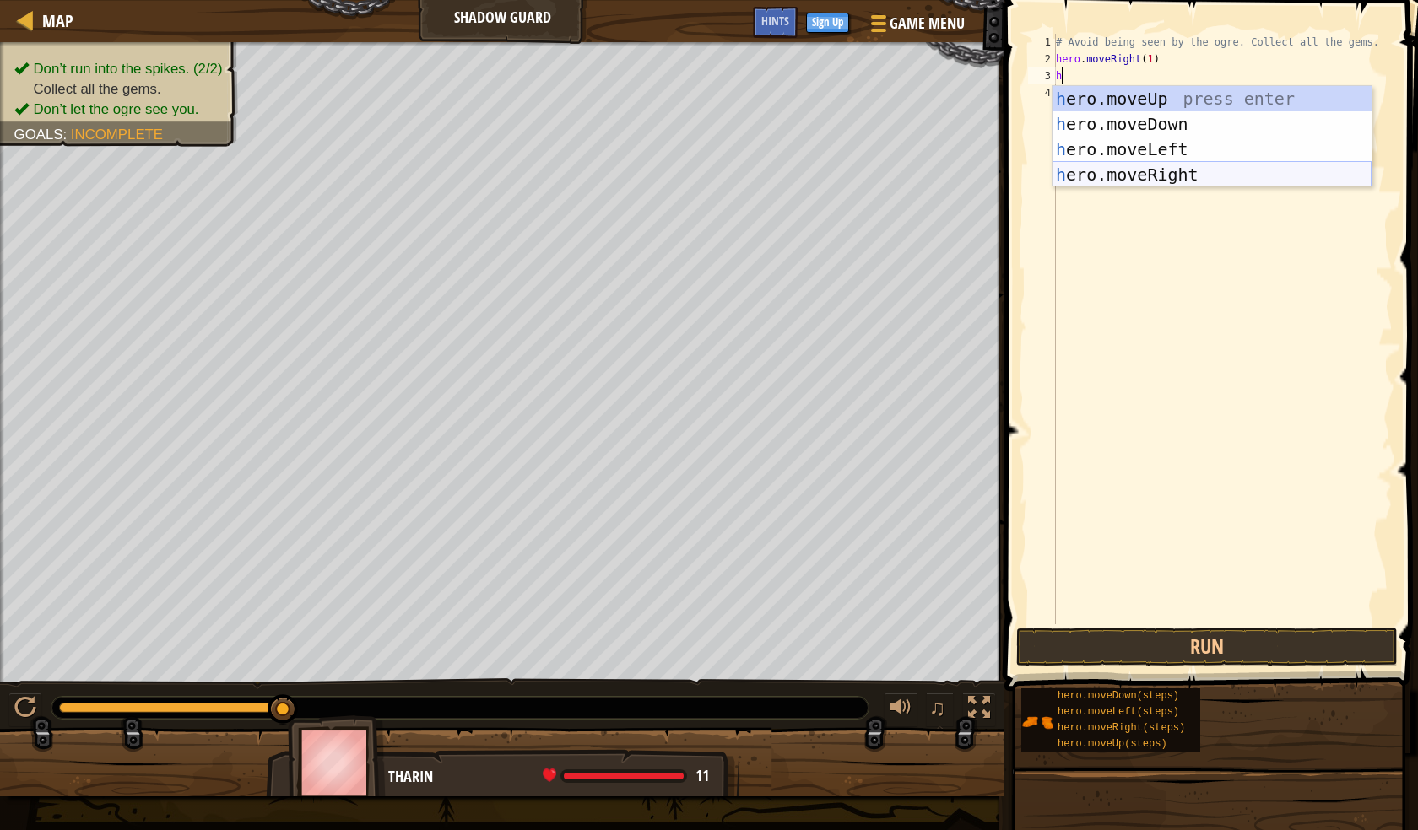
click at [1130, 168] on div "h ero.moveUp press enter h ero.moveDown press enter h ero.moveLeft press enter …" at bounding box center [1211, 162] width 319 height 152
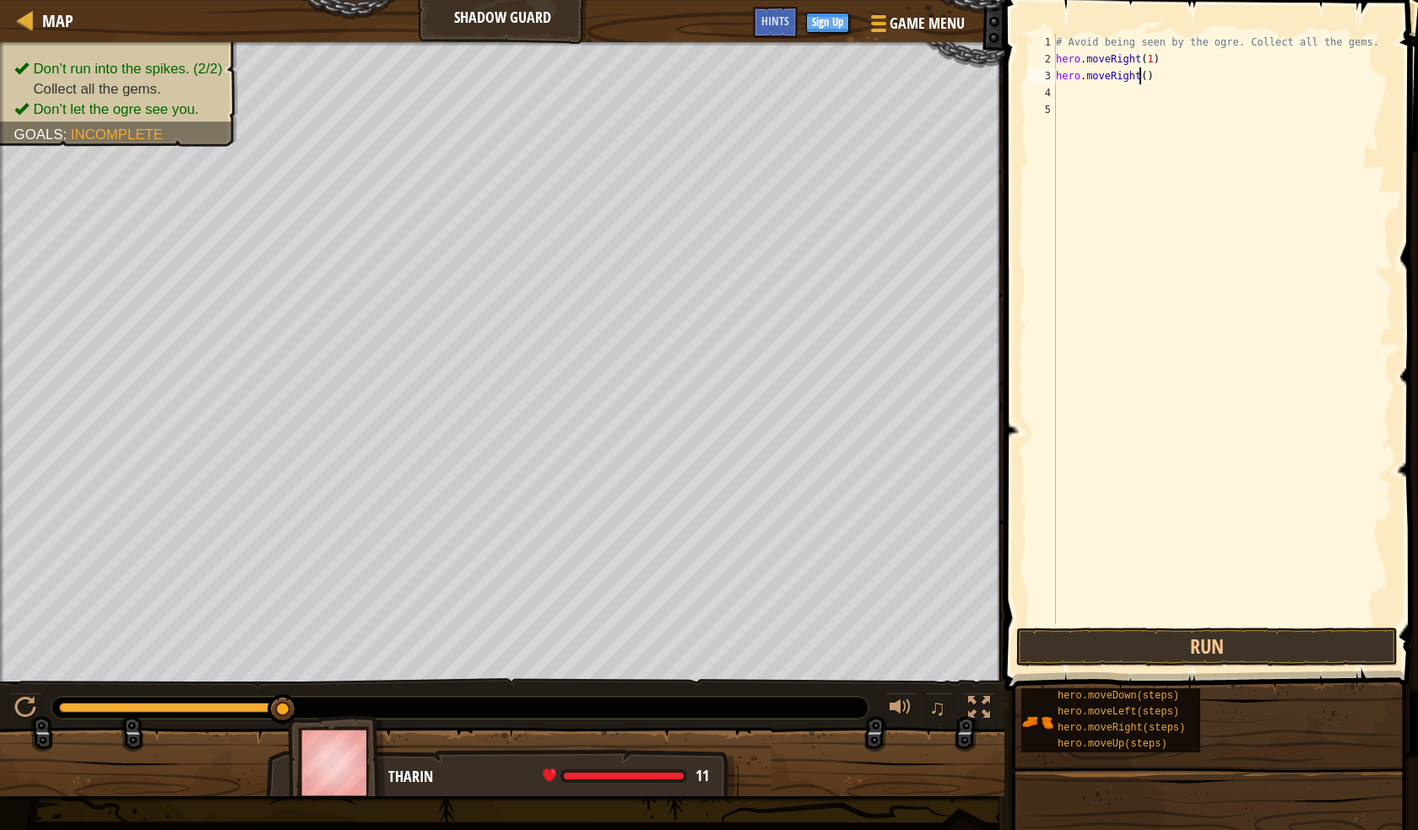
click at [1138, 78] on div "# Avoid being seen by the ogre. Collect all the gems. hero . moveRight ( 1 ) he…" at bounding box center [1222, 346] width 340 height 624
click at [1215, 650] on button "Run" at bounding box center [1206, 647] width 381 height 39
type textarea ")"
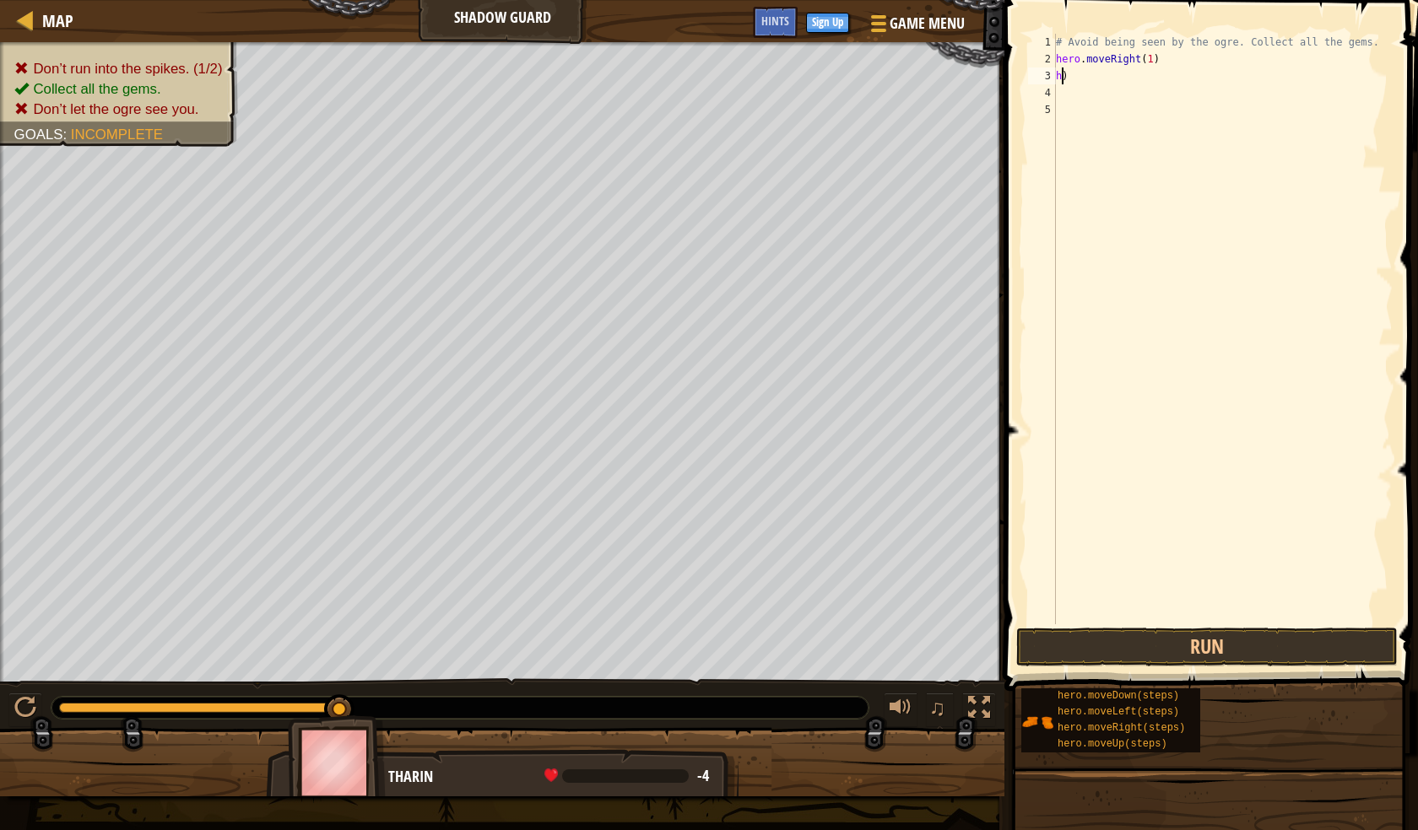
scroll to position [8, 0]
type textarea "h"
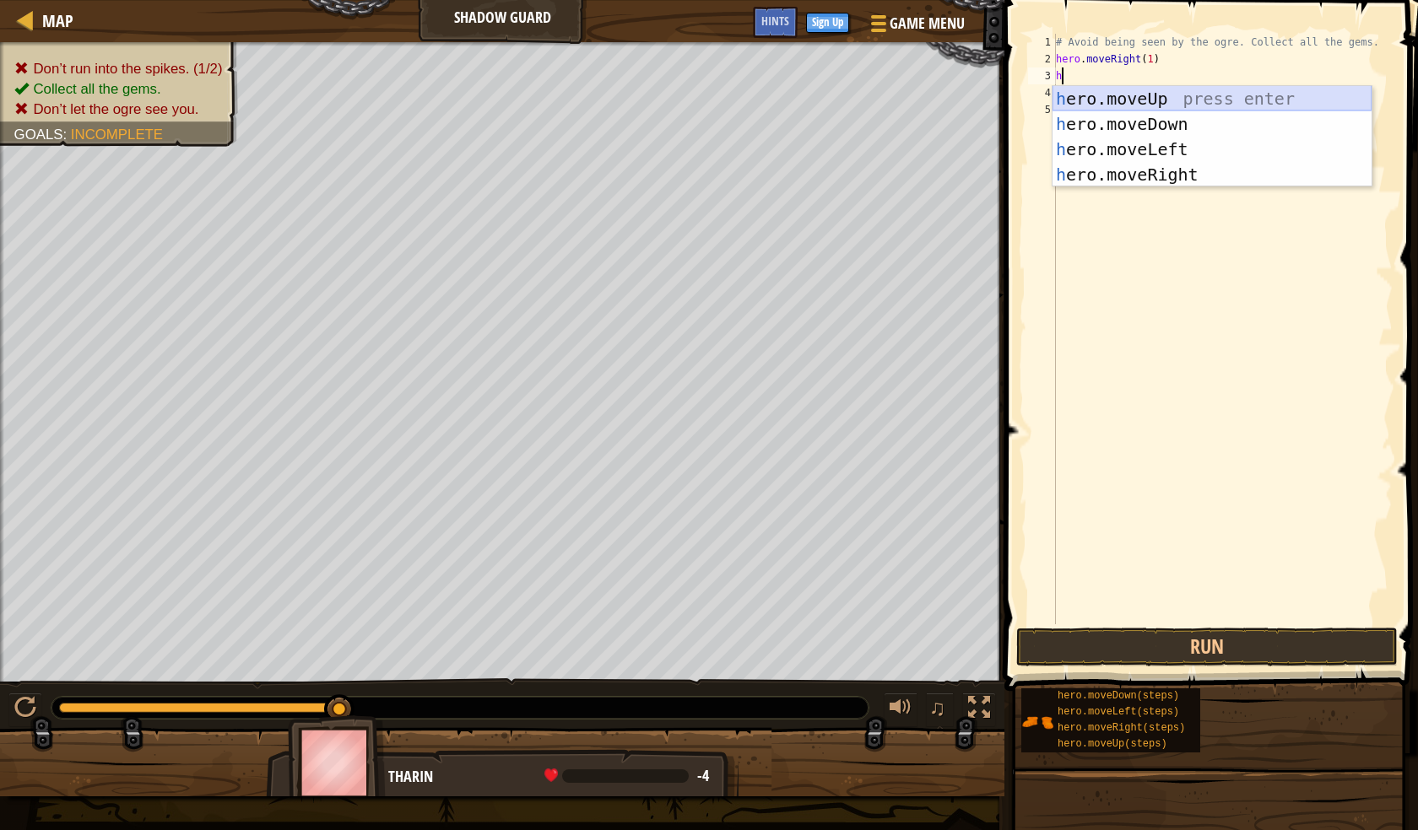
click at [1220, 103] on div "h ero.moveUp press enter h ero.moveDown press enter h ero.moveLeft press enter …" at bounding box center [1211, 162] width 319 height 152
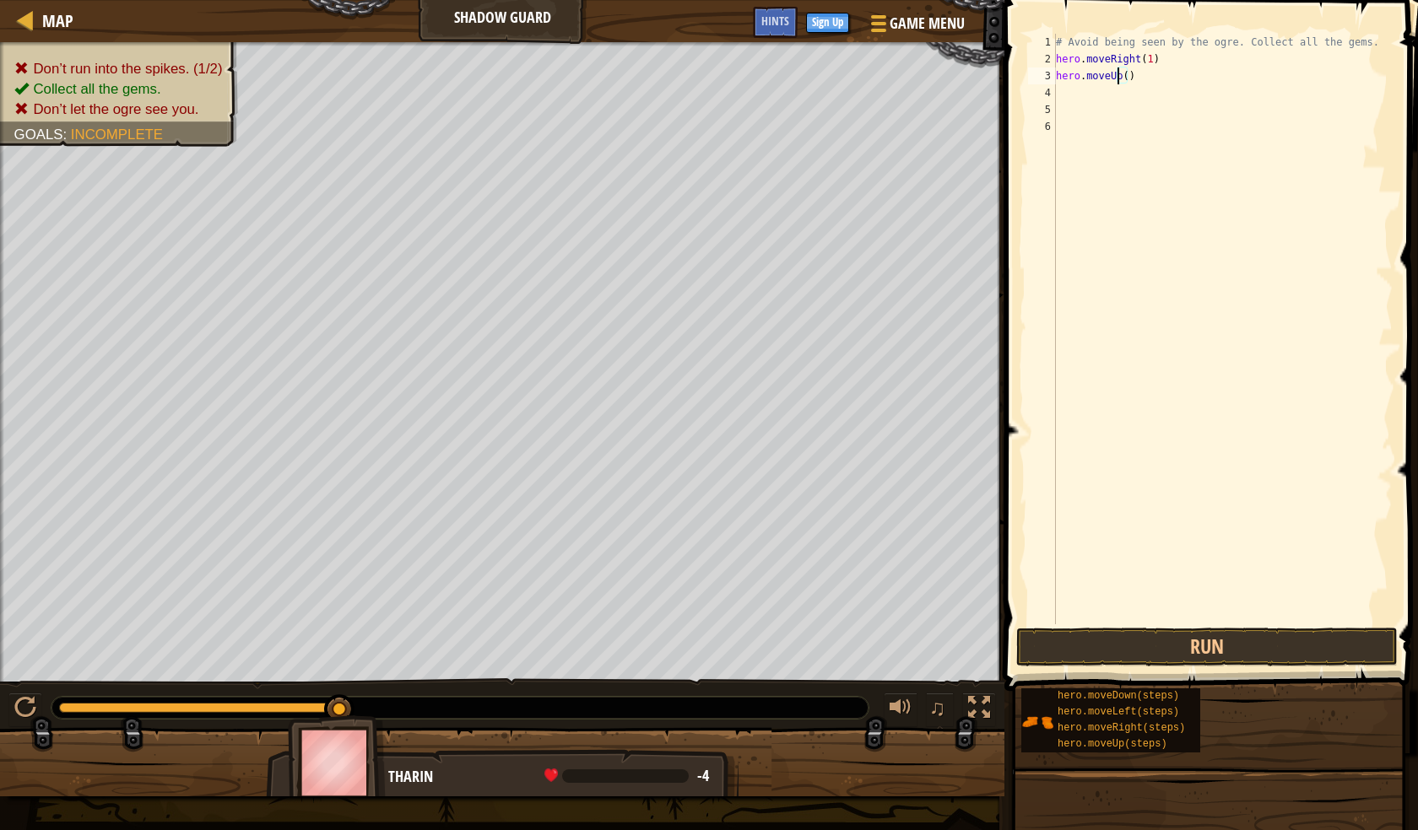
click at [1120, 77] on div "# Avoid being seen by the ogre. Collect all the gems. hero . moveRight ( 1 ) he…" at bounding box center [1222, 346] width 340 height 624
click at [1121, 73] on div "# Avoid being seen by the ogre. Collect all the gems. hero . moveRight ( 1 ) he…" at bounding box center [1222, 346] width 340 height 624
type textarea "hero.moveUp(1)"
click at [1066, 94] on div "# Avoid being seen by the ogre. Collect all the gems. hero . moveRight ( 1 ) he…" at bounding box center [1222, 346] width 340 height 624
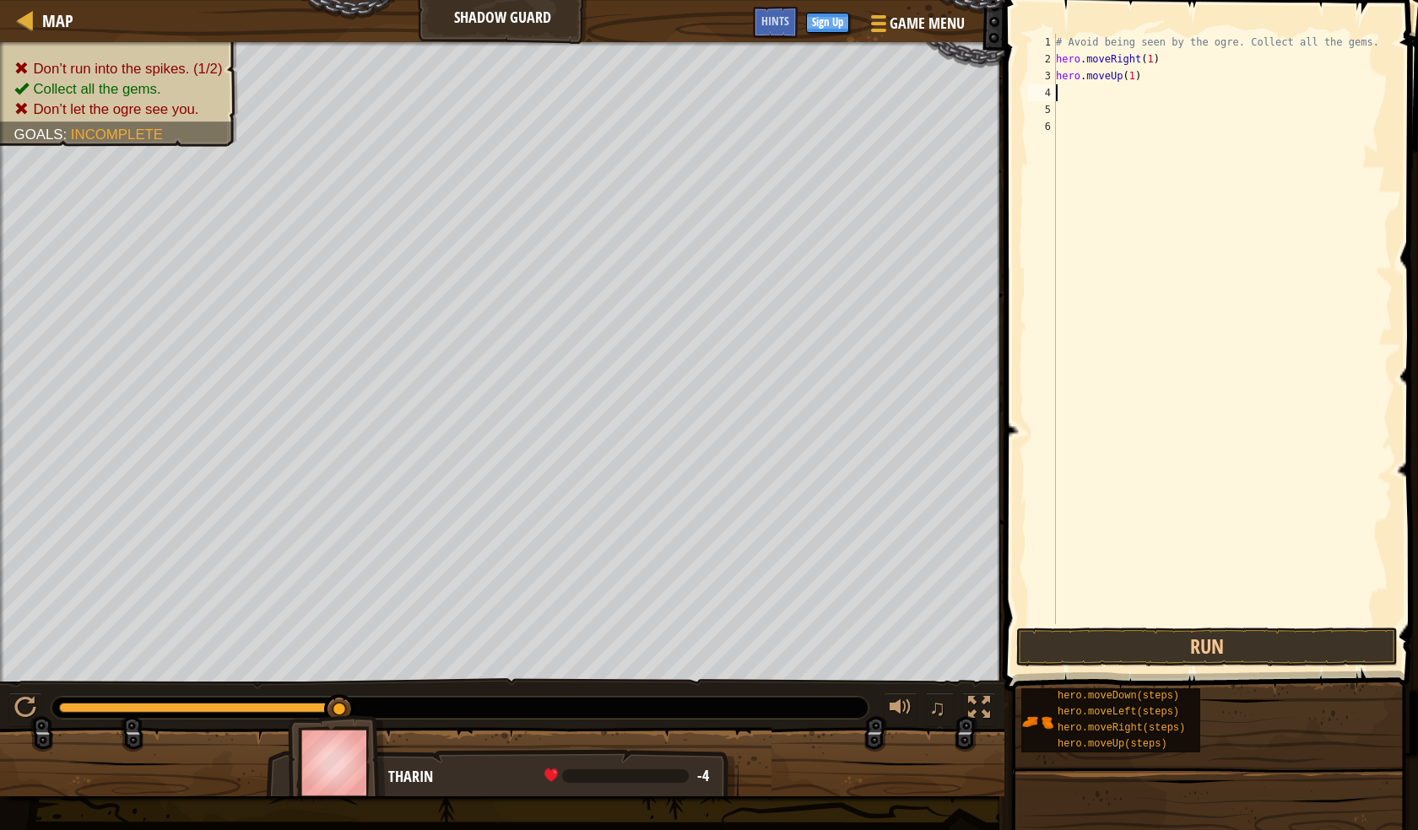
scroll to position [8, 0]
type textarea "h"
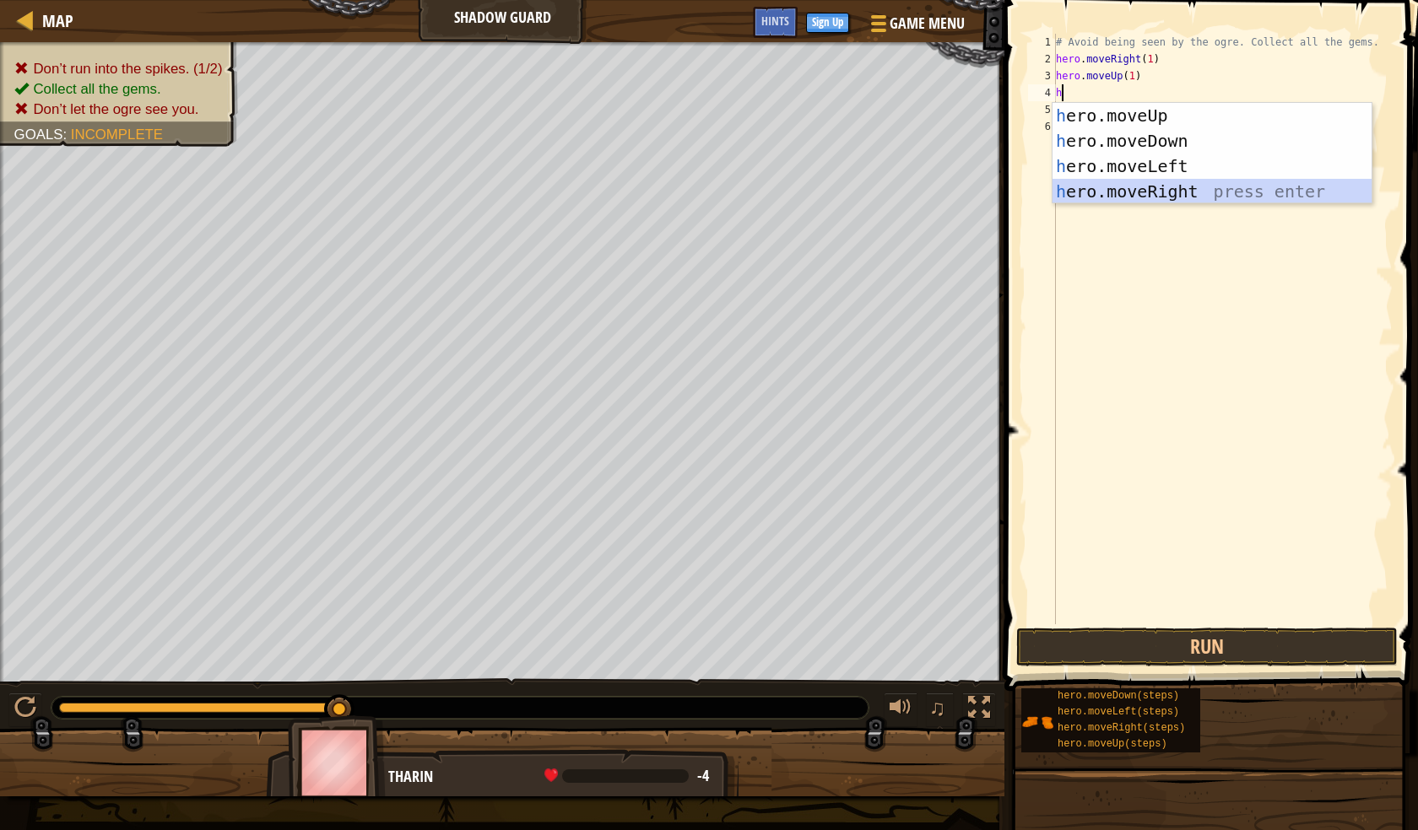
click at [1157, 185] on div "h ero.moveUp press enter h ero.moveDown press enter h ero.moveLeft press enter …" at bounding box center [1211, 179] width 319 height 152
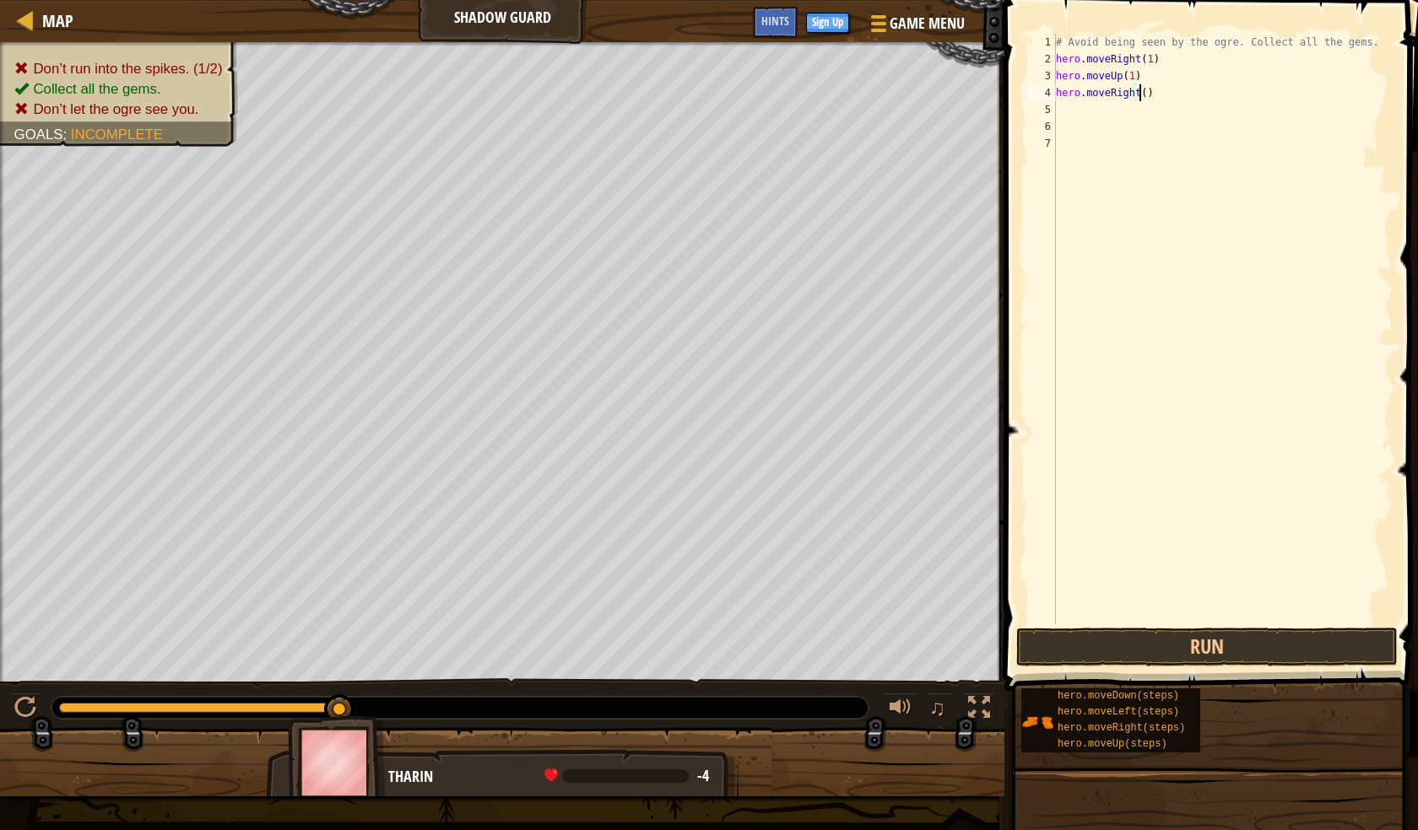
click at [1139, 99] on div "# Avoid being seen by the ogre. Collect all the gems. hero . moveRight ( 1 ) he…" at bounding box center [1222, 346] width 340 height 624
type textarea "hero.moveRight(1)"
click at [1074, 116] on div "# Avoid being seen by the ogre. Collect all the gems. hero . moveRight ( 1 ) he…" at bounding box center [1222, 346] width 340 height 624
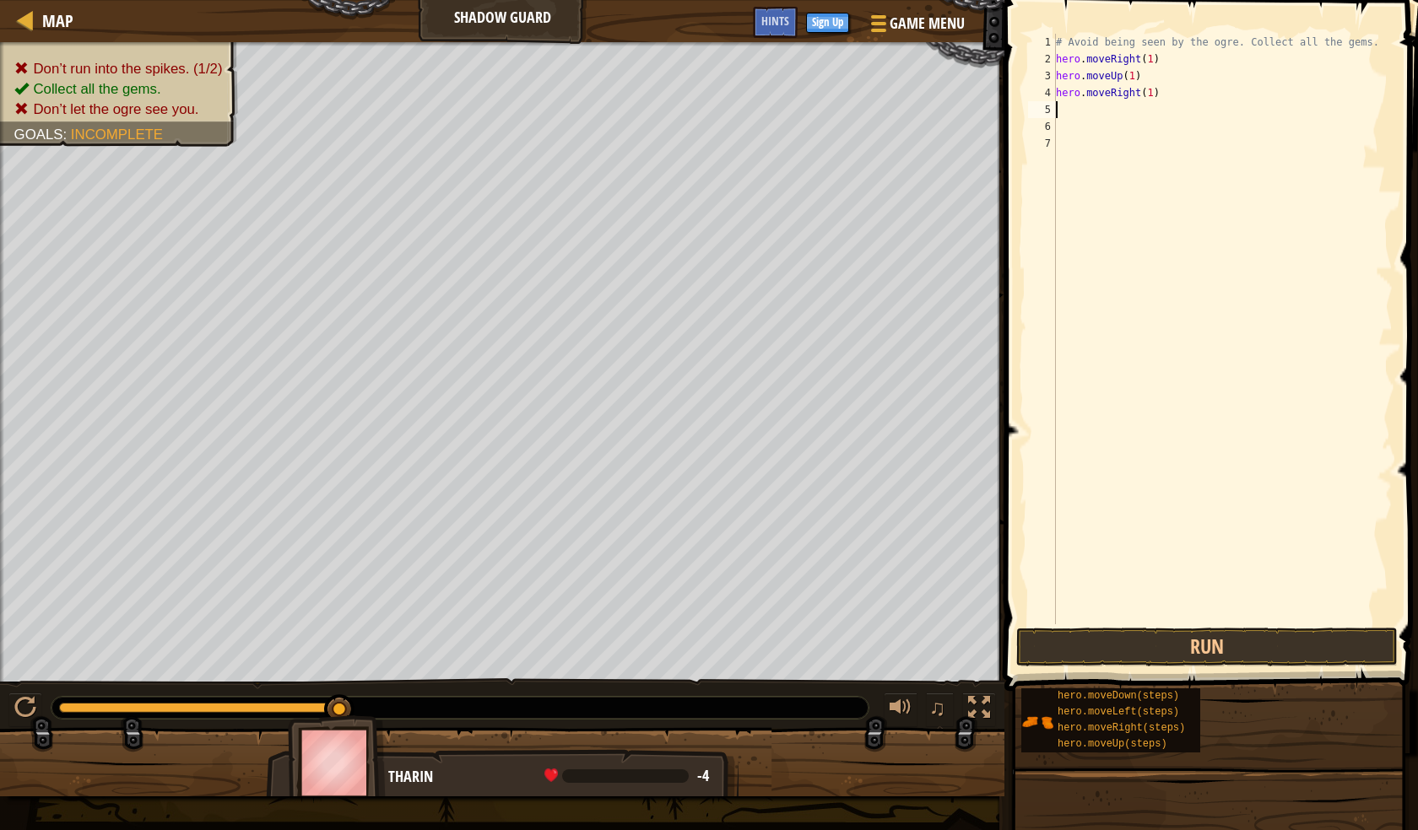
type textarea "h"
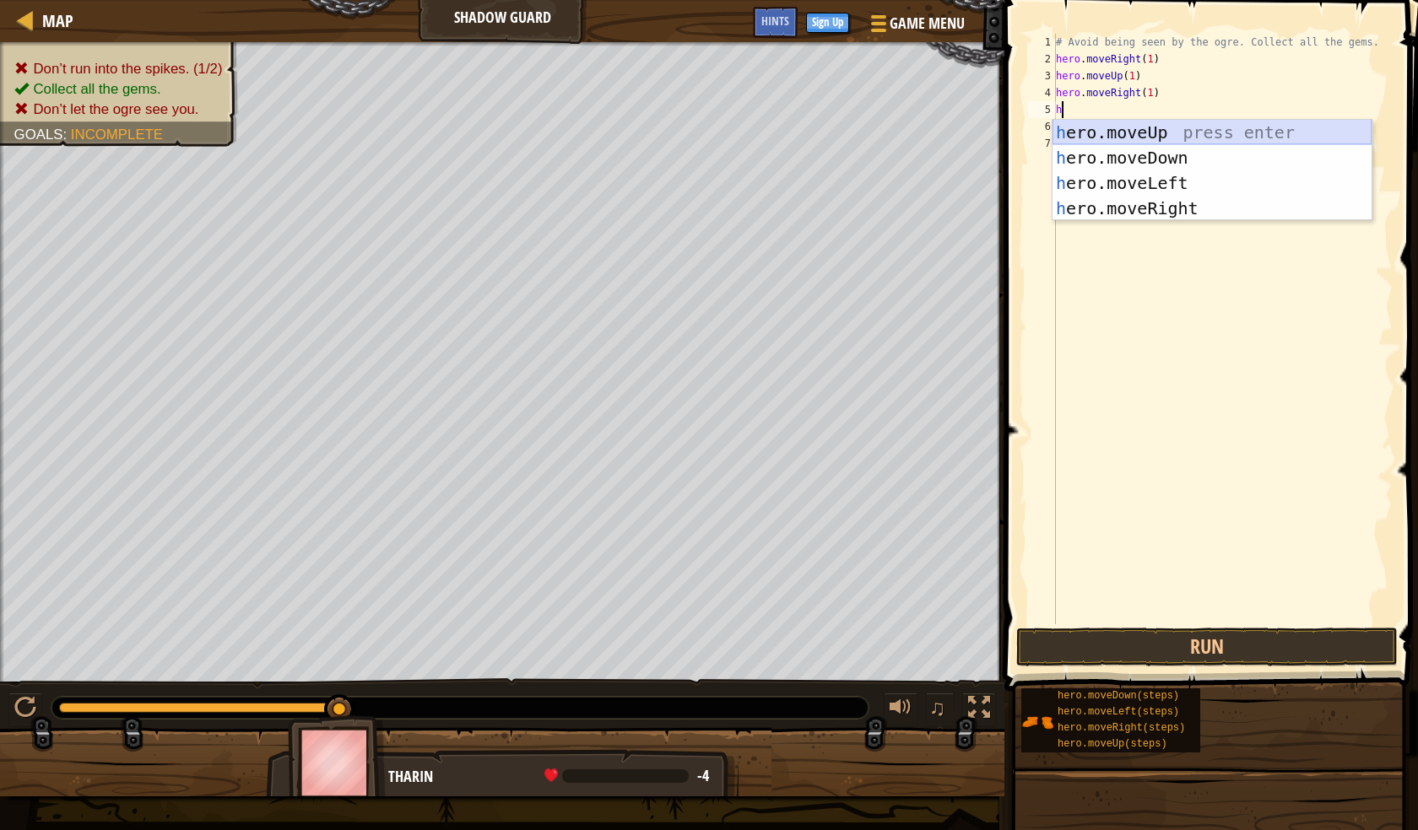
click at [1161, 132] on div "h ero.moveUp press enter h ero.moveDown press enter h ero.moveLeft press enter …" at bounding box center [1211, 196] width 319 height 152
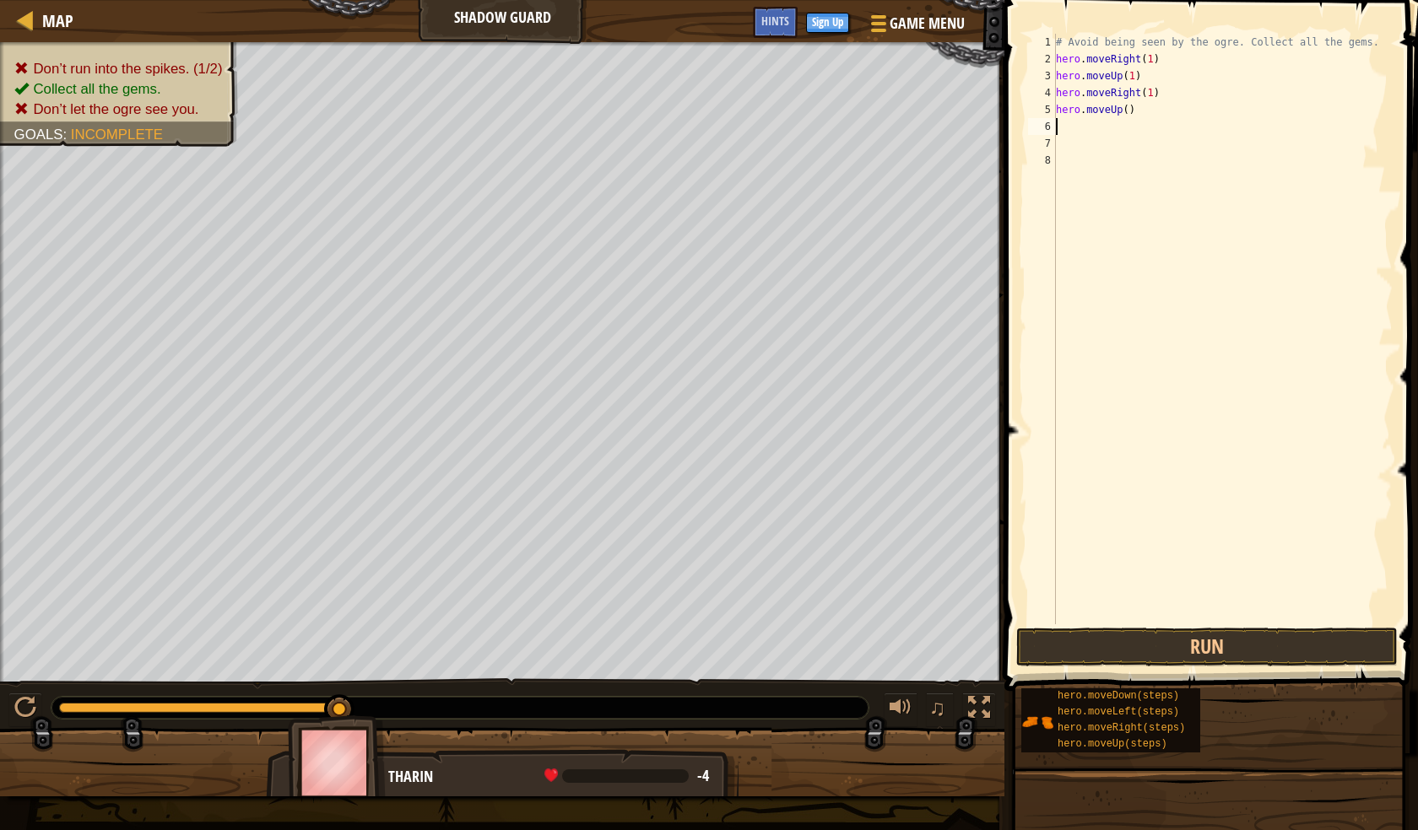
click at [1145, 120] on div "# Avoid being seen by the ogre. Collect all the gems. hero . moveRight ( 1 ) he…" at bounding box center [1222, 346] width 340 height 624
click at [1138, 111] on div "# Avoid being seen by the ogre. Collect all the gems. hero . moveRight ( 1 ) he…" at bounding box center [1222, 346] width 340 height 624
type textarea "h"
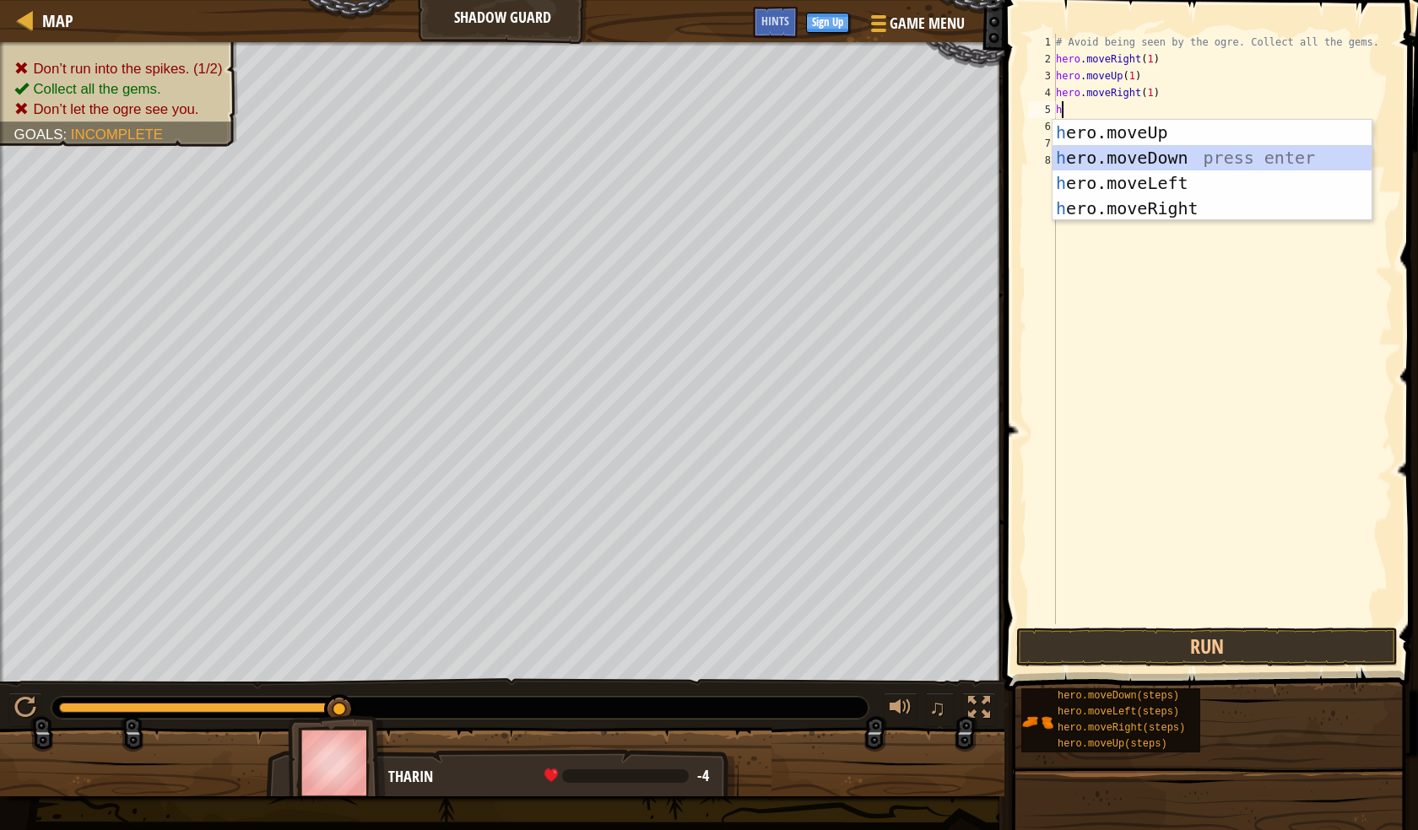
click at [1162, 148] on div "h ero.moveUp press enter h ero.moveDown press enter h ero.moveLeft press enter …" at bounding box center [1211, 196] width 319 height 152
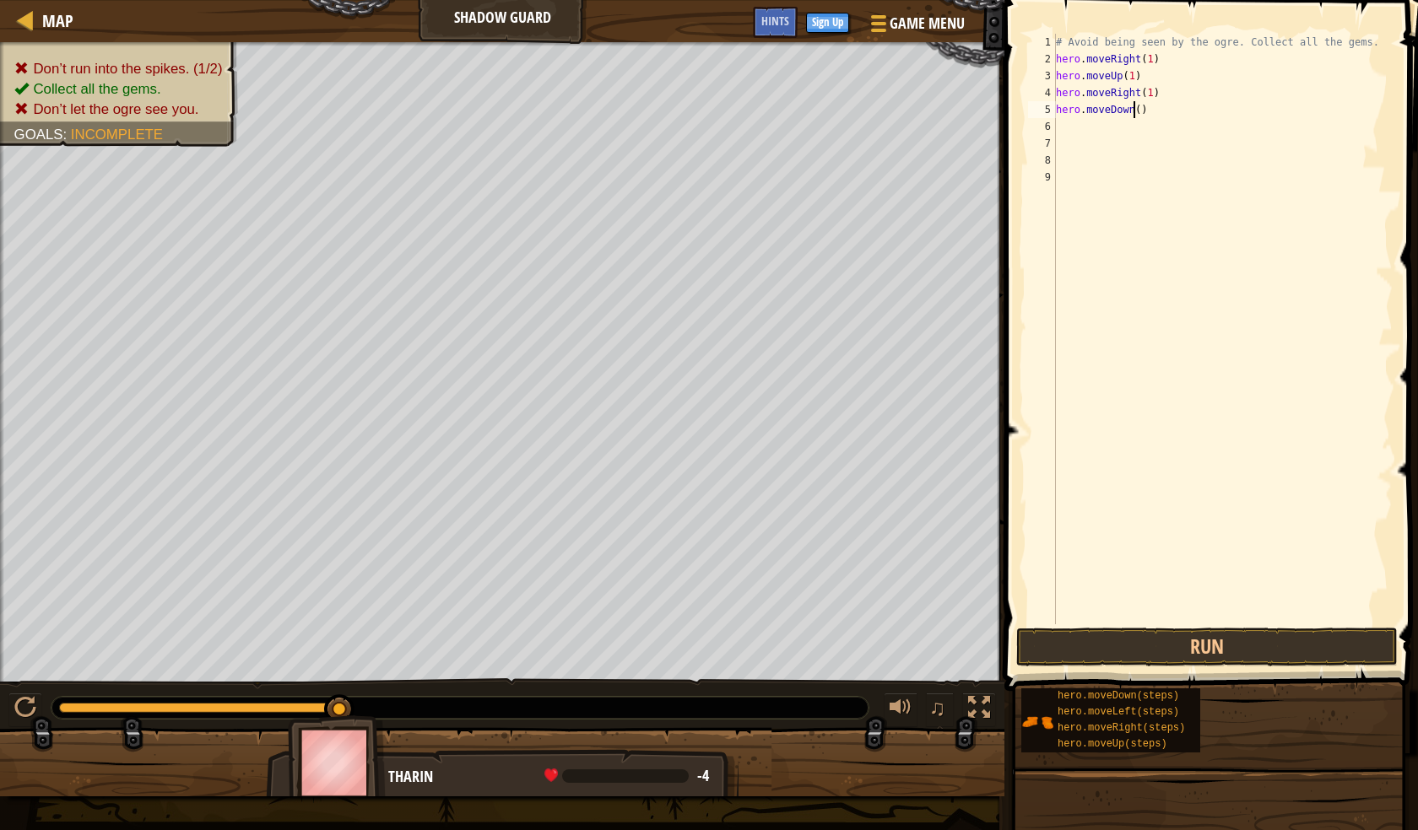
click at [1132, 106] on div "# Avoid being seen by the ogre. Collect all the gems. hero . moveRight ( 1 ) he…" at bounding box center [1222, 346] width 340 height 624
type textarea "hero.moveDown(1)"
click at [1062, 137] on div "# Avoid being seen by the ogre. Collect all the gems. hero . moveRight ( 1 ) he…" at bounding box center [1222, 346] width 340 height 624
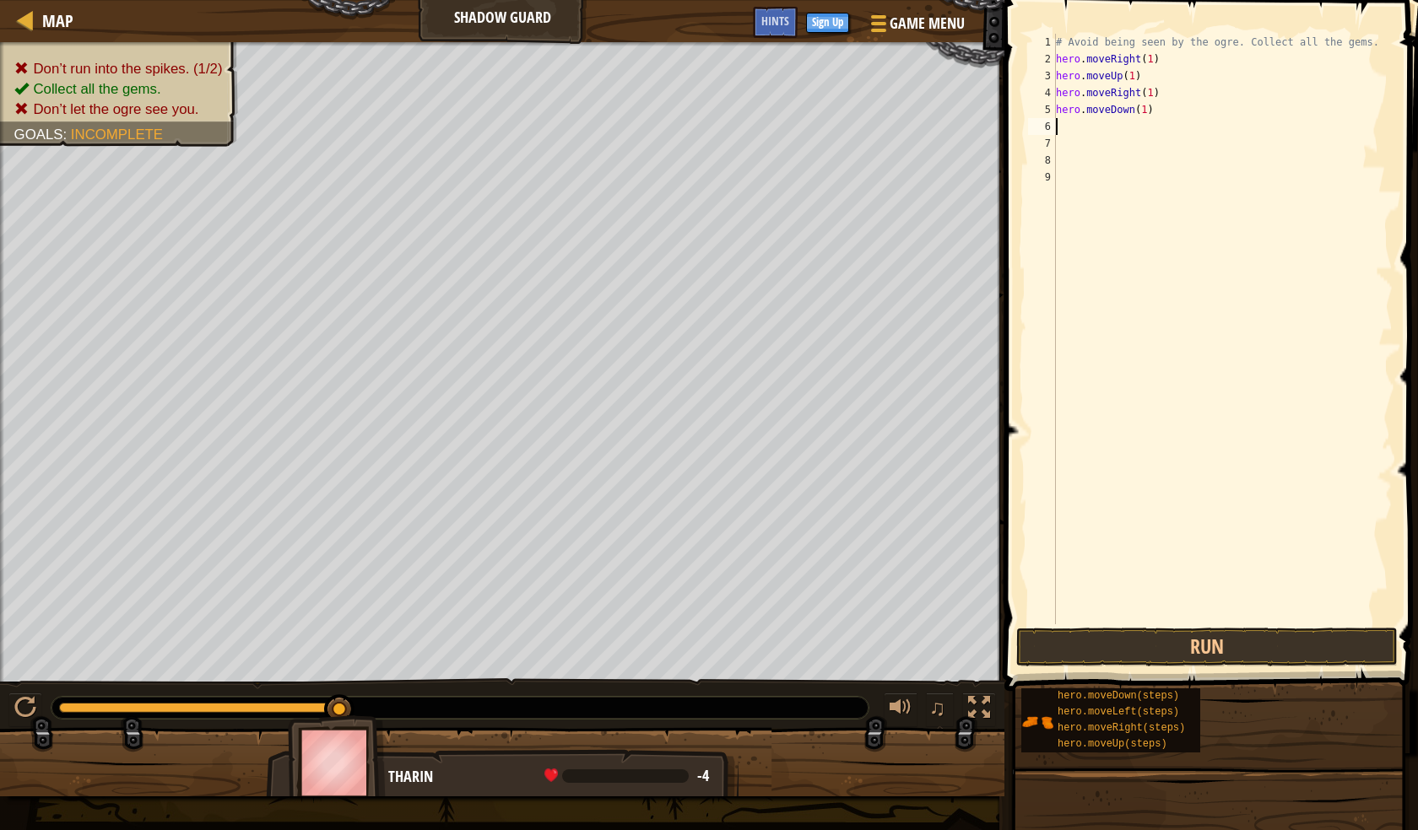
click at [1063, 121] on div "# Avoid being seen by the ogre. Collect all the gems. hero . moveRight ( 1 ) he…" at bounding box center [1222, 346] width 340 height 624
type textarea "h"
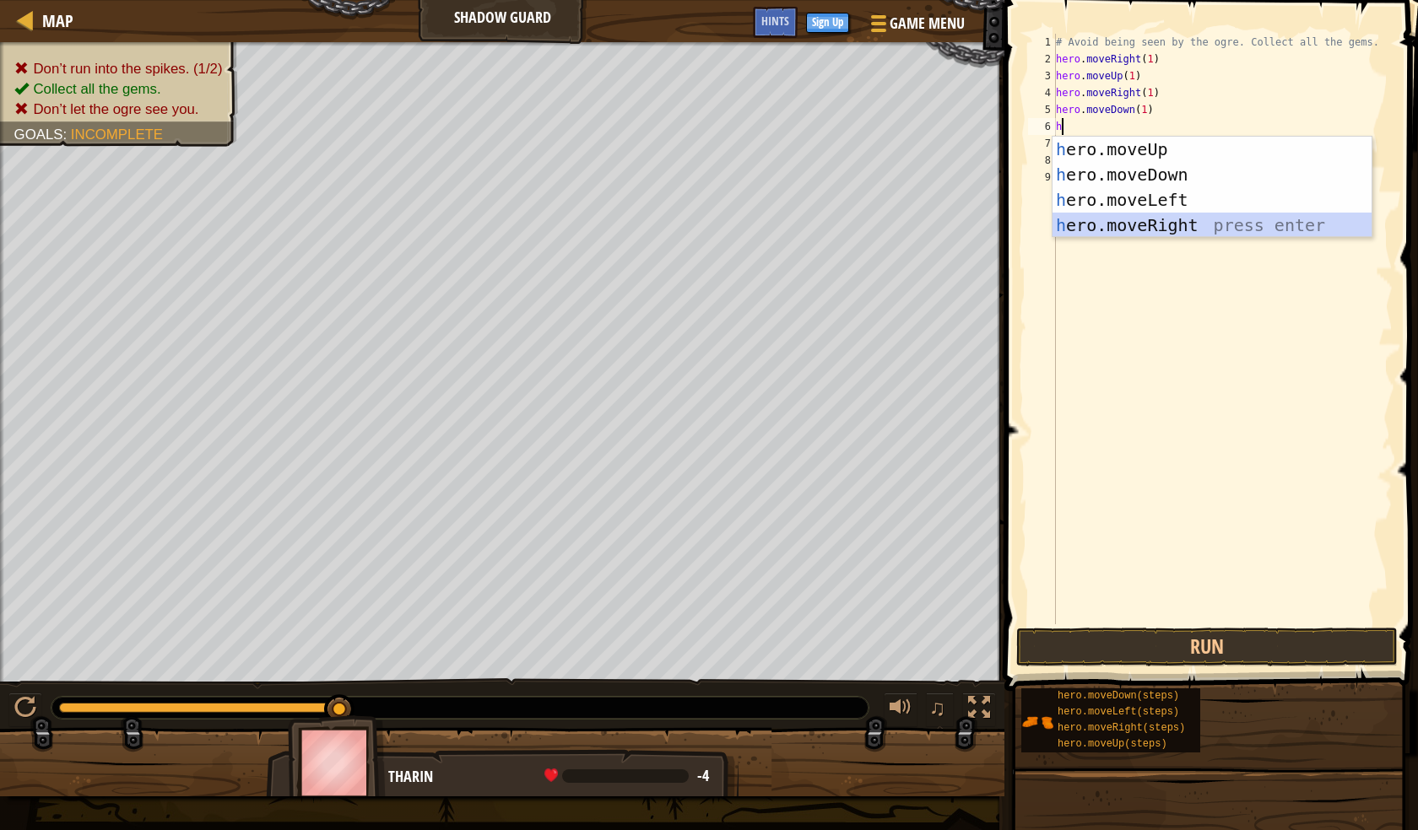
click at [1120, 220] on div "h ero.moveUp press enter h ero.moveDown press enter h ero.moveLeft press enter …" at bounding box center [1211, 213] width 319 height 152
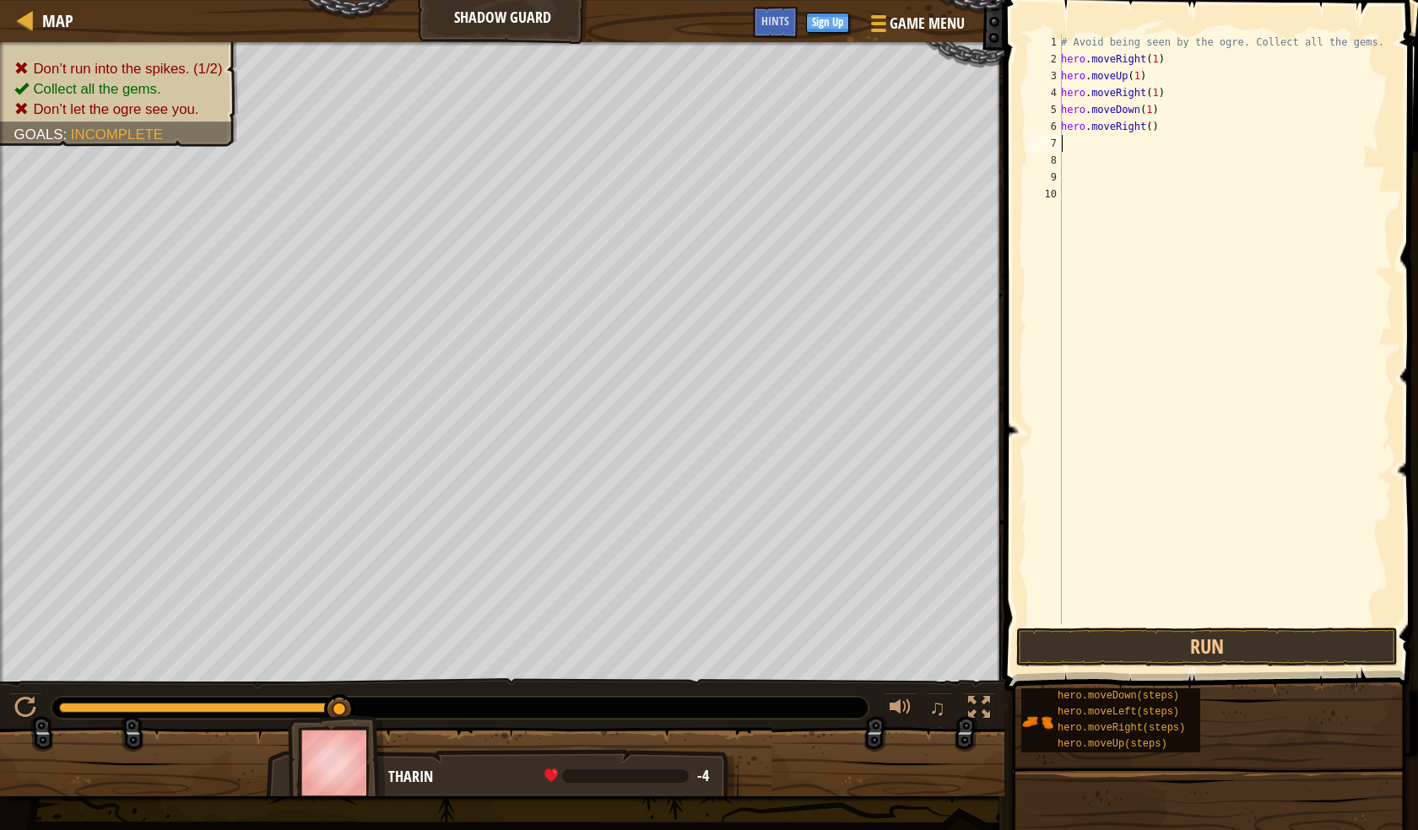
click at [1144, 133] on div "# Avoid being seen by the ogre. Collect all the gems. hero . moveRight ( 1 ) he…" at bounding box center [1224, 346] width 335 height 624
type textarea "hero.moveRight(1)"
click at [1135, 652] on button "Run" at bounding box center [1206, 647] width 381 height 39
